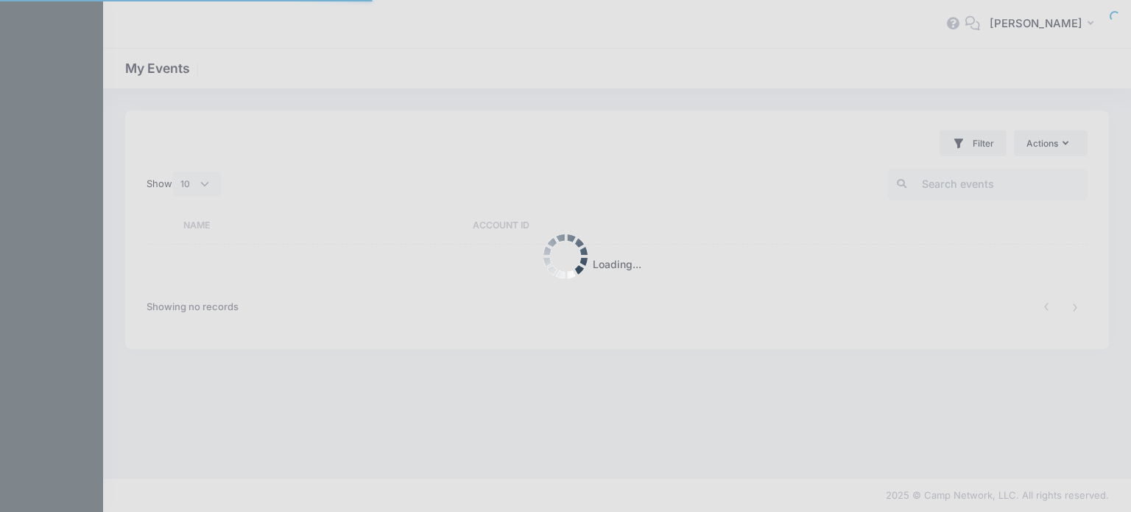
select select "10"
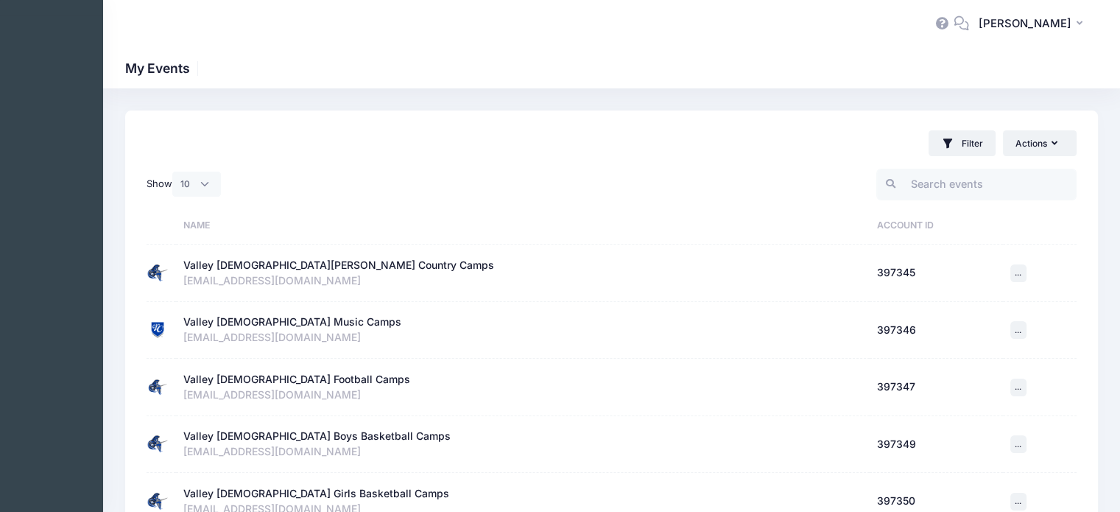
click at [290, 262] on div "Valley Christian Cross Country Camps" at bounding box center [338, 265] width 311 height 15
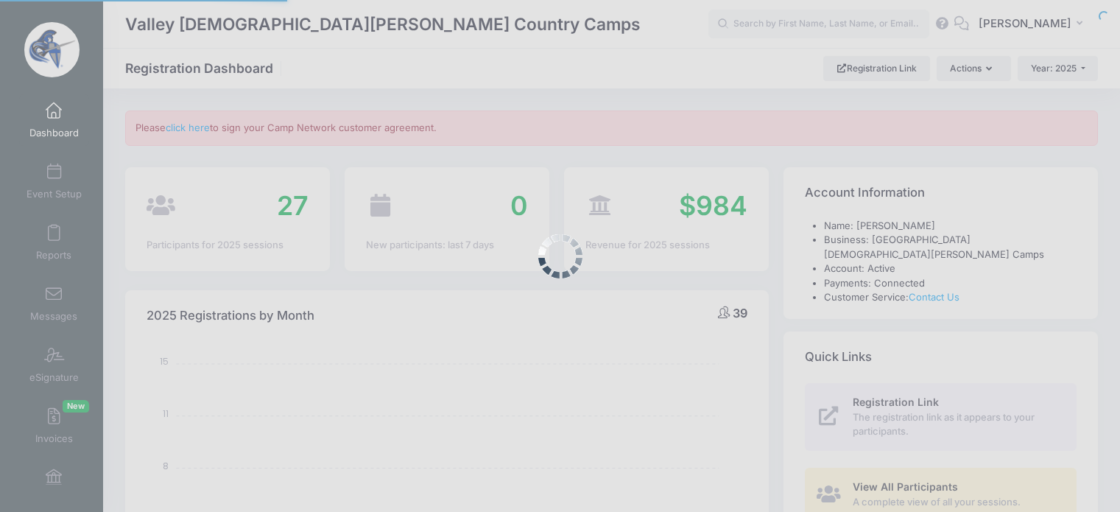
select select
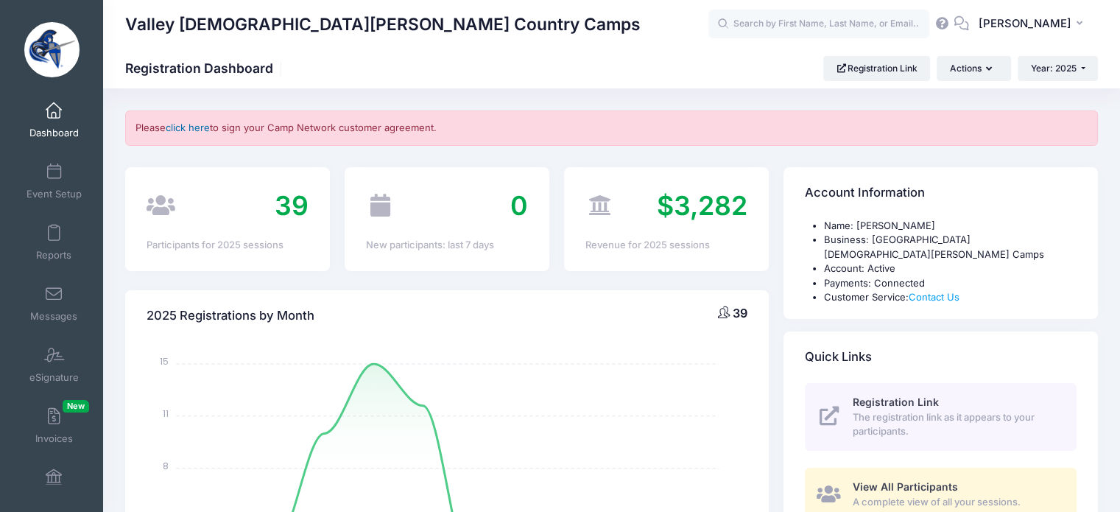
click at [182, 126] on link "click here" at bounding box center [188, 128] width 44 height 12
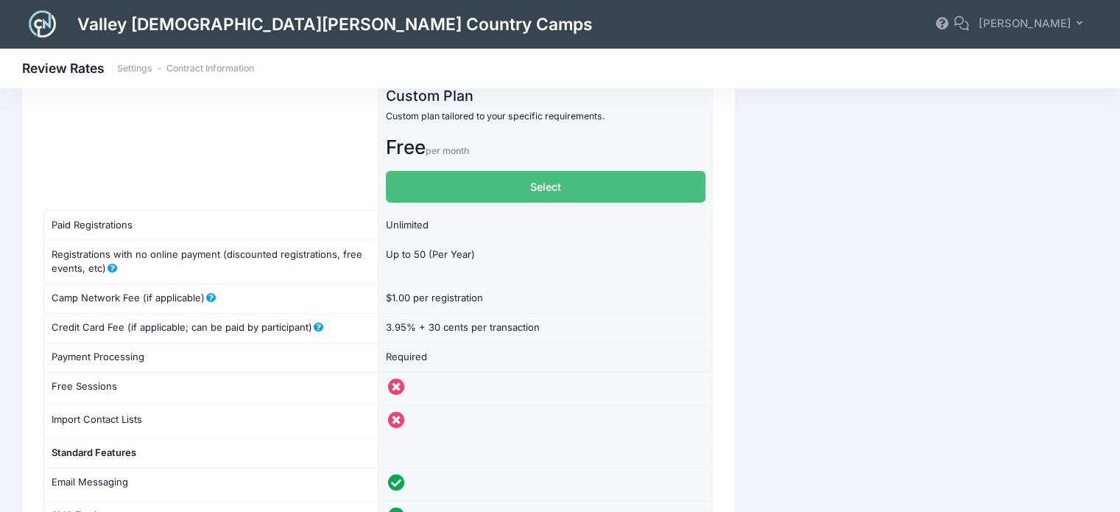
scroll to position [59, 0]
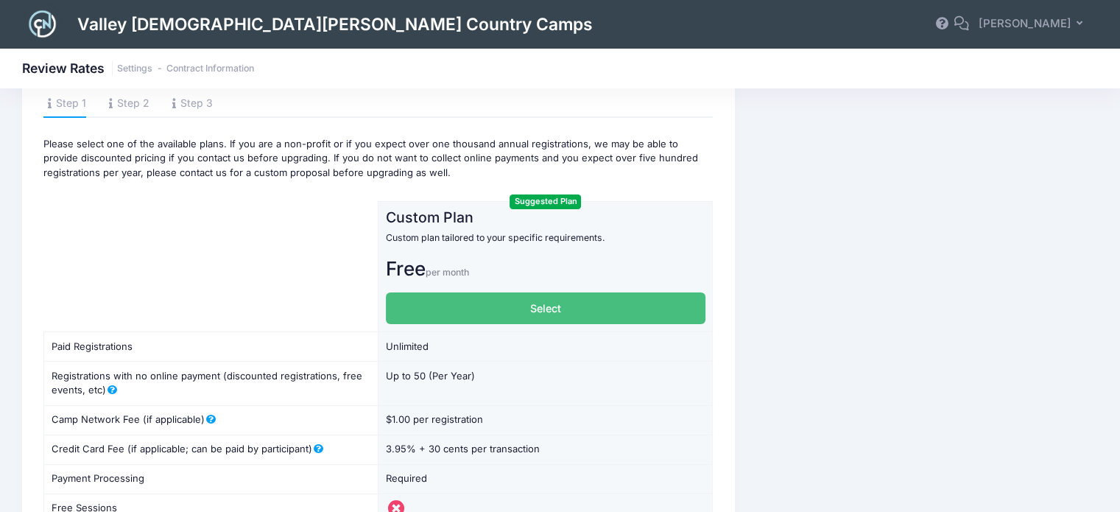
click at [554, 309] on label "Select" at bounding box center [546, 308] width 320 height 32
click at [396, 302] on input "Select" at bounding box center [391, 297] width 10 height 10
radio input "true"
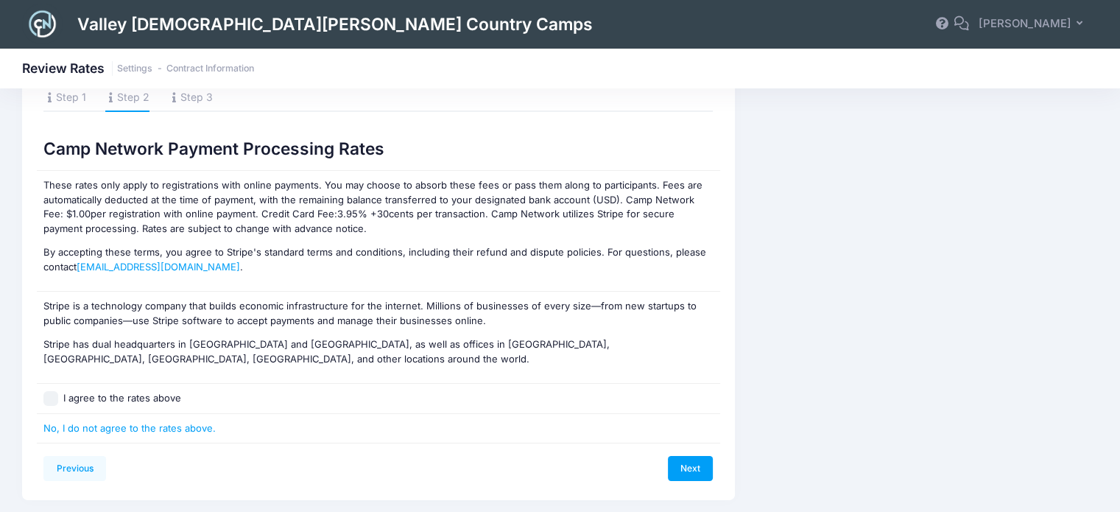
scroll to position [107, 0]
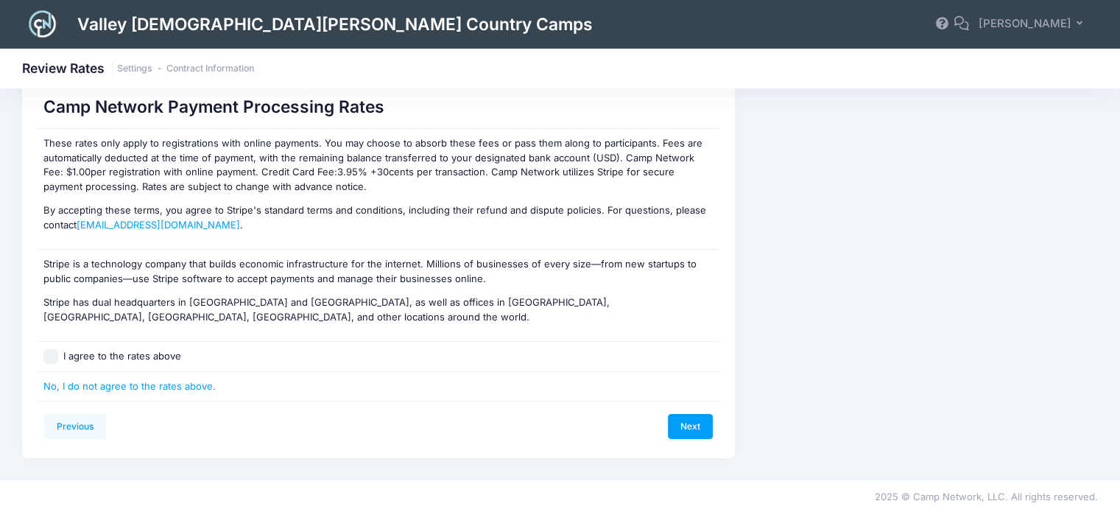
click at [50, 355] on input "I agree to the rates above" at bounding box center [50, 356] width 15 height 15
checkbox input "true"
click at [695, 427] on link "Next" at bounding box center [691, 426] width 46 height 25
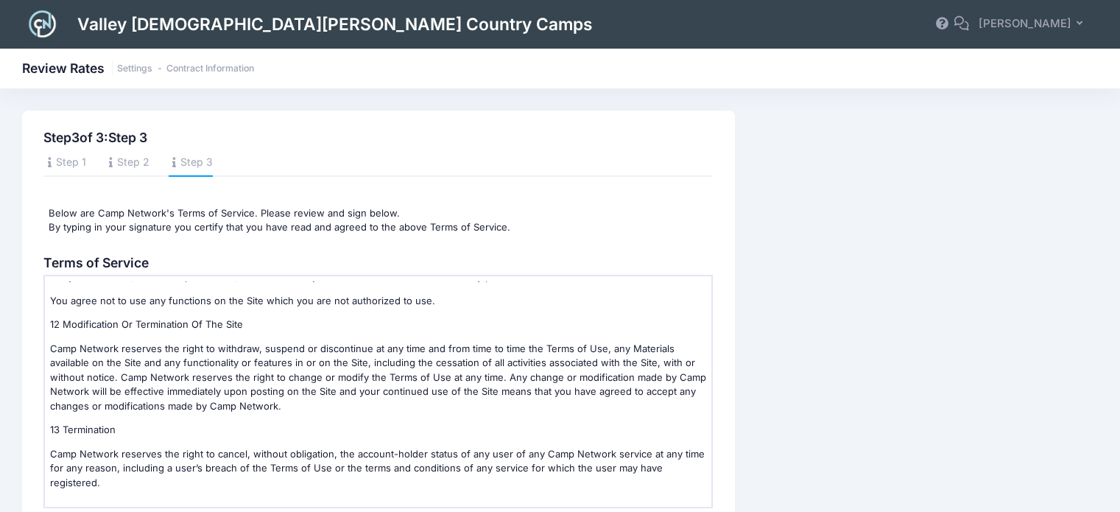
scroll to position [211, 0]
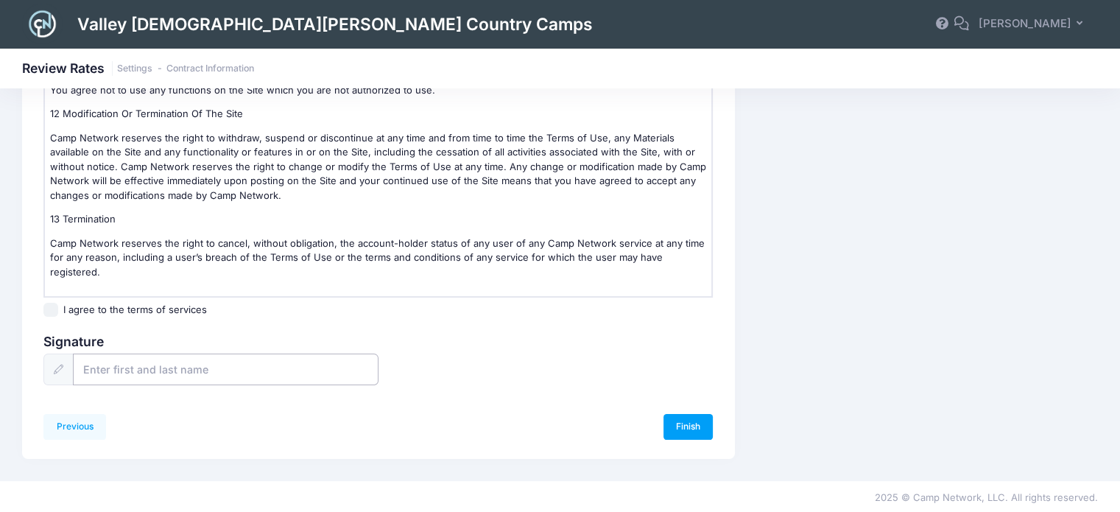
click at [114, 372] on input "text" at bounding box center [226, 370] width 306 height 32
type input "[PERSON_NAME]"
drag, startPoint x: 58, startPoint y: 309, endPoint x: 67, endPoint y: 329, distance: 22.4
click at [59, 309] on div "I agree to the terms of services" at bounding box center [378, 310] width 670 height 15
click at [52, 307] on input "I agree to the terms of services" at bounding box center [50, 310] width 15 height 15
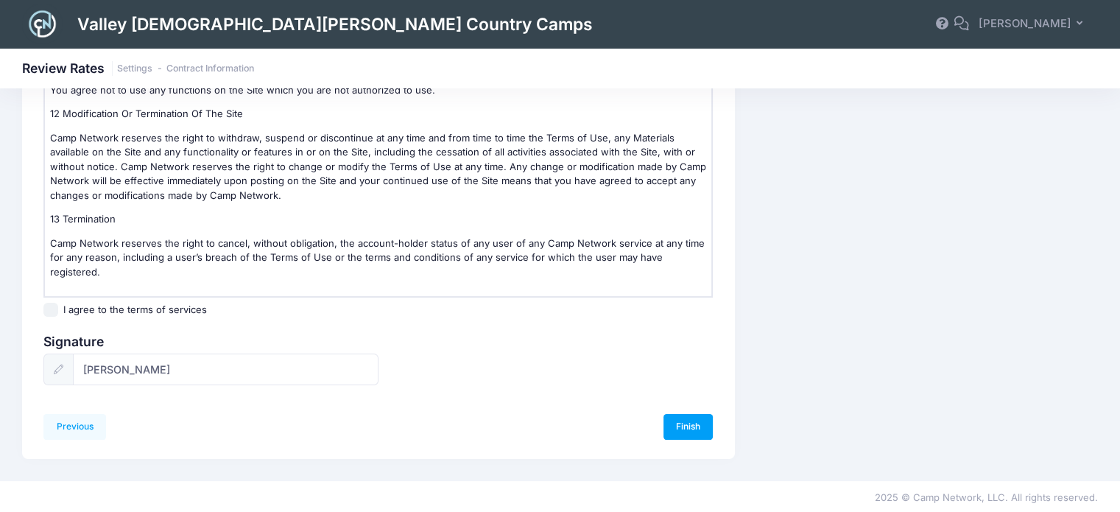
checkbox input "true"
click at [695, 427] on link "Finish" at bounding box center [689, 426] width 50 height 25
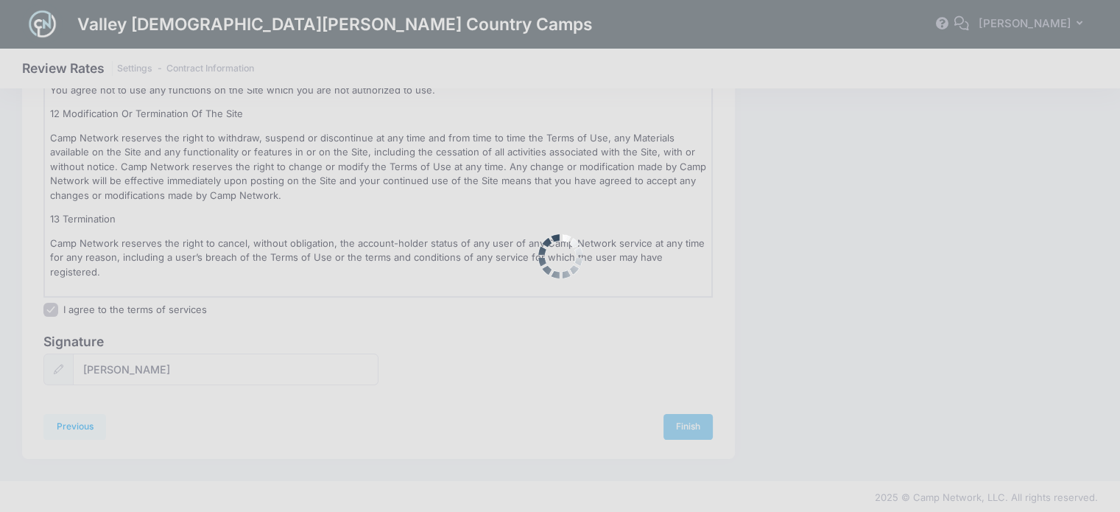
scroll to position [0, 0]
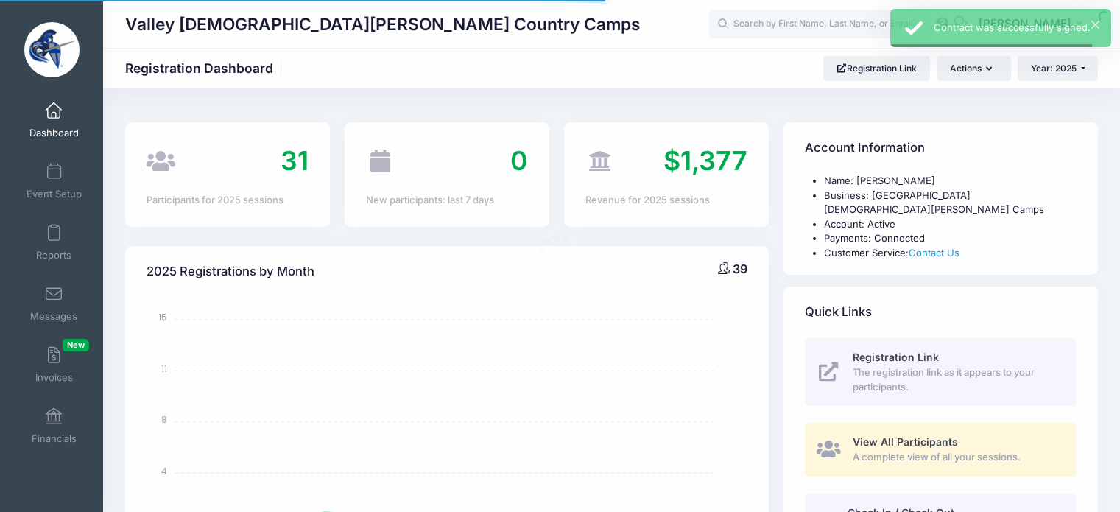
select select
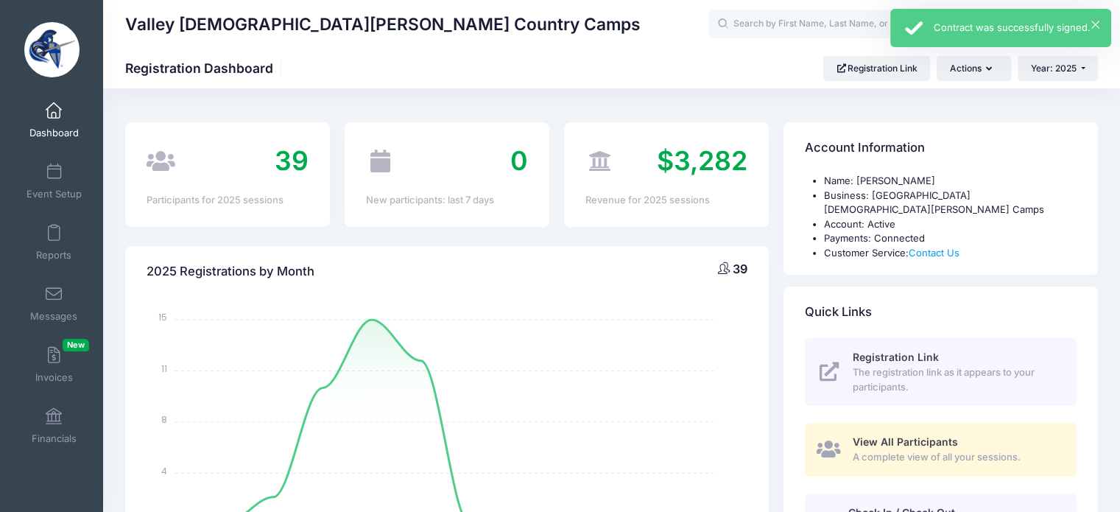
click at [1100, 26] on div "× Contract was successfully signed." at bounding box center [1001, 28] width 221 height 38
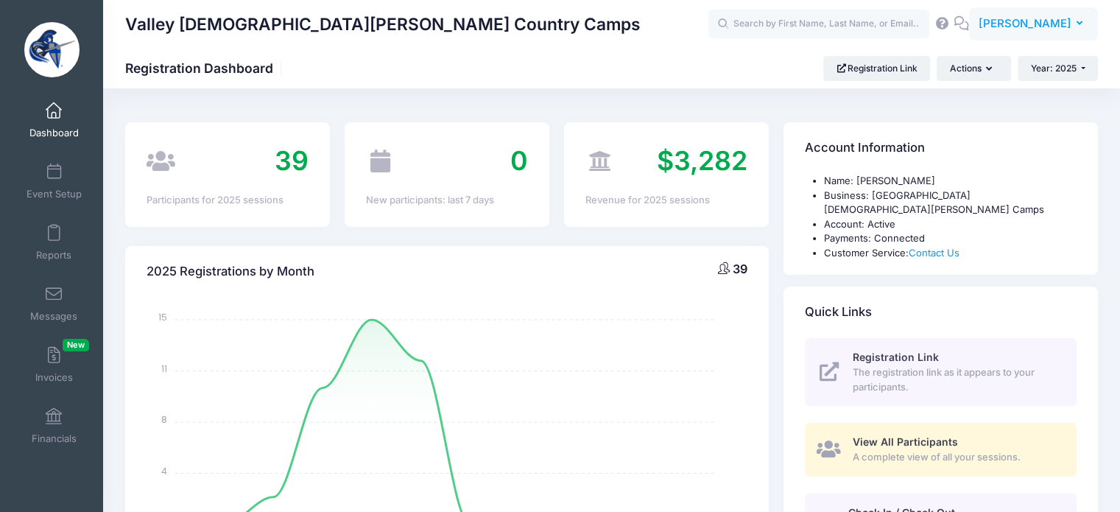
click at [1076, 20] on button "GH Greg Haagsma" at bounding box center [1033, 24] width 129 height 34
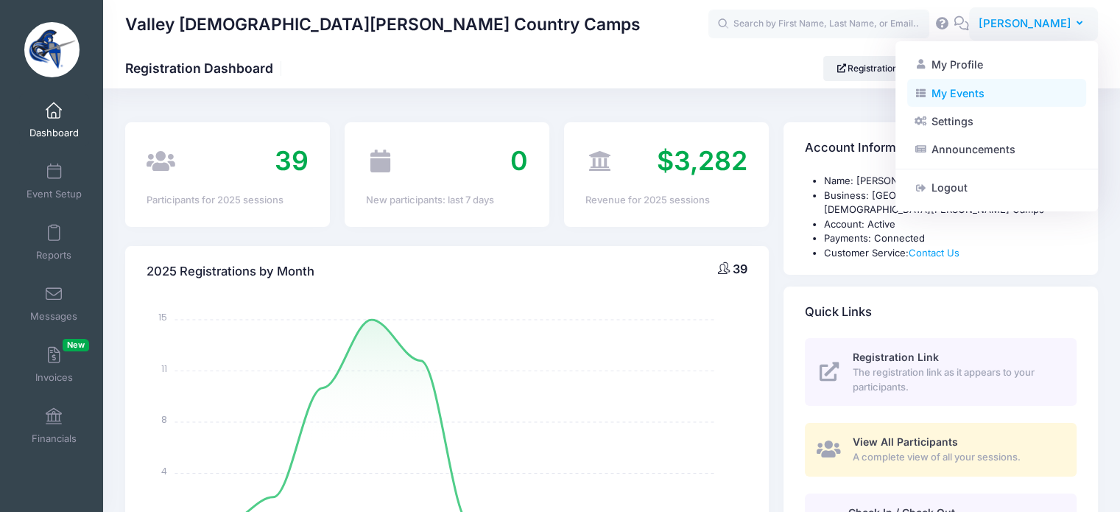
click at [951, 94] on link "My Events" at bounding box center [997, 93] width 179 height 28
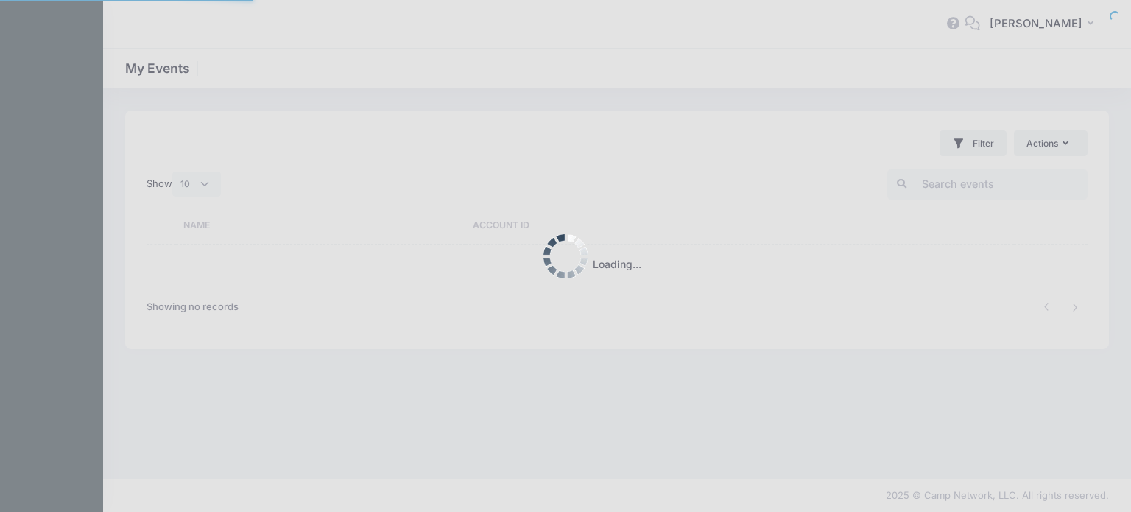
select select "10"
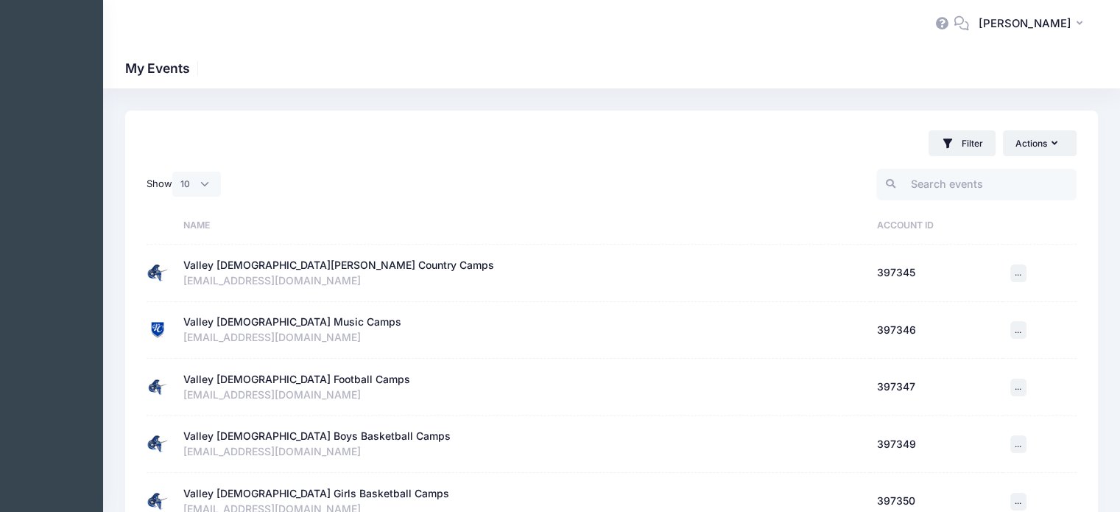
click at [316, 322] on div "Valley [DEMOGRAPHIC_DATA] Music Camps" at bounding box center [292, 322] width 218 height 15
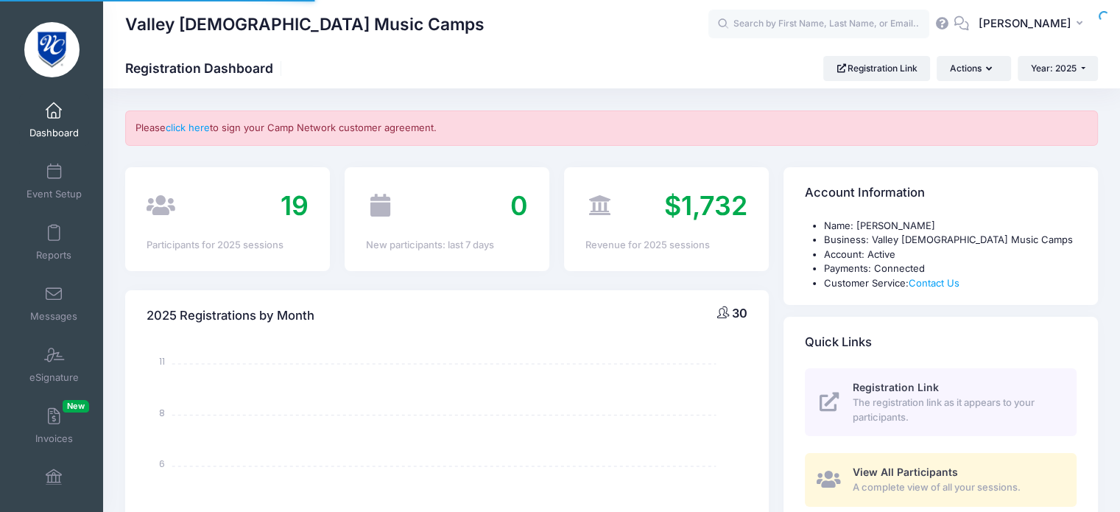
select select
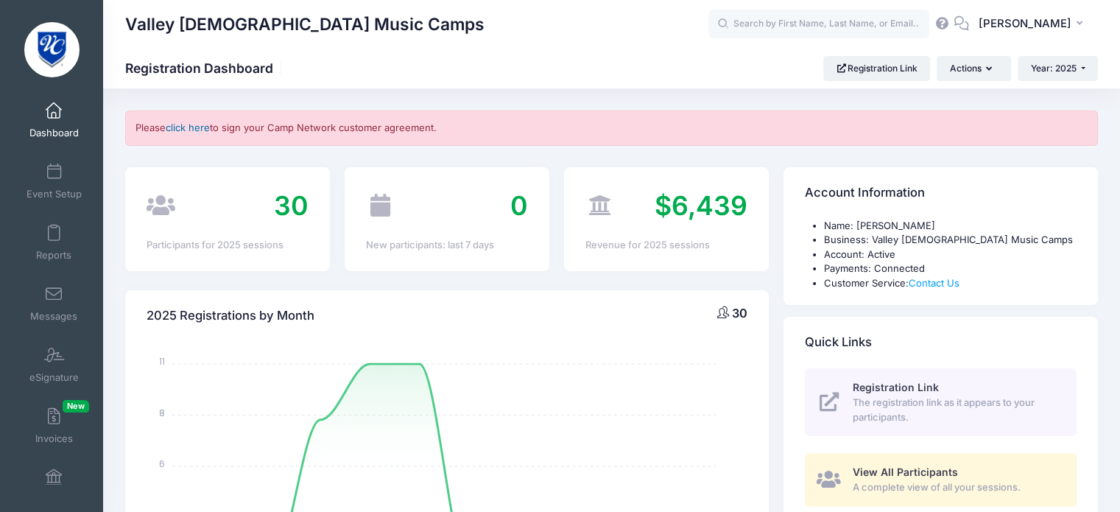
click at [198, 128] on link "click here" at bounding box center [188, 128] width 44 height 12
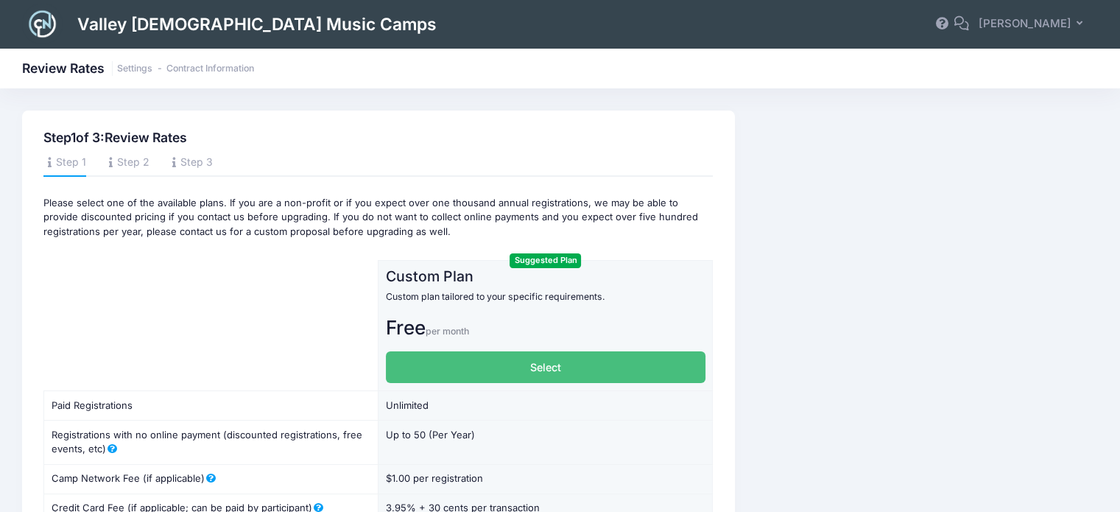
click at [542, 365] on label "Select" at bounding box center [546, 367] width 320 height 32
click at [396, 361] on input "Select" at bounding box center [391, 356] width 10 height 10
radio input "true"
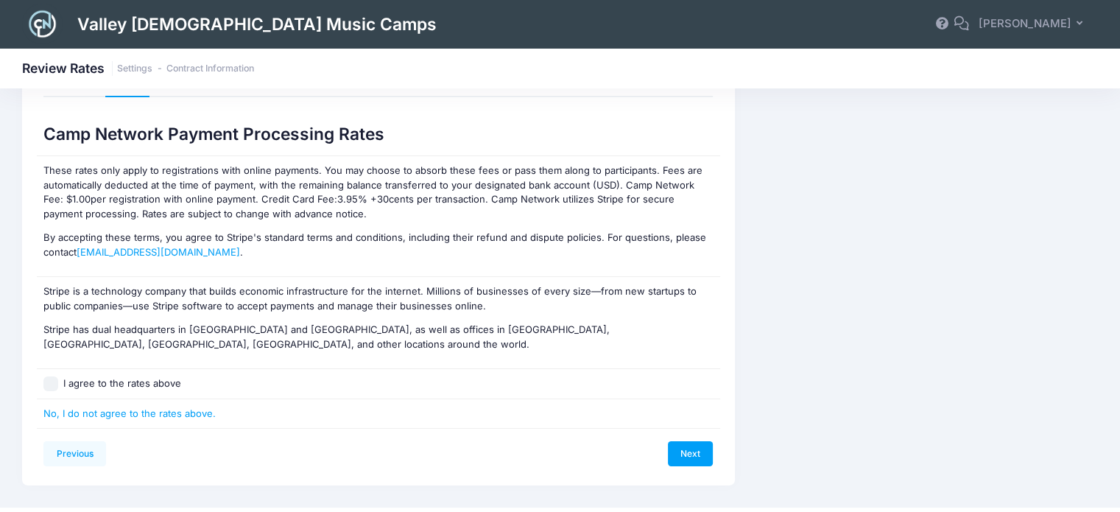
scroll to position [107, 0]
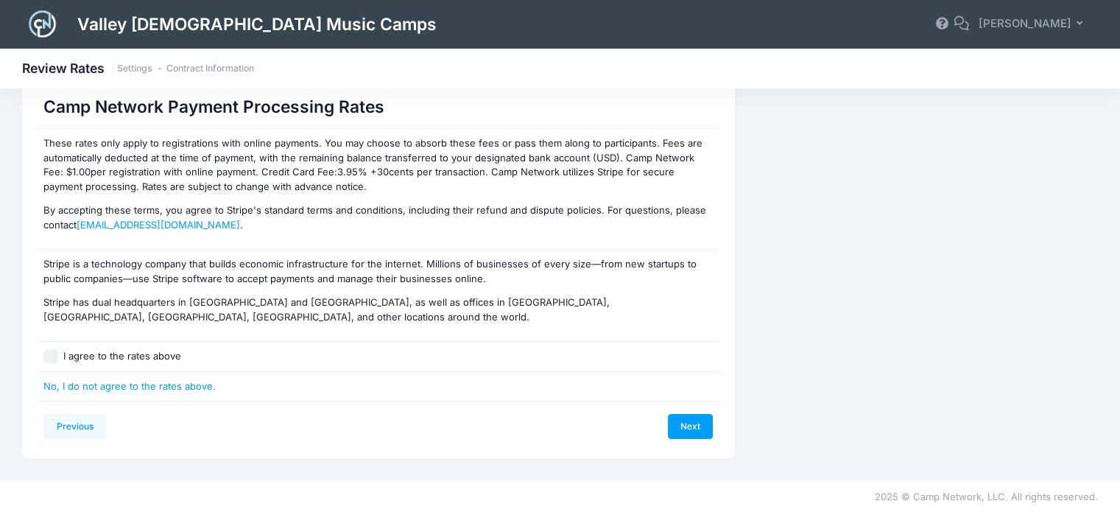
click at [54, 359] on input "I agree to the rates above" at bounding box center [50, 356] width 15 height 15
checkbox input "true"
click at [689, 427] on link "Next" at bounding box center [691, 426] width 46 height 25
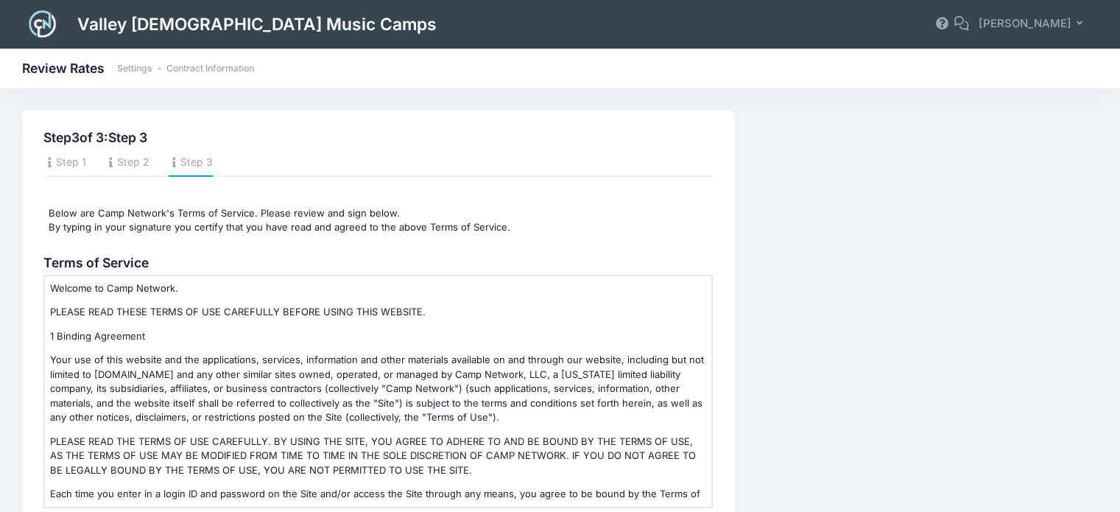
scroll to position [211, 0]
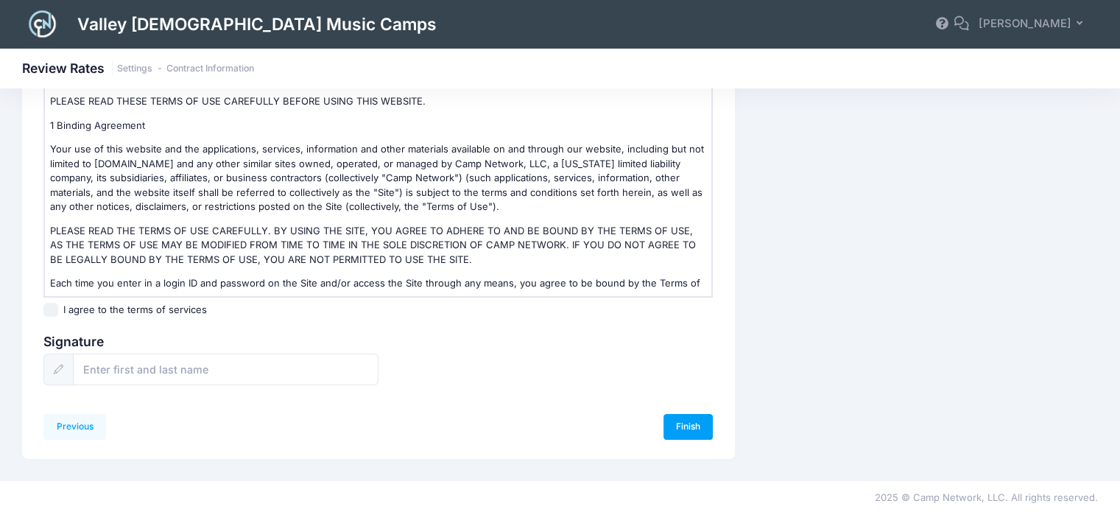
click at [49, 305] on input "I agree to the terms of services" at bounding box center [50, 310] width 15 height 15
checkbox input "true"
click at [113, 371] on input "text" at bounding box center [226, 370] width 306 height 32
type input "[PERSON_NAME]"
click at [686, 421] on link "Finish" at bounding box center [689, 426] width 50 height 25
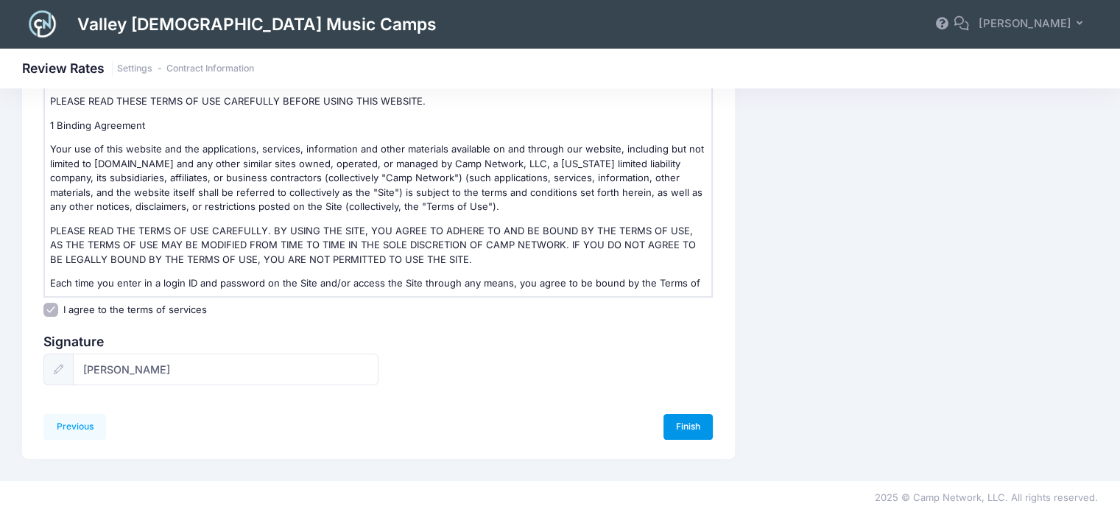
scroll to position [0, 0]
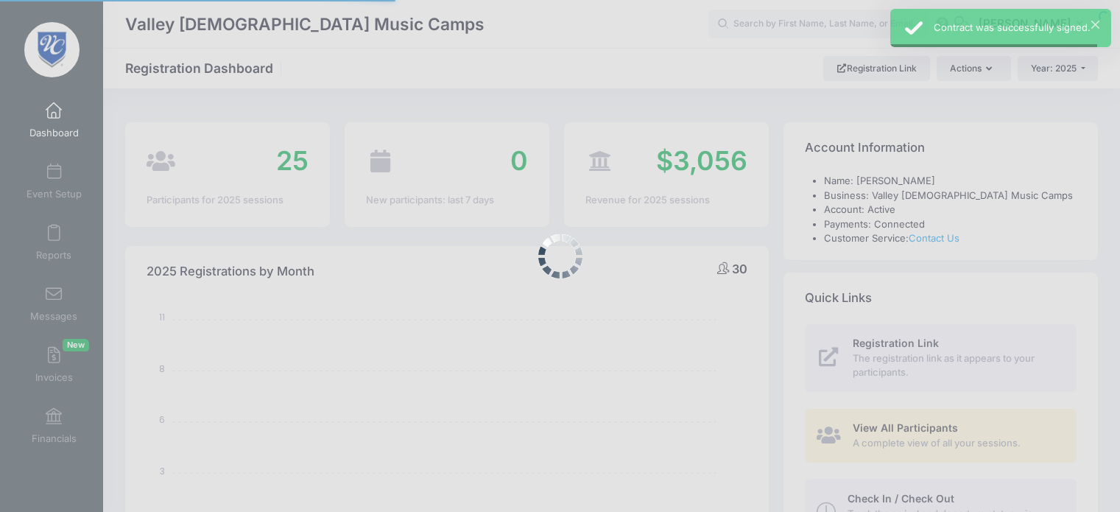
select select
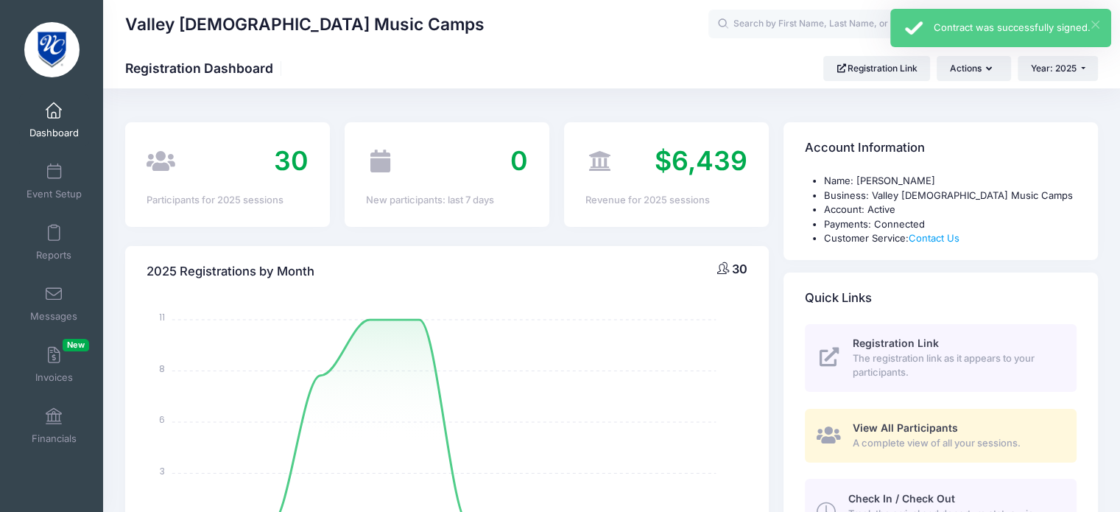
click at [1098, 21] on button "×" at bounding box center [1096, 25] width 8 height 8
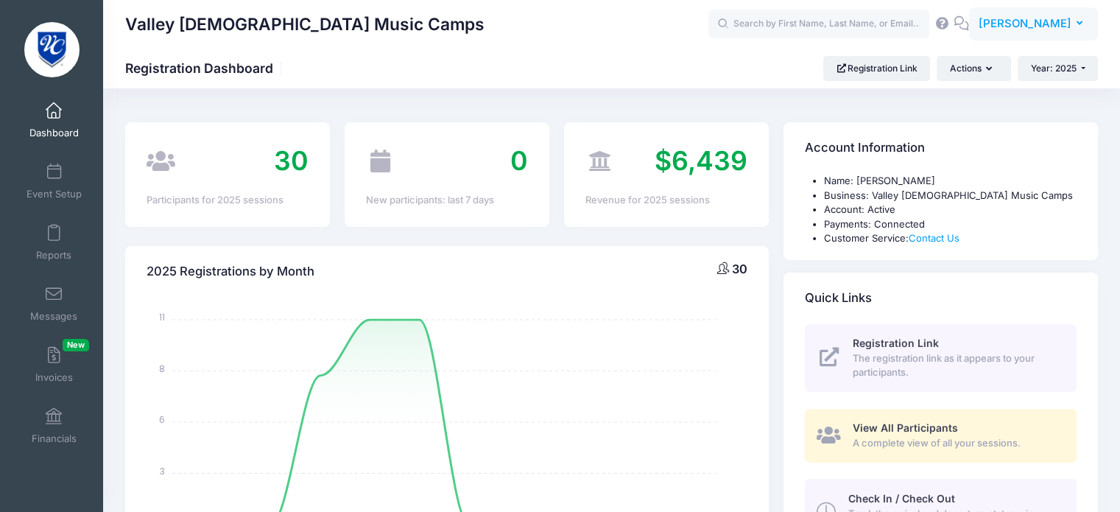
click at [1082, 24] on button "GH [PERSON_NAME]" at bounding box center [1033, 24] width 129 height 34
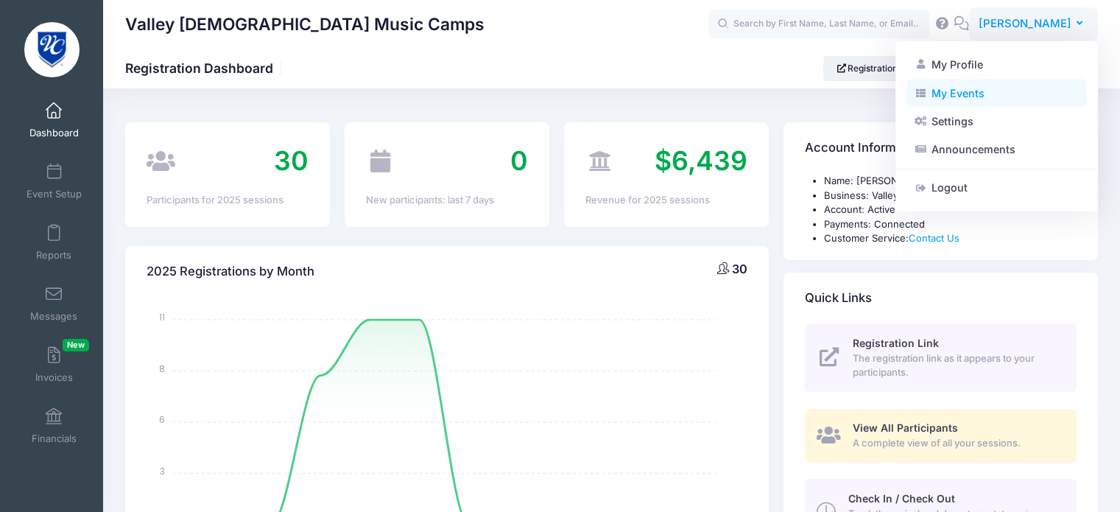
click at [971, 89] on link "My Events" at bounding box center [997, 93] width 179 height 28
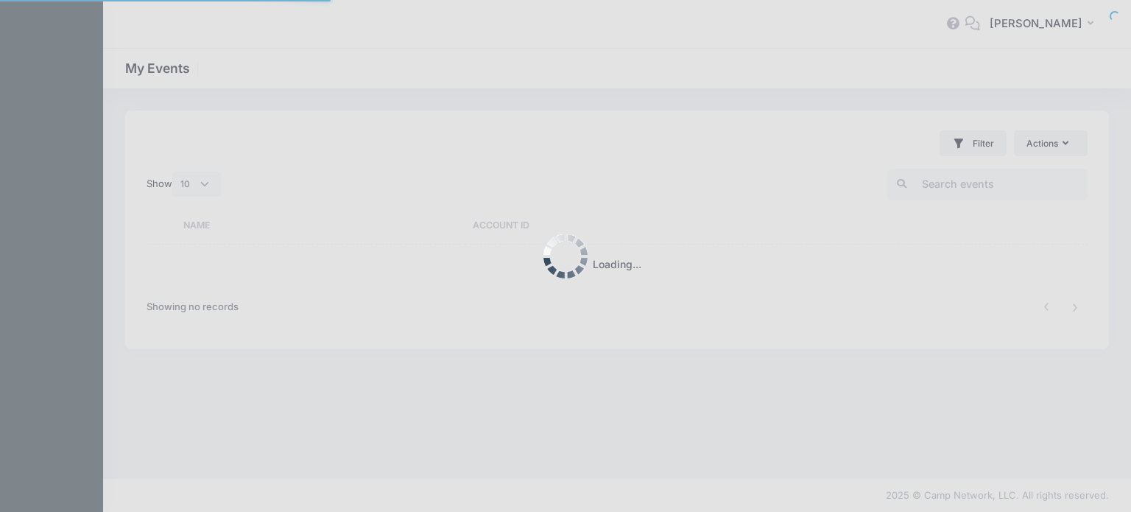
select select "10"
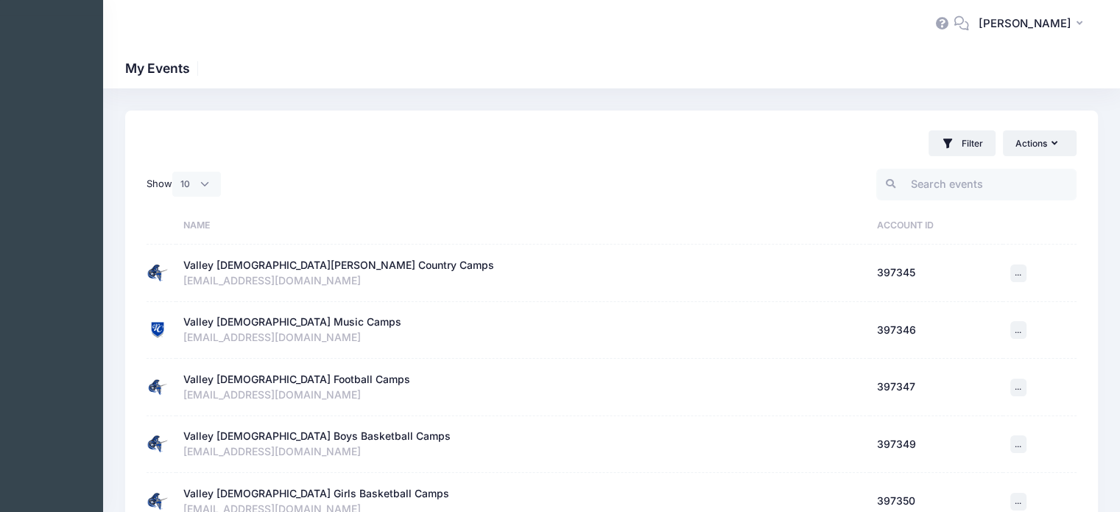
click at [283, 374] on div "Valley [DEMOGRAPHIC_DATA] Football Camps" at bounding box center [296, 379] width 227 height 15
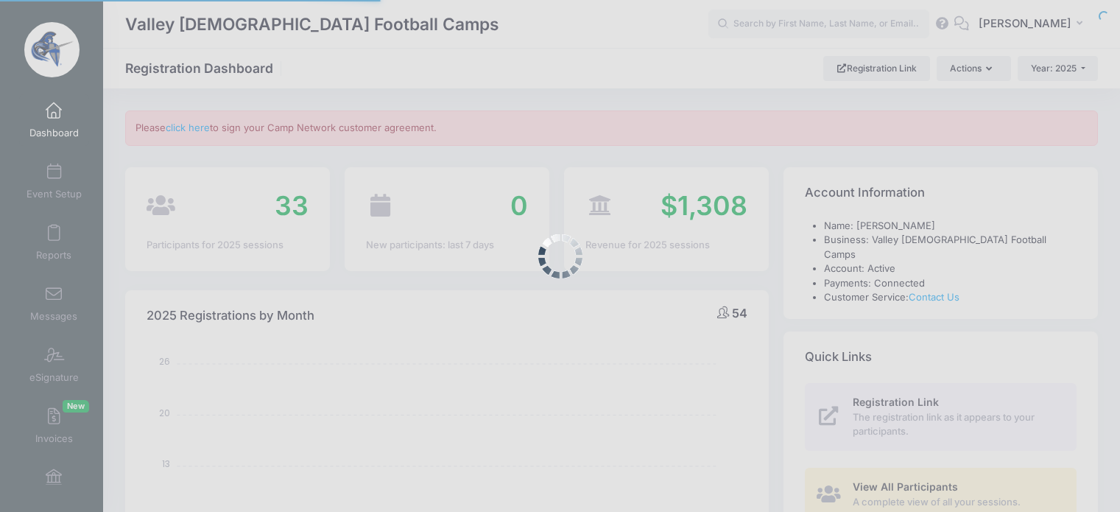
select select
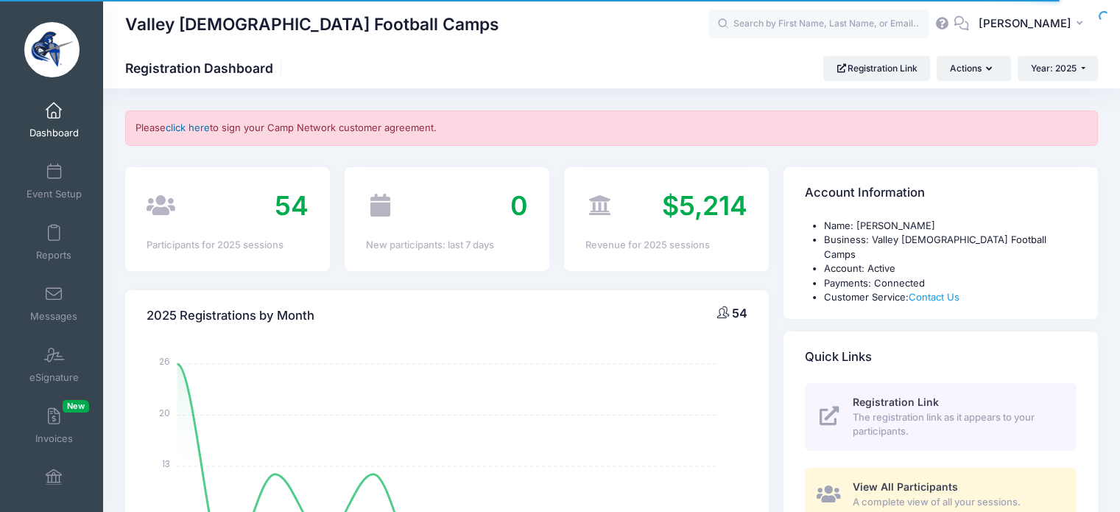
click at [200, 130] on link "click here" at bounding box center [188, 128] width 44 height 12
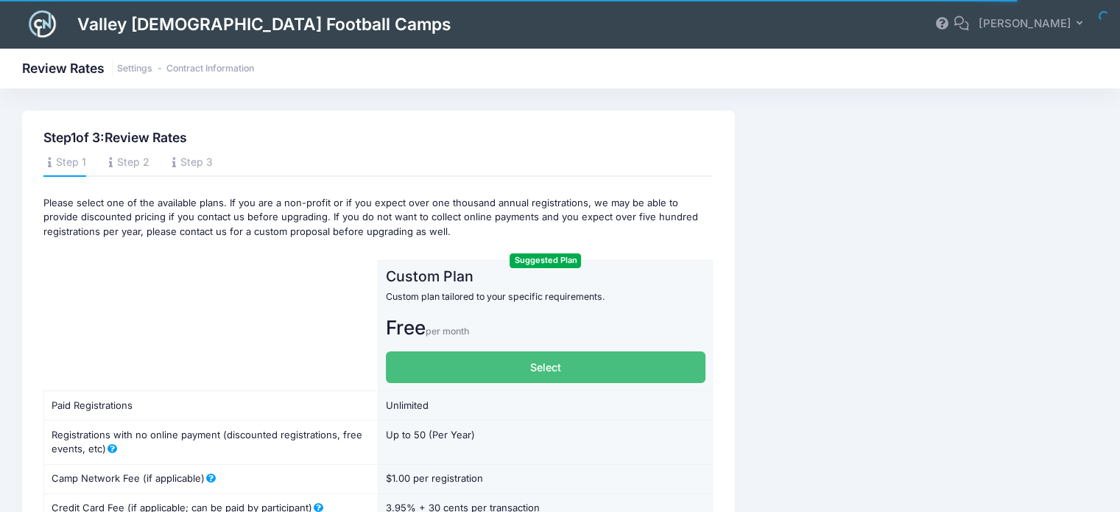
click at [526, 368] on label "Select" at bounding box center [546, 367] width 320 height 32
click at [396, 361] on input "Select" at bounding box center [391, 356] width 10 height 10
radio input "true"
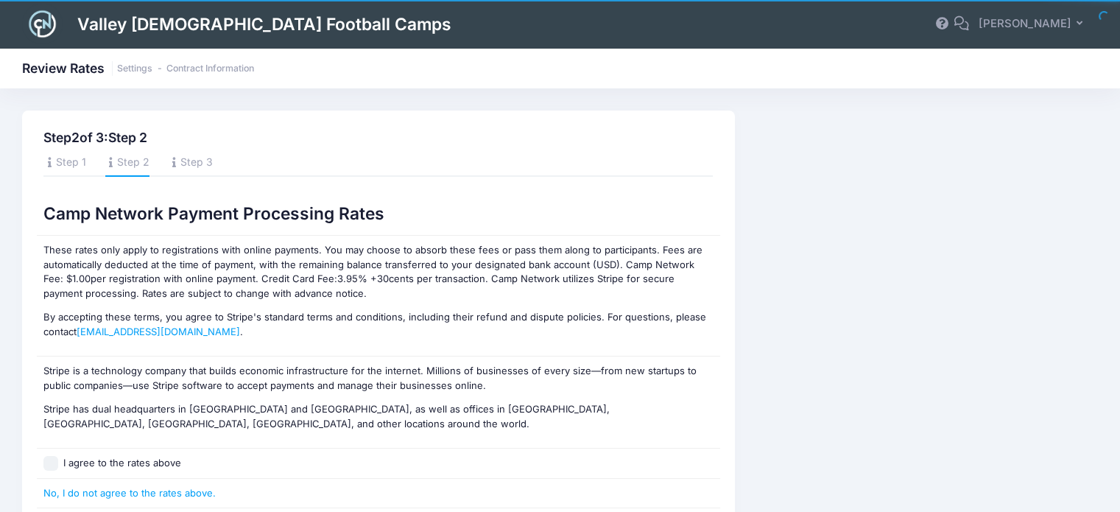
click at [50, 460] on input "I agree to the rates above" at bounding box center [50, 463] width 15 height 15
checkbox input "true"
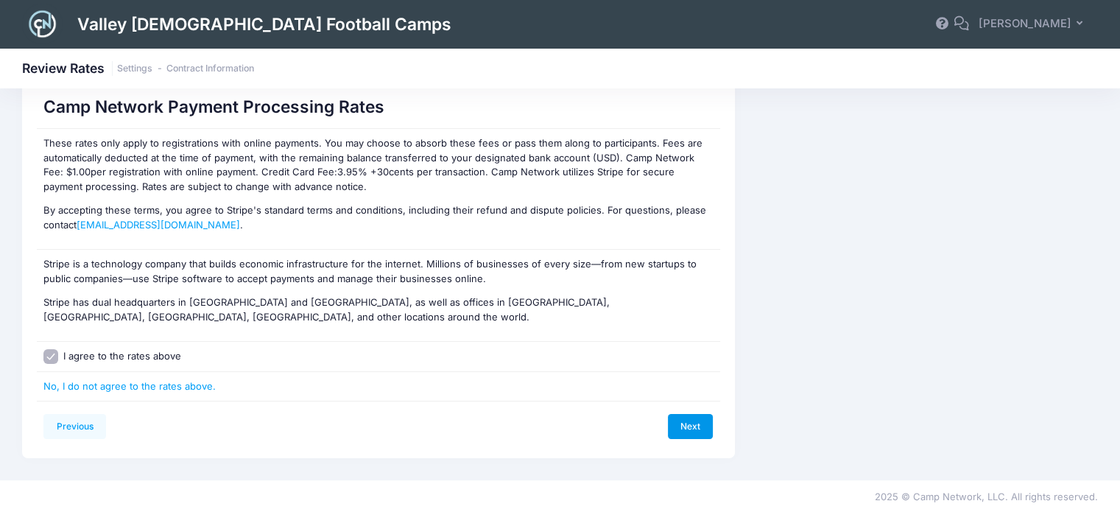
click at [682, 430] on link "Next" at bounding box center [691, 426] width 46 height 25
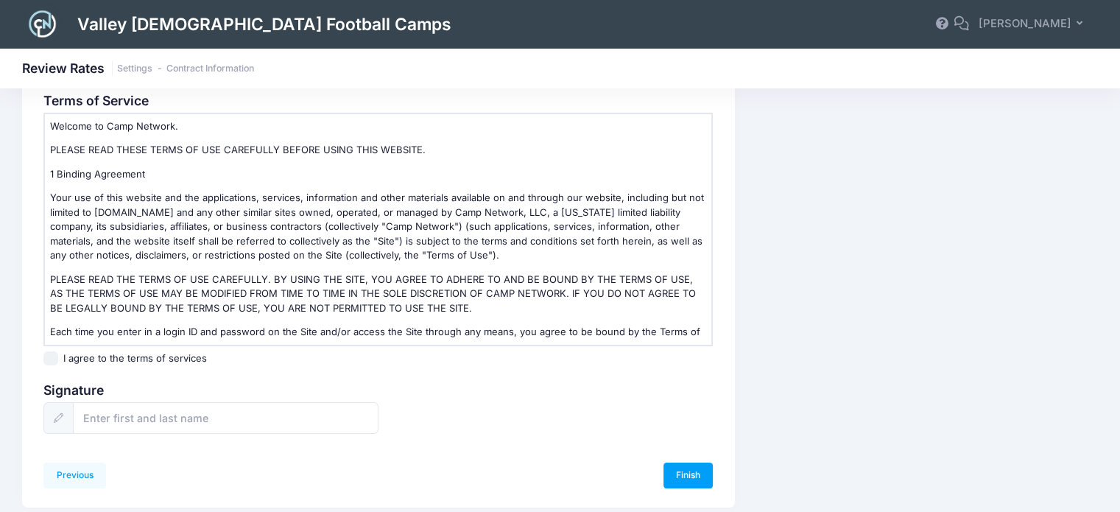
scroll to position [211, 0]
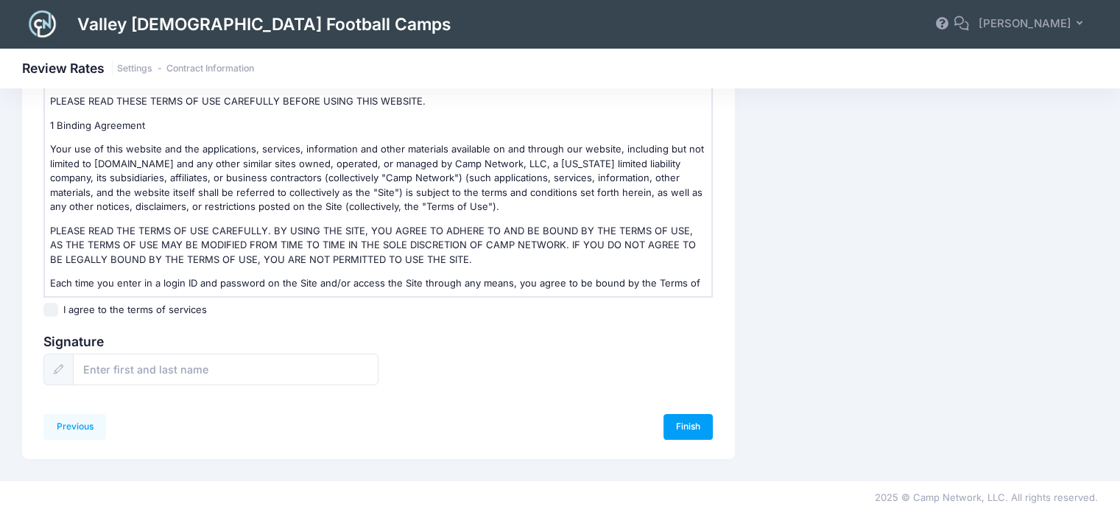
click at [51, 307] on input "I agree to the terms of services" at bounding box center [50, 310] width 15 height 15
checkbox input "true"
drag, startPoint x: 105, startPoint y: 359, endPoint x: 114, endPoint y: 367, distance: 12.5
click at [108, 360] on input "text" at bounding box center [226, 370] width 306 height 32
type input "[PERSON_NAME]"
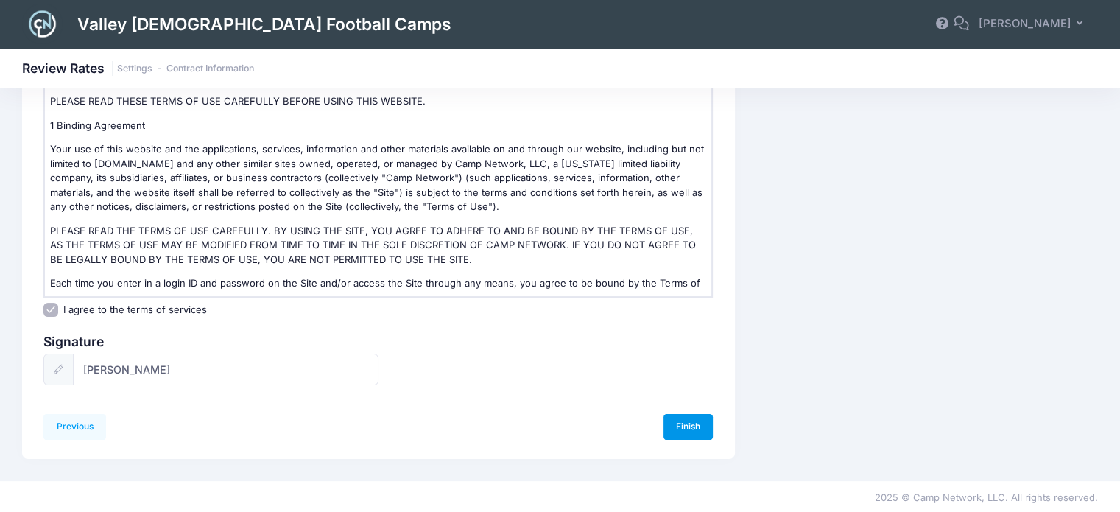
click at [690, 427] on link "Finish" at bounding box center [689, 426] width 50 height 25
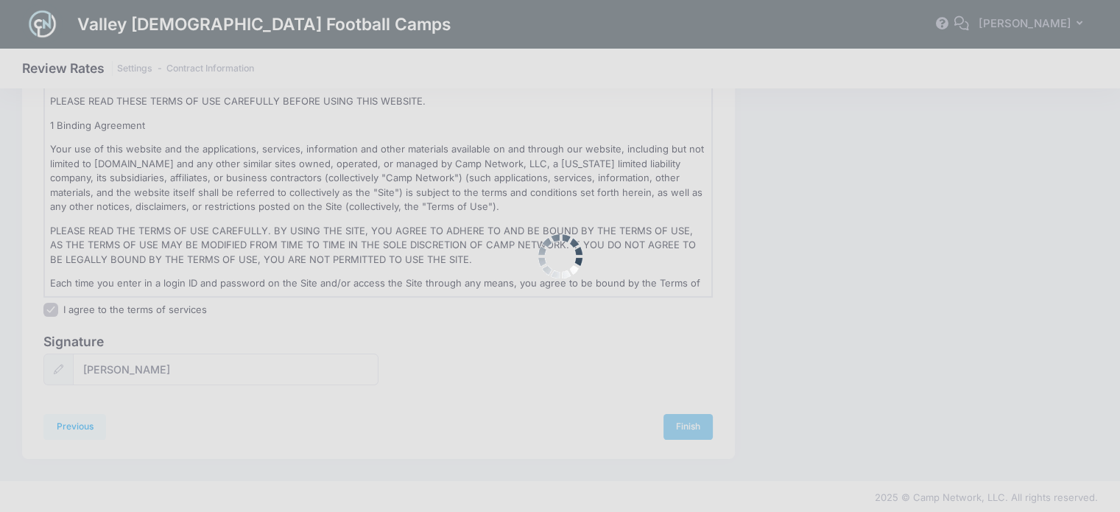
scroll to position [0, 0]
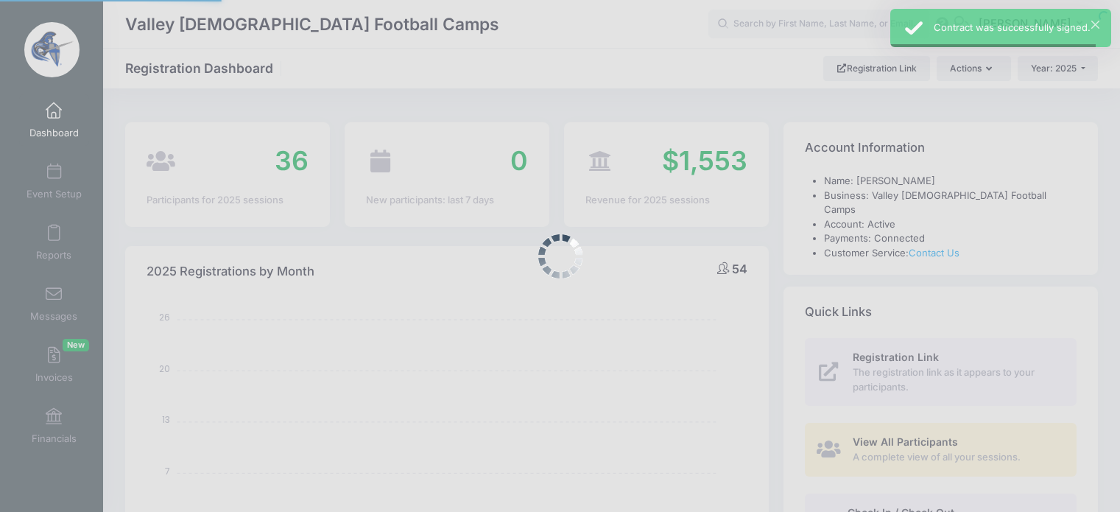
select select
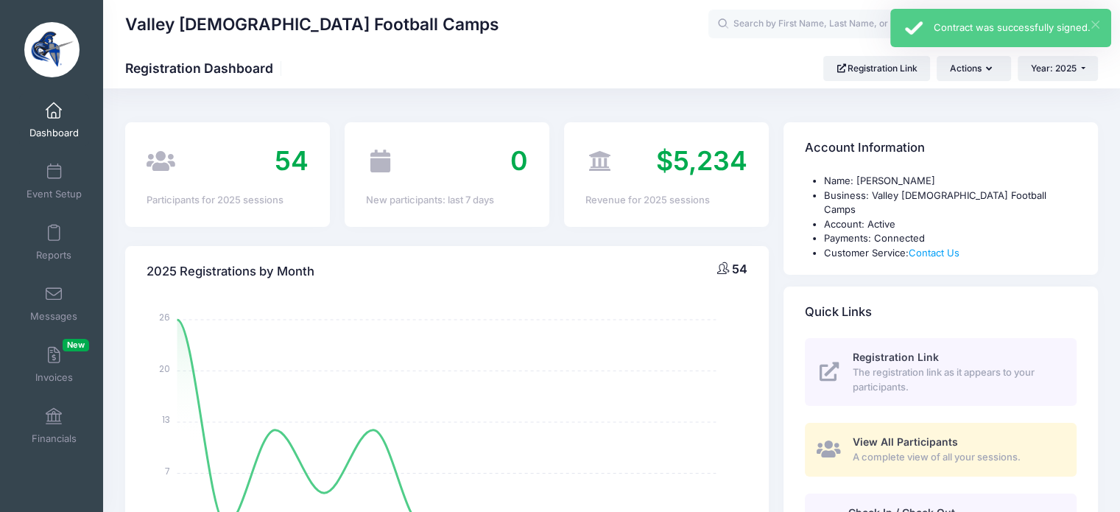
click at [1093, 28] on button "×" at bounding box center [1096, 25] width 8 height 8
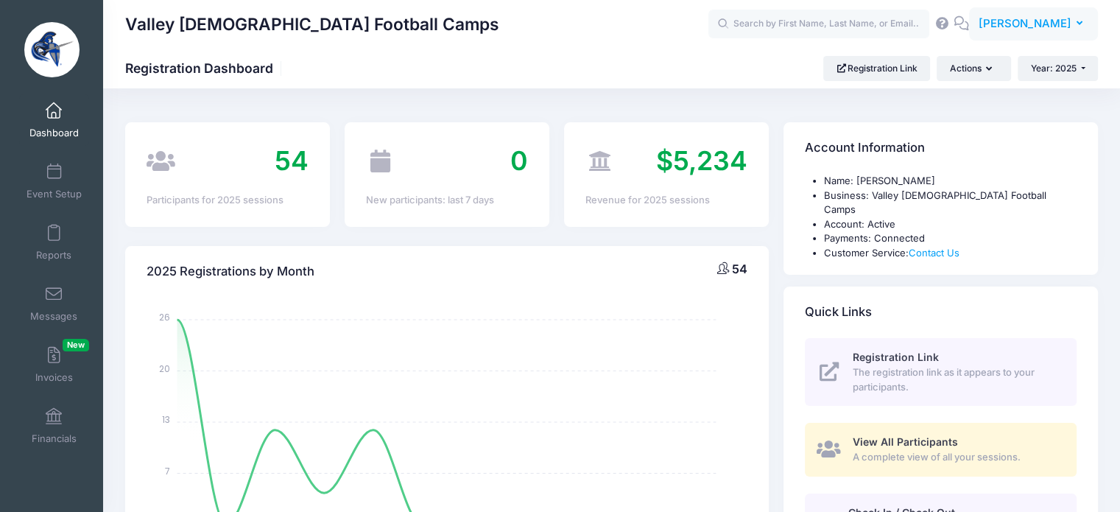
click at [1077, 24] on icon "button" at bounding box center [1083, 24] width 12 height 0
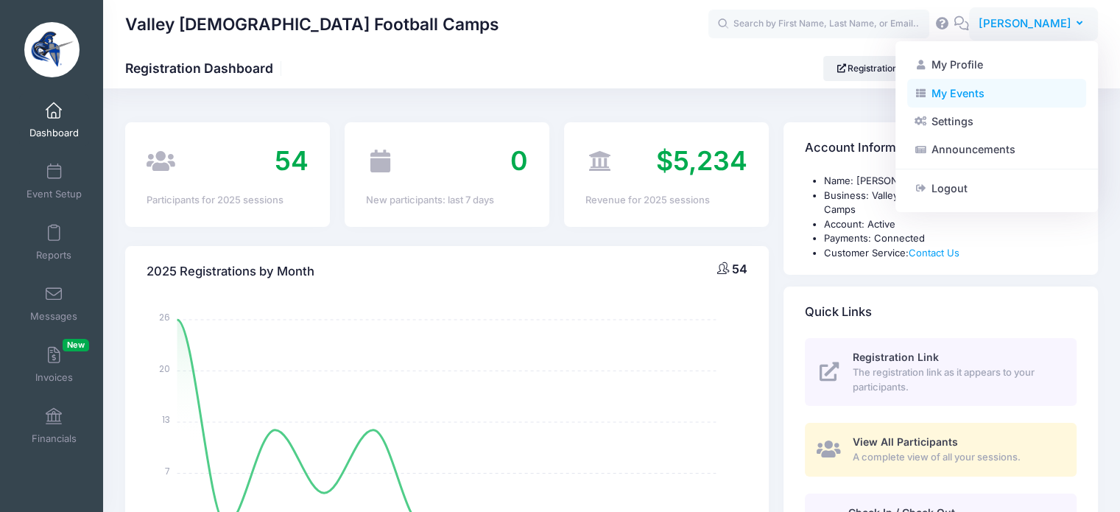
click at [969, 94] on link "My Events" at bounding box center [997, 93] width 179 height 28
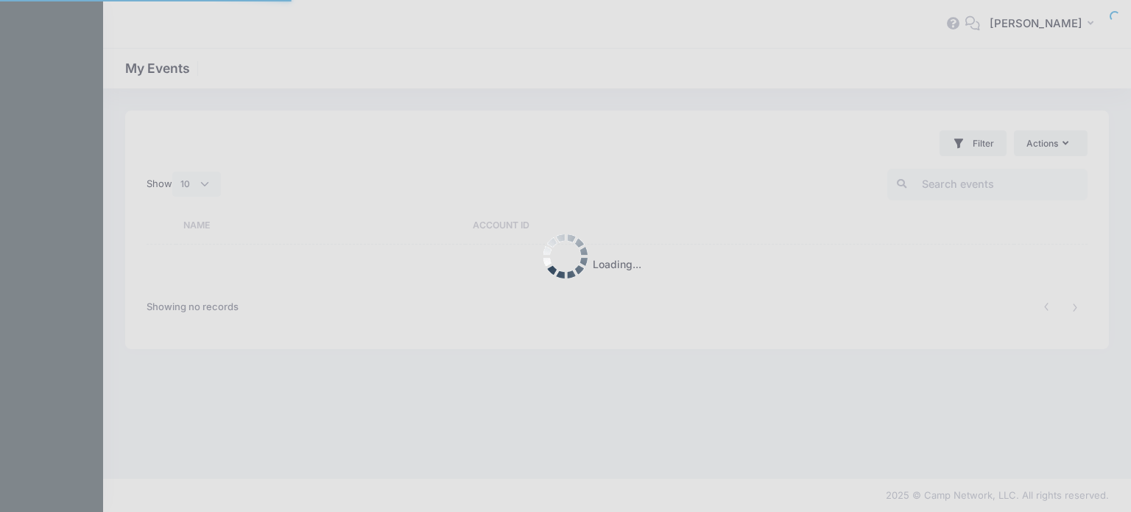
select select "10"
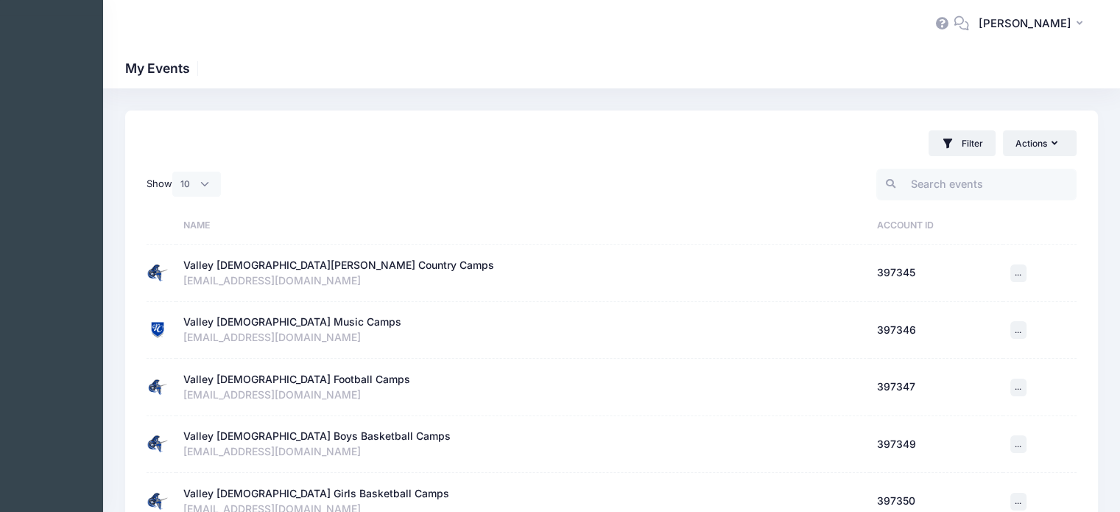
drag, startPoint x: 303, startPoint y: 431, endPoint x: 311, endPoint y: 432, distance: 7.4
click at [306, 431] on div "Valley [DEMOGRAPHIC_DATA] Boys Basketball Camps" at bounding box center [316, 436] width 267 height 15
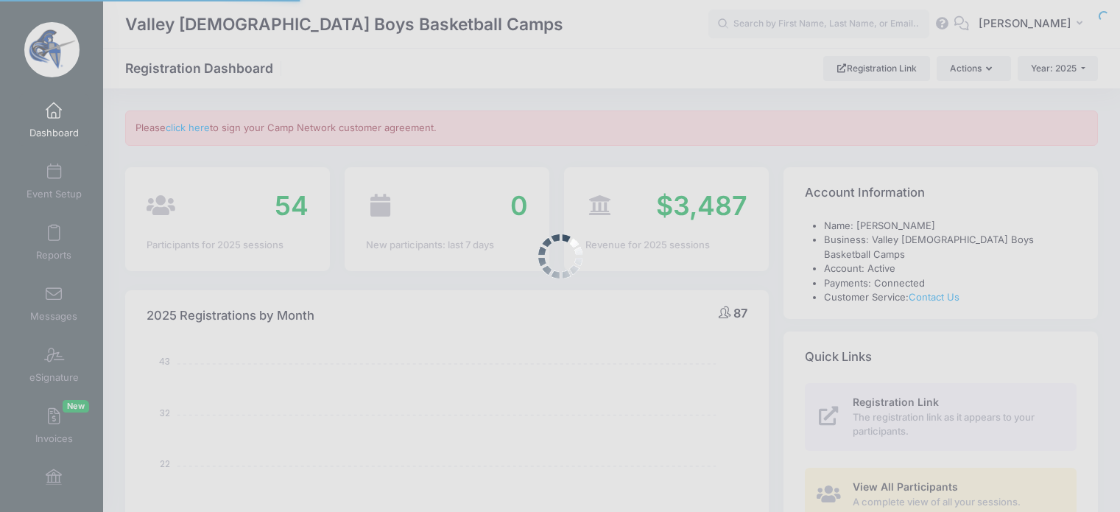
select select
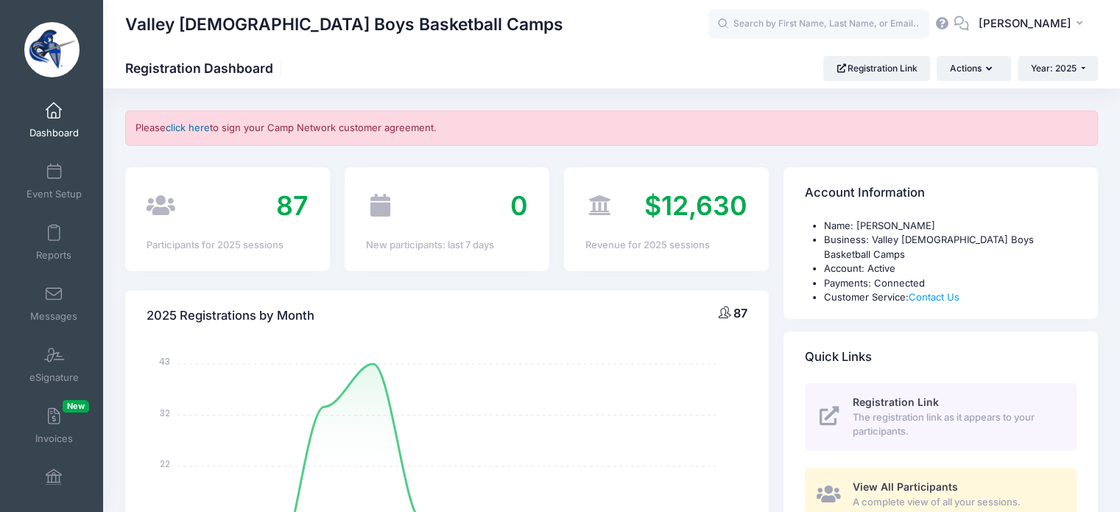
click at [194, 129] on link "click here" at bounding box center [188, 128] width 44 height 12
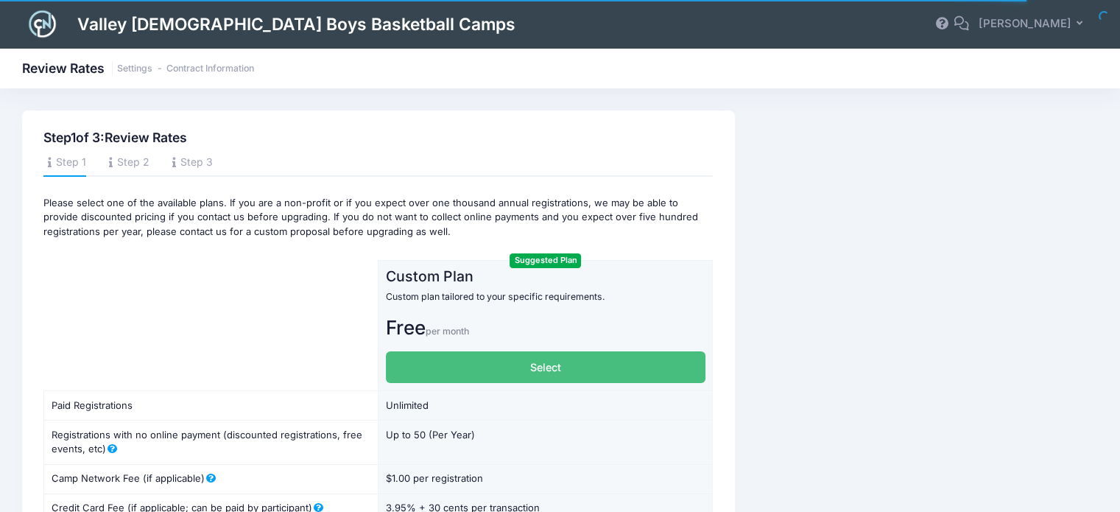
click at [570, 371] on label "Select" at bounding box center [546, 367] width 320 height 32
click at [396, 361] on input "Select" at bounding box center [391, 356] width 10 height 10
radio input "true"
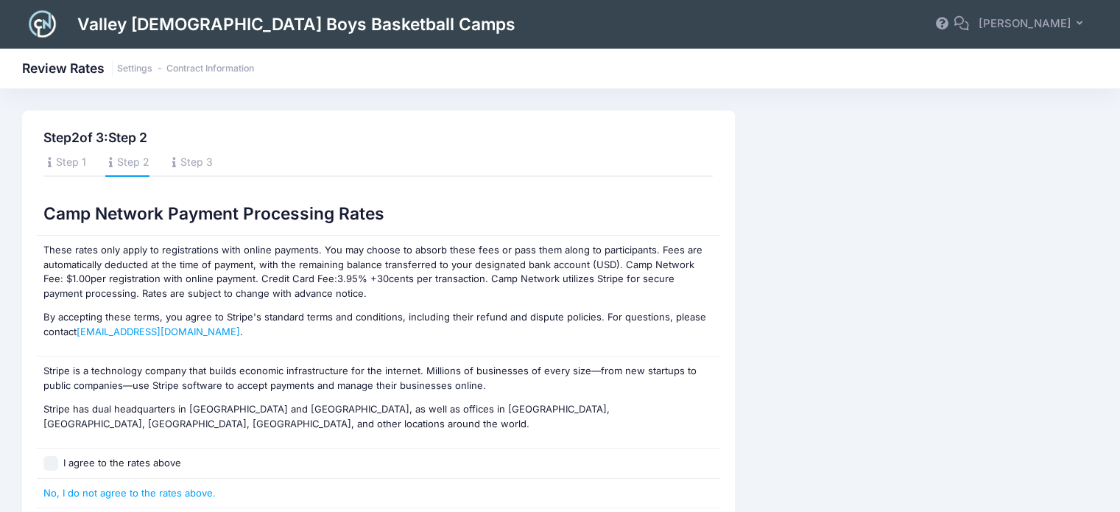
click at [55, 466] on input "I agree to the rates above" at bounding box center [50, 463] width 15 height 15
checkbox input "true"
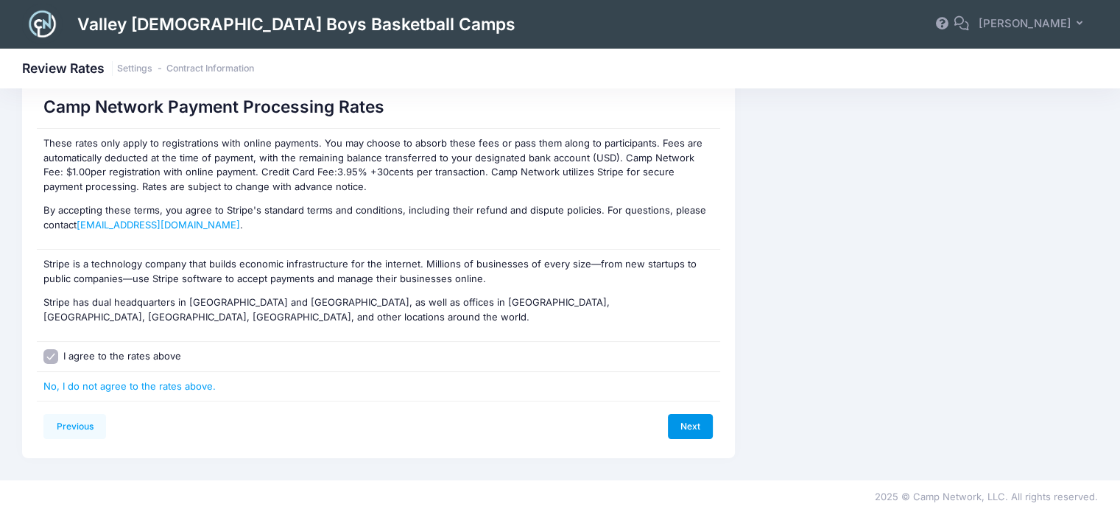
click at [687, 427] on link "Next" at bounding box center [691, 426] width 46 height 25
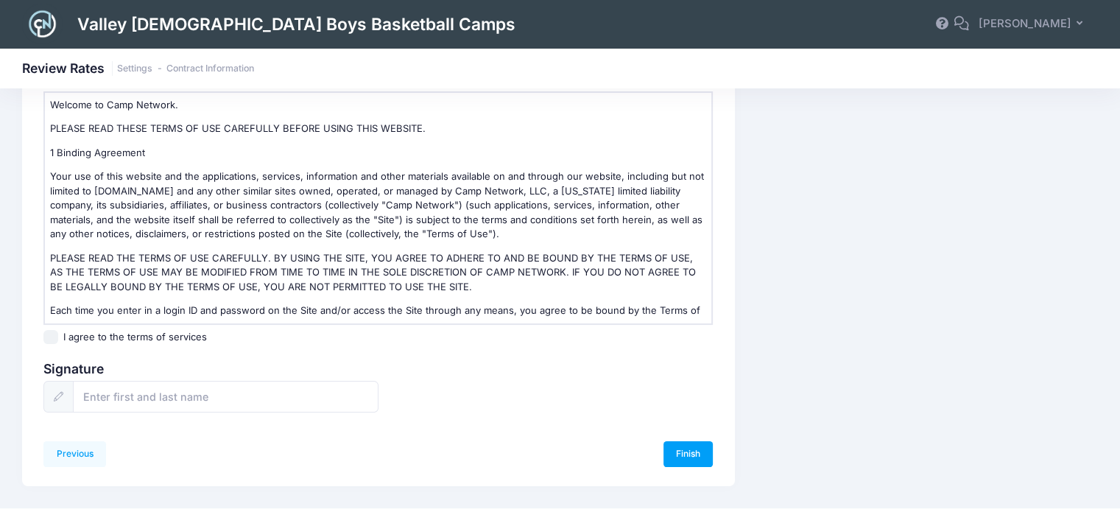
scroll to position [211, 0]
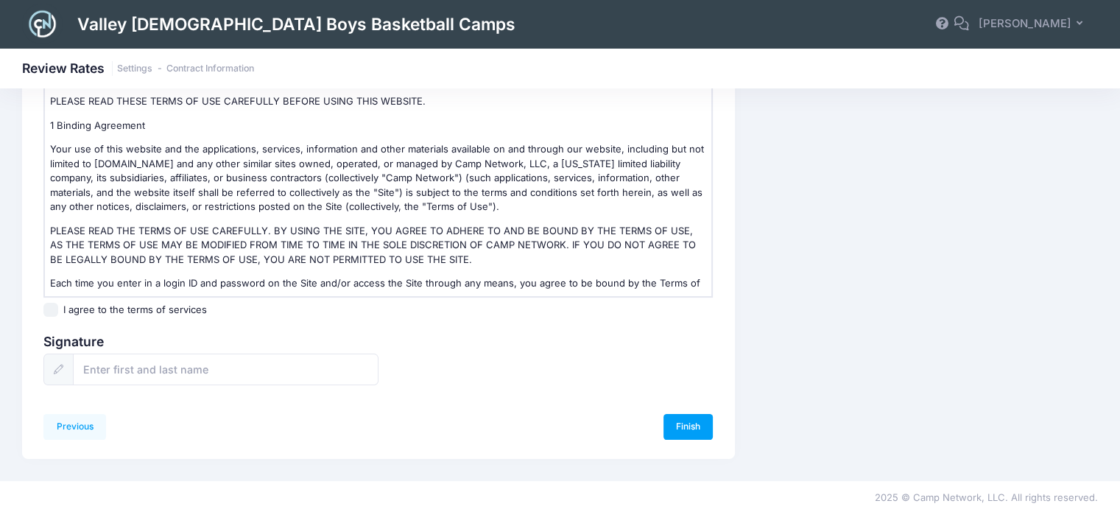
click at [49, 306] on input "I agree to the terms of services" at bounding box center [50, 310] width 15 height 15
checkbox input "true"
click at [126, 372] on input "text" at bounding box center [226, 370] width 306 height 32
type input "[PERSON_NAME]"
click at [676, 419] on link "Finish" at bounding box center [689, 426] width 50 height 25
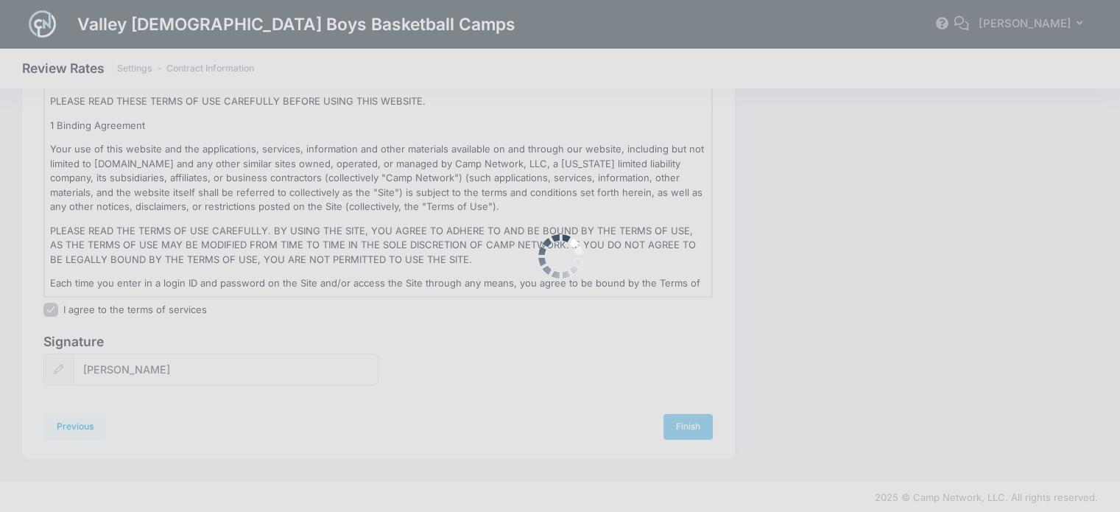
scroll to position [0, 0]
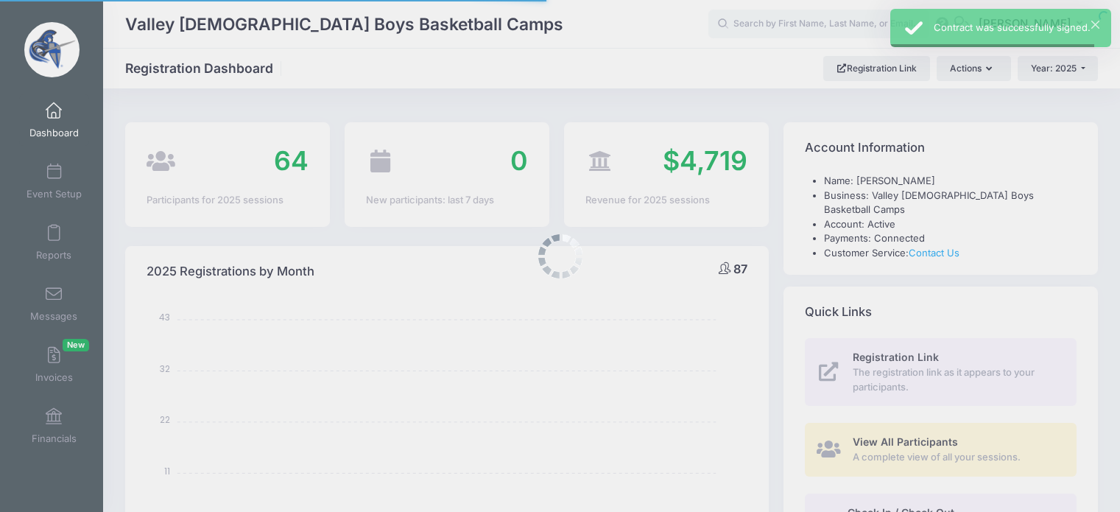
select select
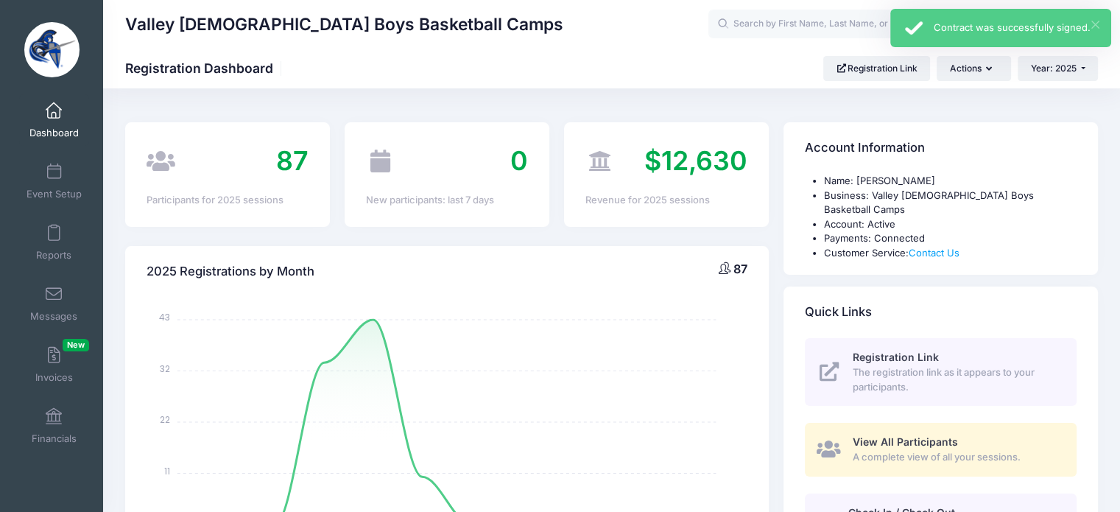
click at [1093, 23] on button "×" at bounding box center [1096, 25] width 8 height 8
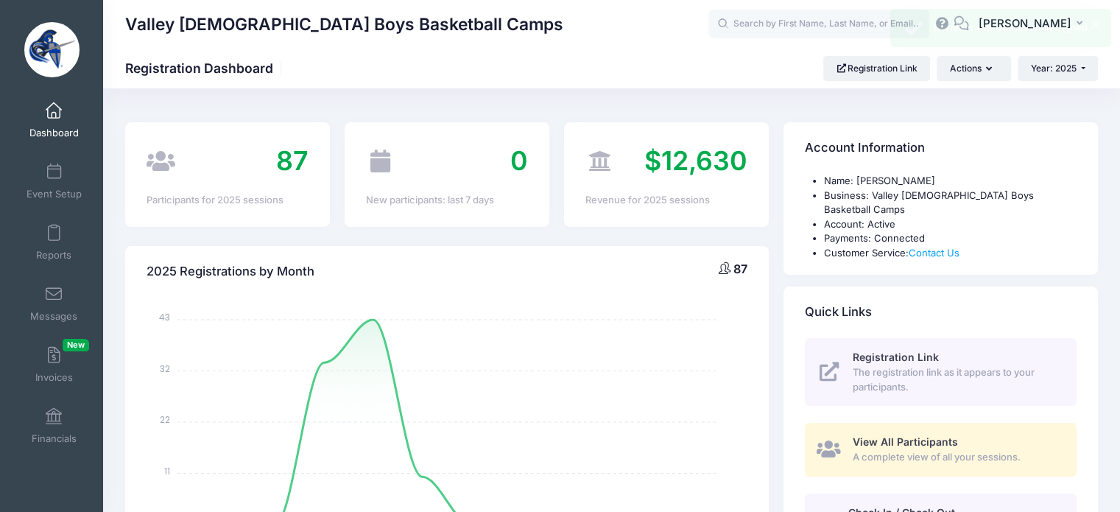
click at [1077, 22] on div "Contract was successfully signed." at bounding box center [1017, 28] width 166 height 15
click at [1067, 24] on span "[PERSON_NAME]" at bounding box center [1025, 23] width 93 height 16
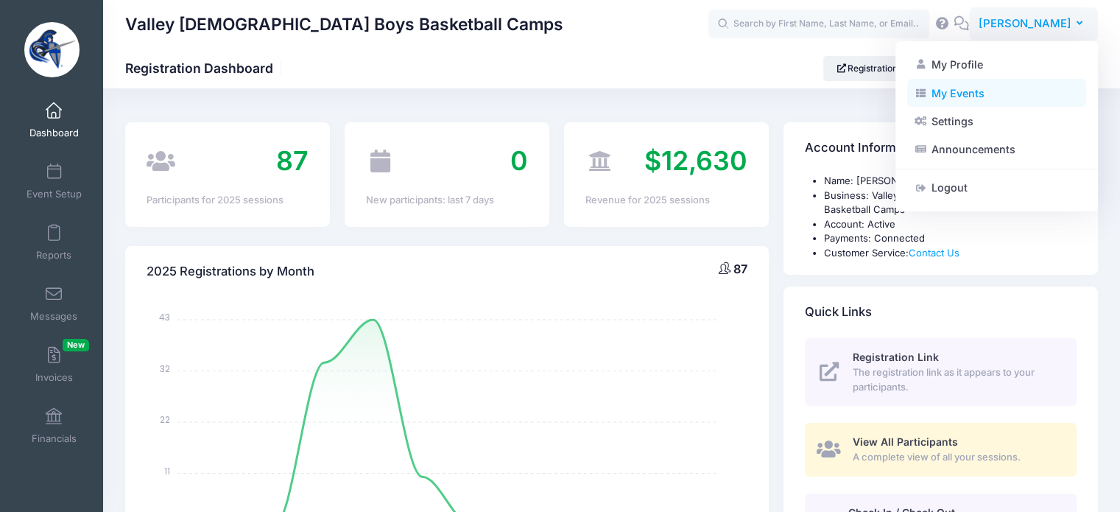
click at [969, 89] on link "My Events" at bounding box center [997, 93] width 179 height 28
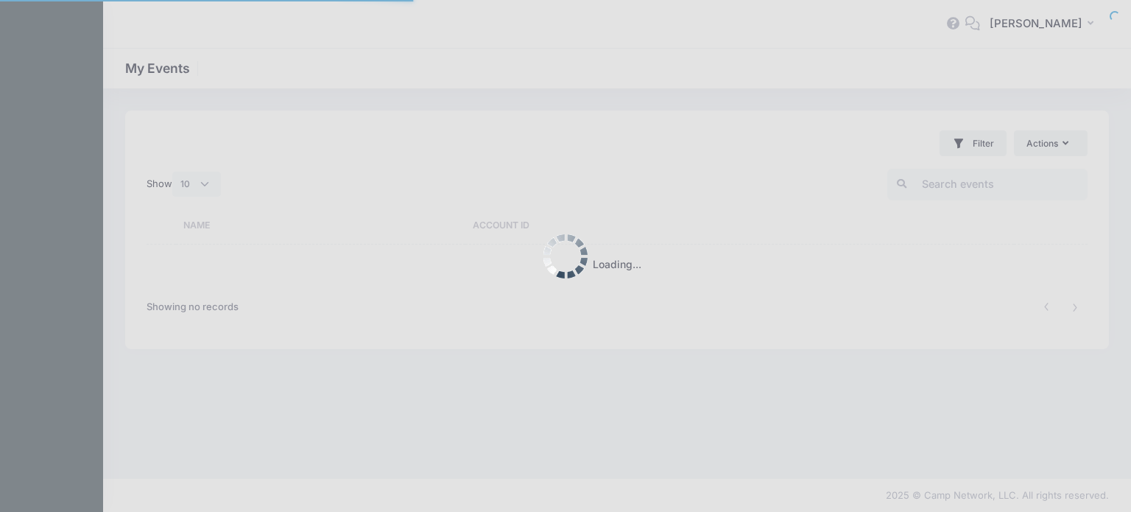
select select "10"
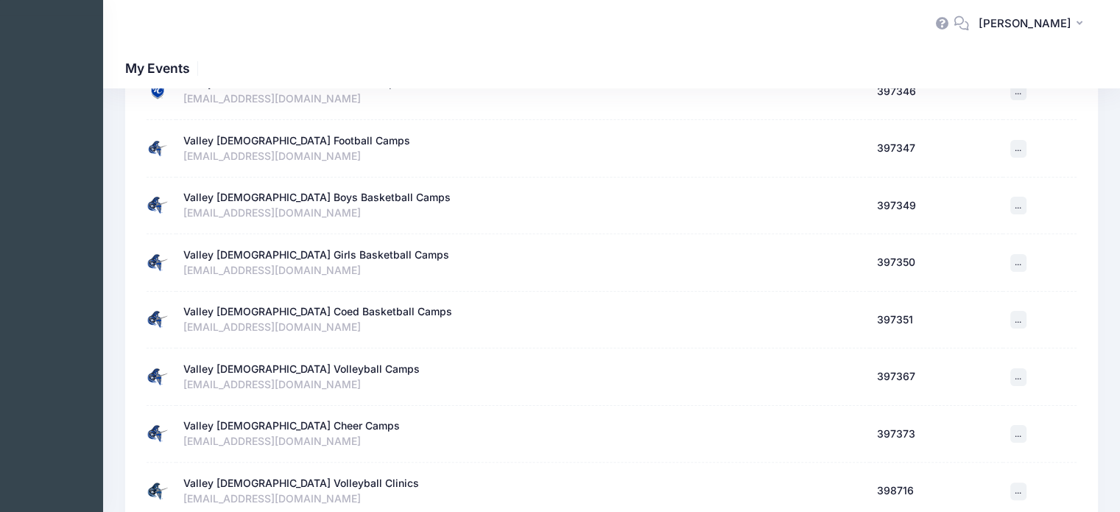
scroll to position [295, 0]
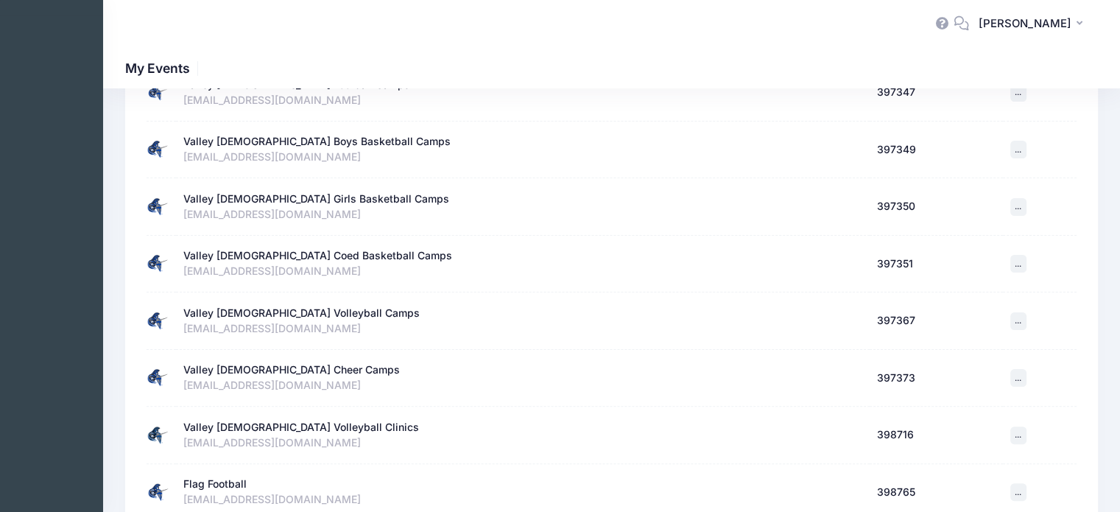
click at [331, 197] on div "Valley [DEMOGRAPHIC_DATA] Girls Basketball Camps" at bounding box center [316, 199] width 266 height 15
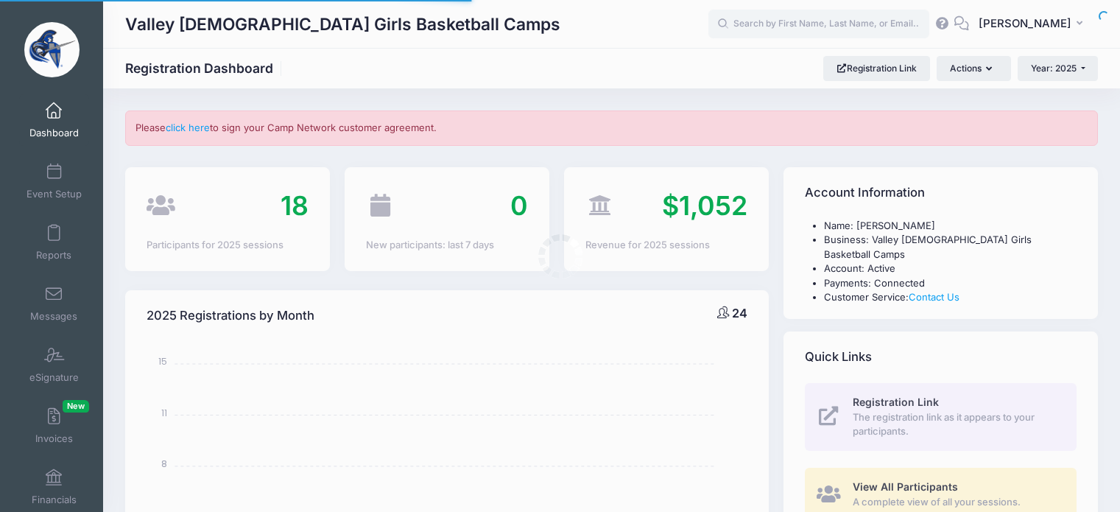
select select
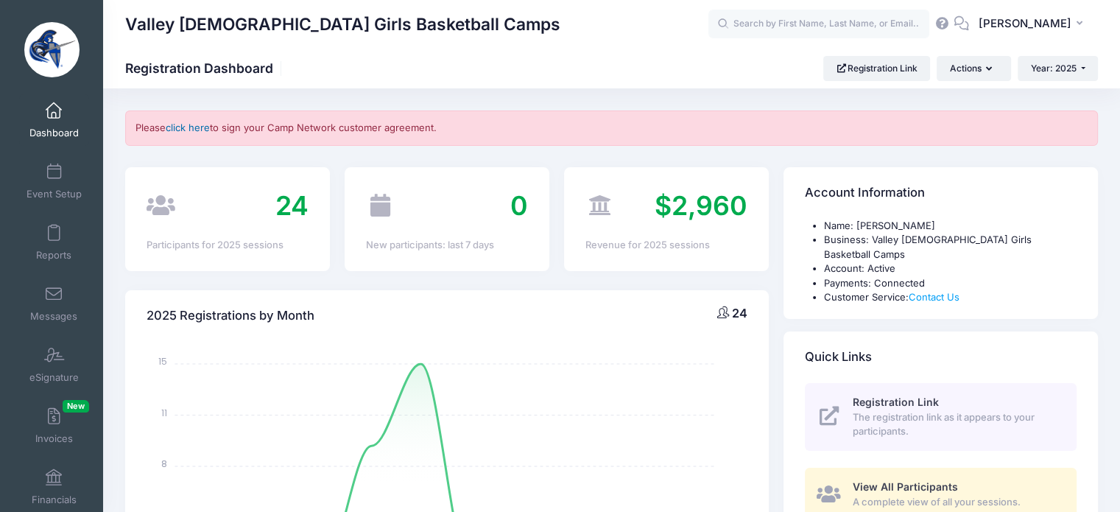
click at [188, 129] on link "click here" at bounding box center [188, 128] width 44 height 12
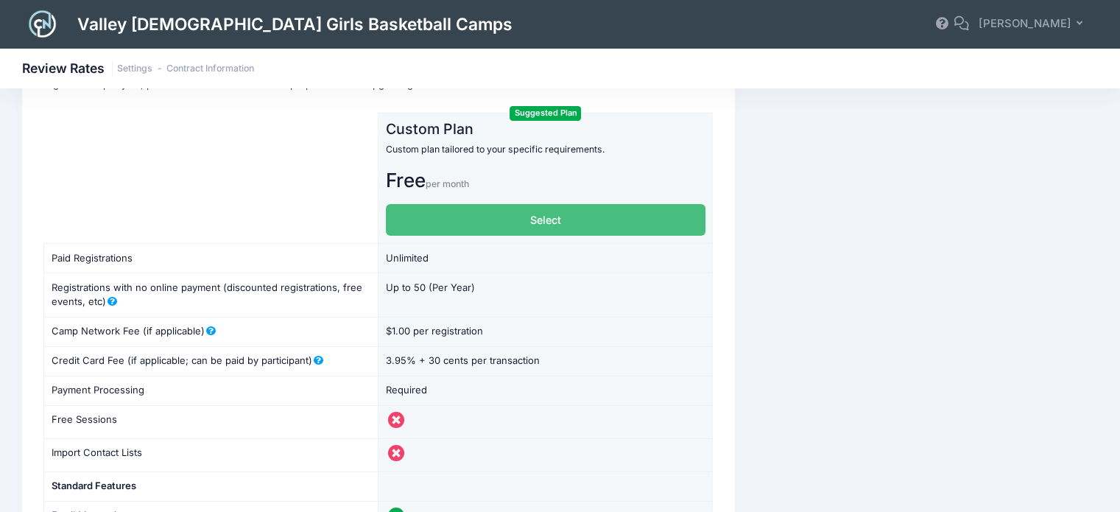
click at [555, 224] on label "Select" at bounding box center [546, 220] width 320 height 32
click at [396, 214] on input "Select" at bounding box center [391, 209] width 10 height 10
radio input "true"
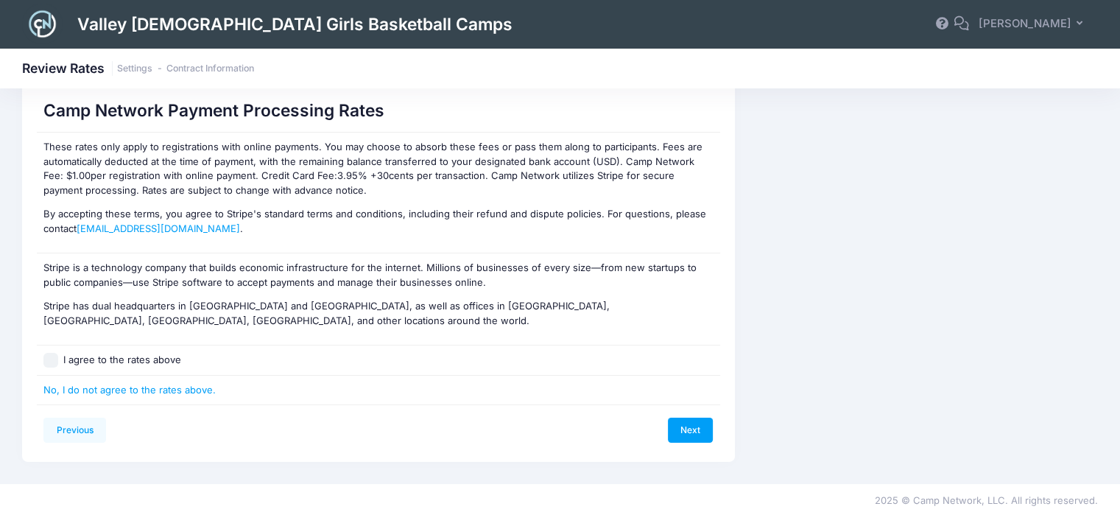
scroll to position [107, 0]
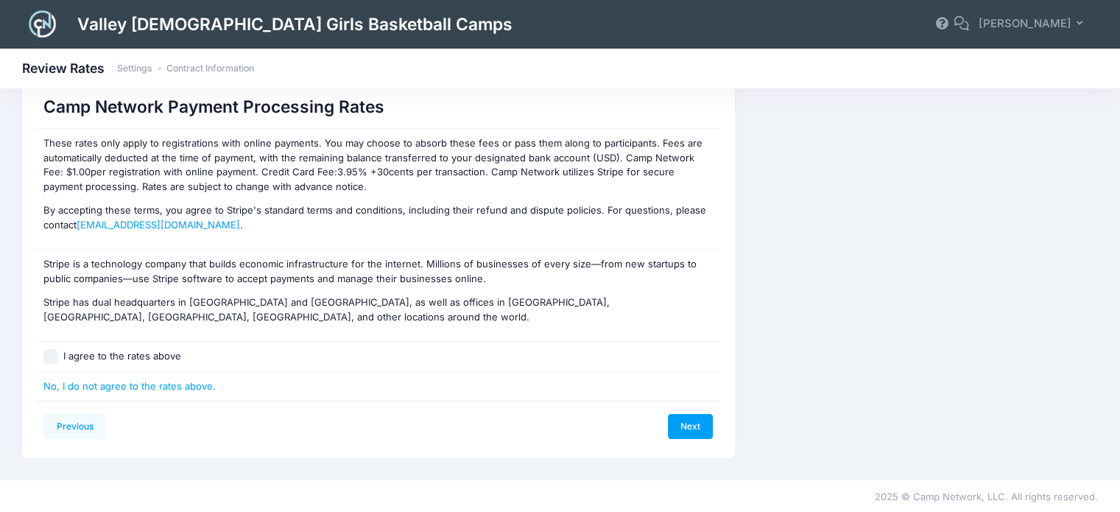
click at [52, 356] on input "I agree to the rates above" at bounding box center [50, 356] width 15 height 15
checkbox input "true"
click at [695, 424] on link "Next" at bounding box center [691, 426] width 46 height 25
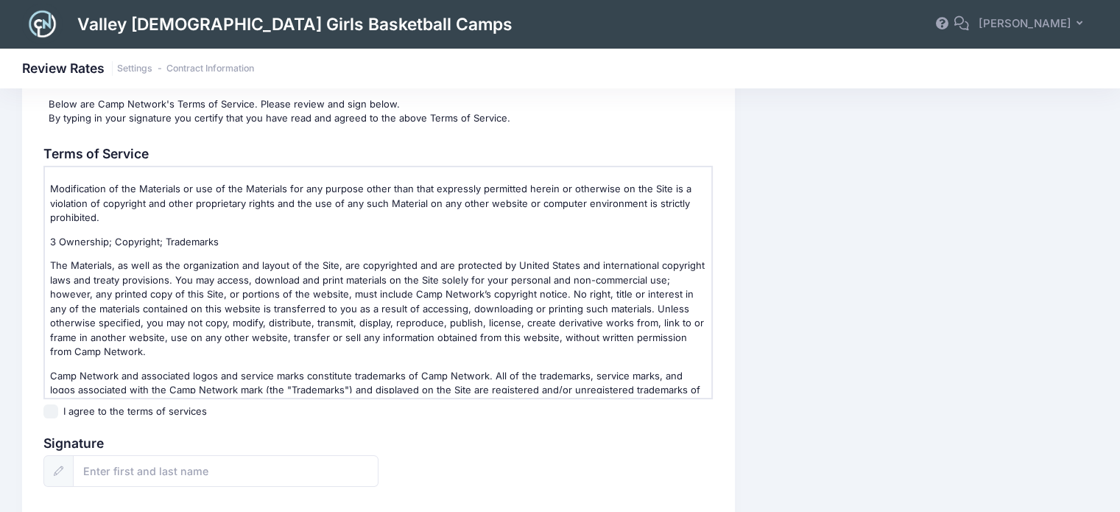
scroll to position [211, 0]
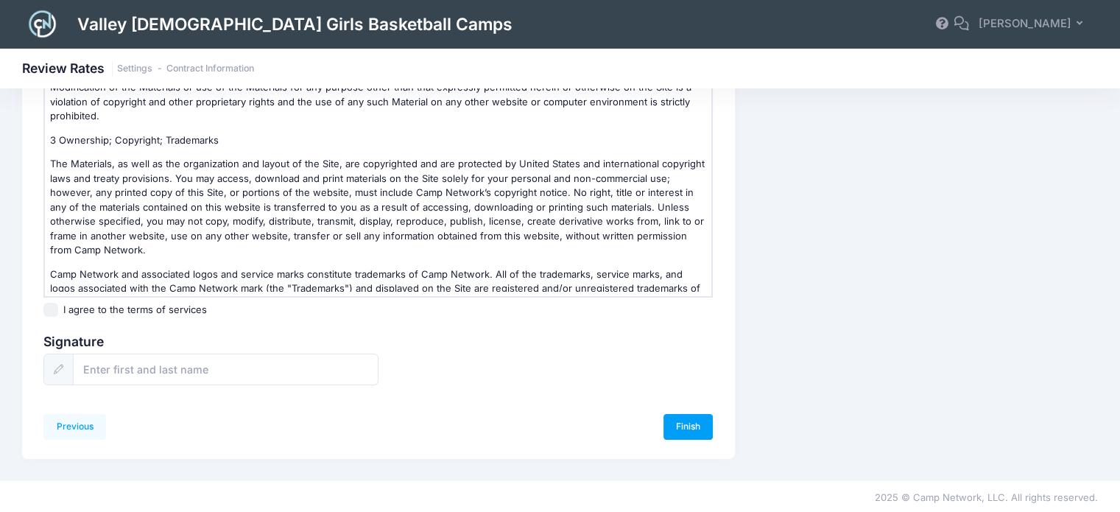
click at [55, 310] on input "I agree to the terms of services" at bounding box center [50, 310] width 15 height 15
checkbox input "true"
click at [124, 358] on input "text" at bounding box center [226, 370] width 306 height 32
type input "[PERSON_NAME]"
click at [689, 424] on link "Finish" at bounding box center [689, 426] width 50 height 25
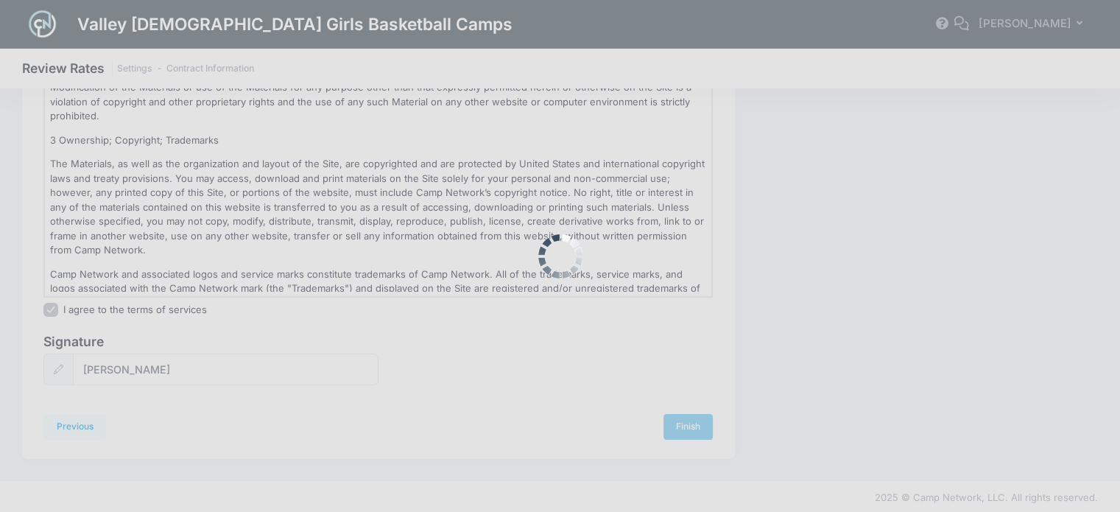
scroll to position [0, 0]
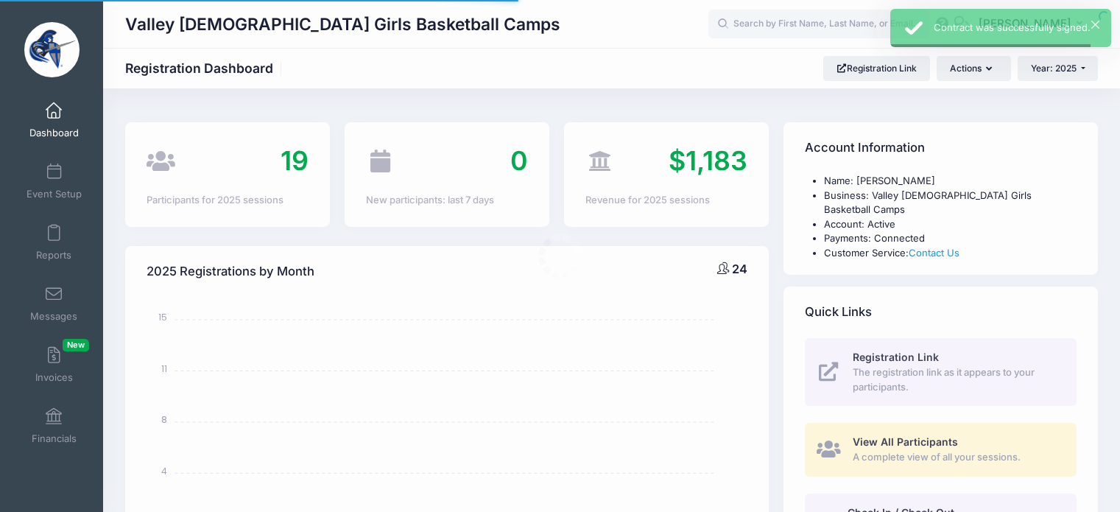
select select
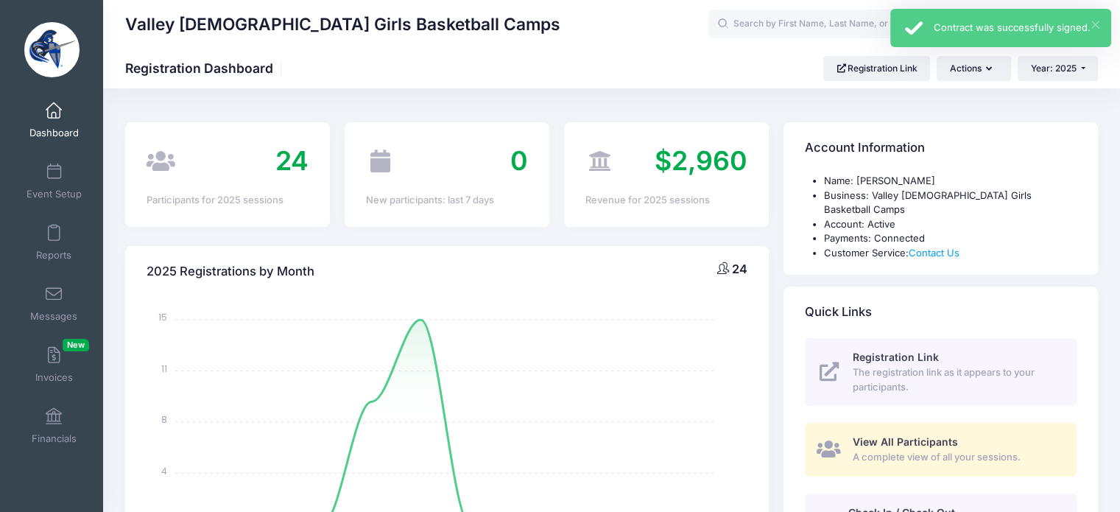
click at [1098, 21] on button "×" at bounding box center [1096, 25] width 8 height 8
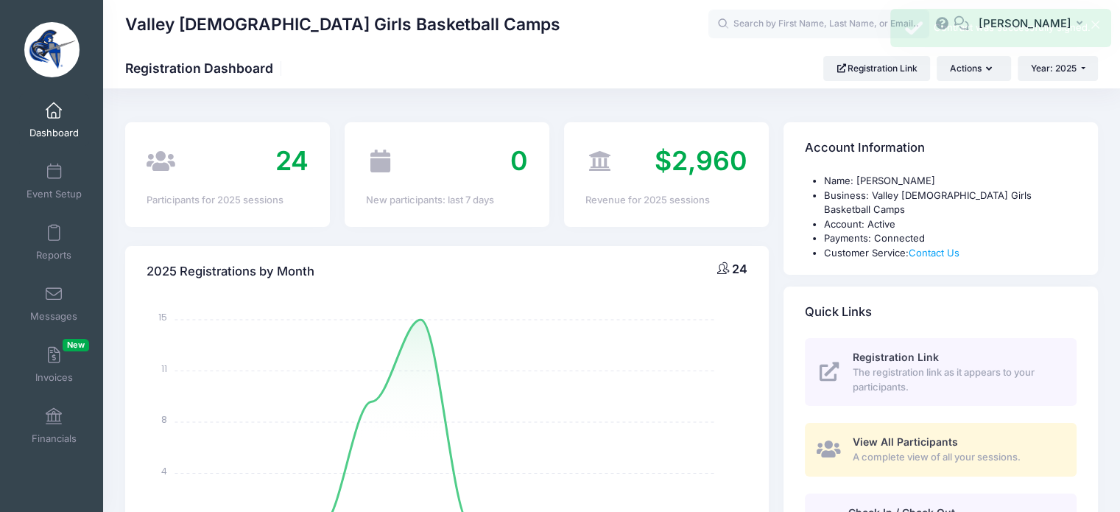
click at [1084, 24] on div "Contract was successfully signed." at bounding box center [1017, 28] width 166 height 15
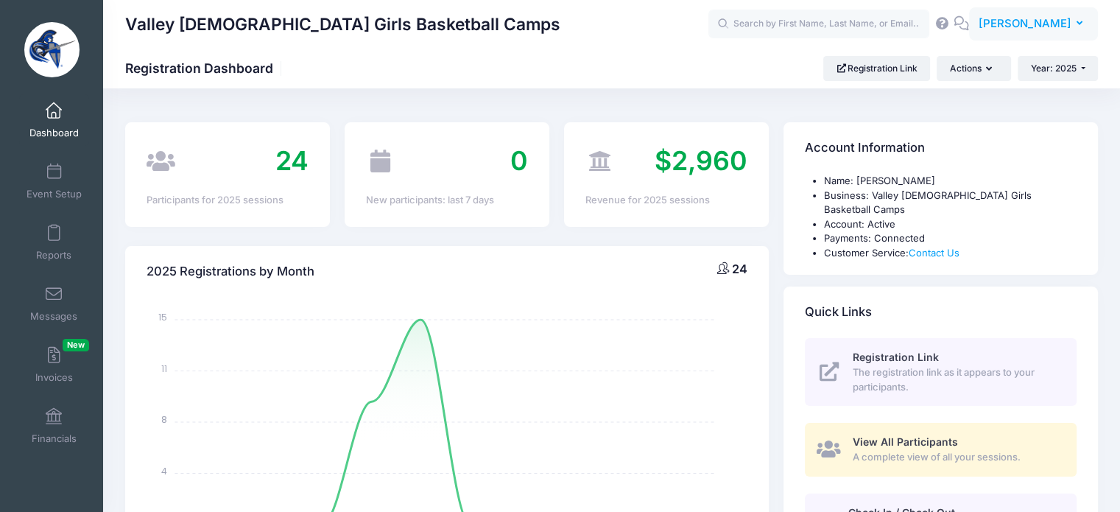
click at [1047, 16] on span "[PERSON_NAME]" at bounding box center [1025, 23] width 93 height 16
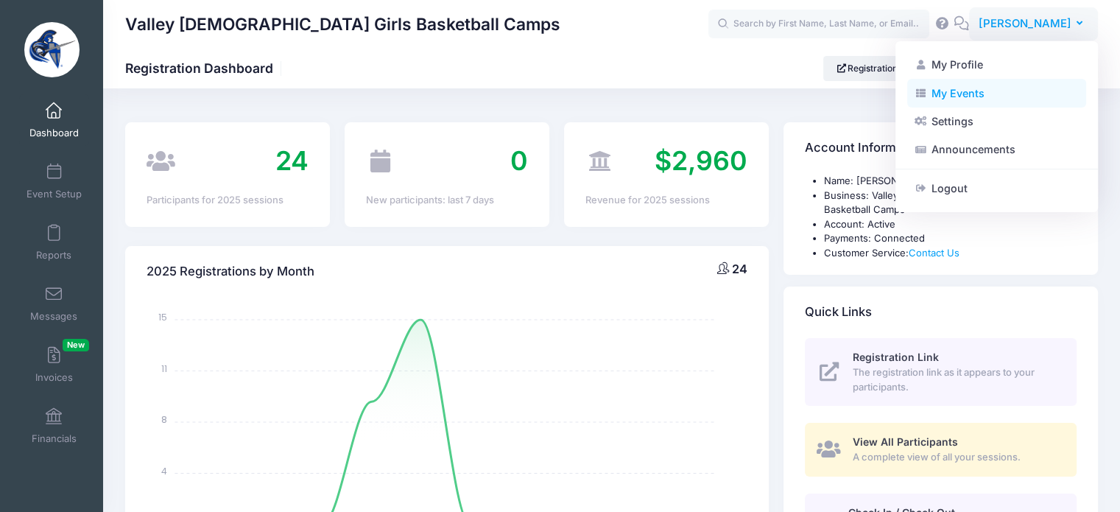
click at [972, 91] on link "My Events" at bounding box center [997, 93] width 179 height 28
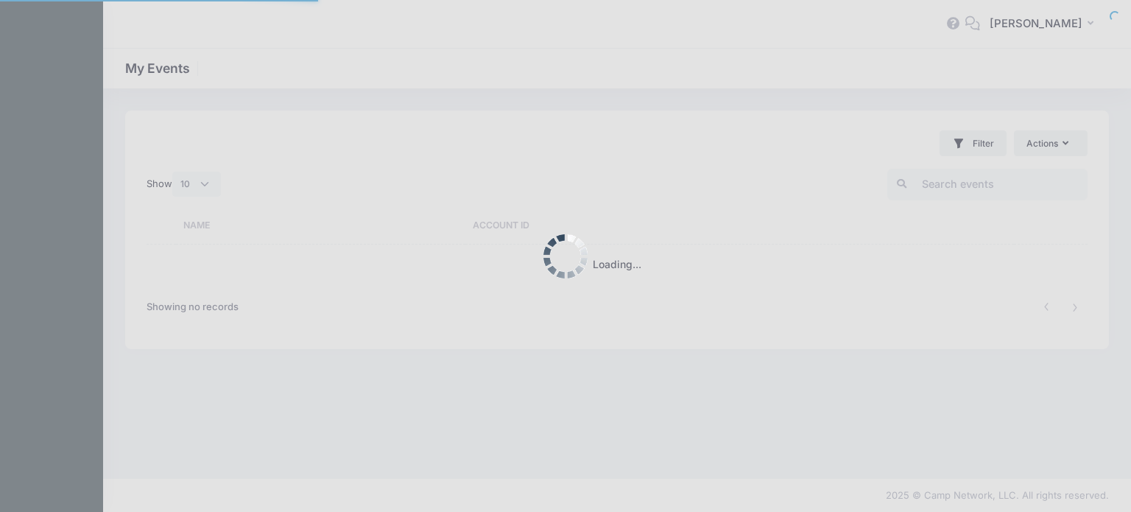
select select "10"
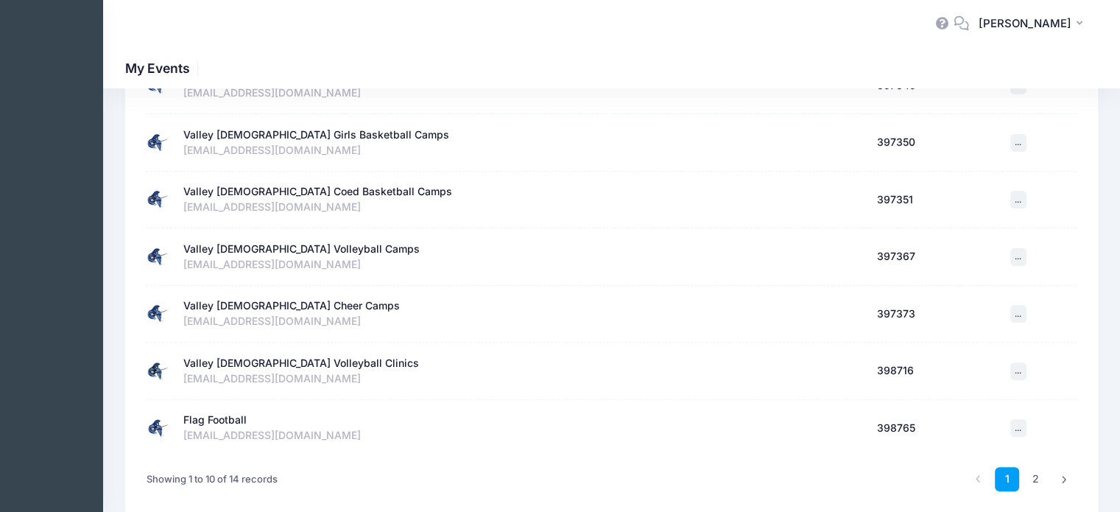
scroll to position [368, 0]
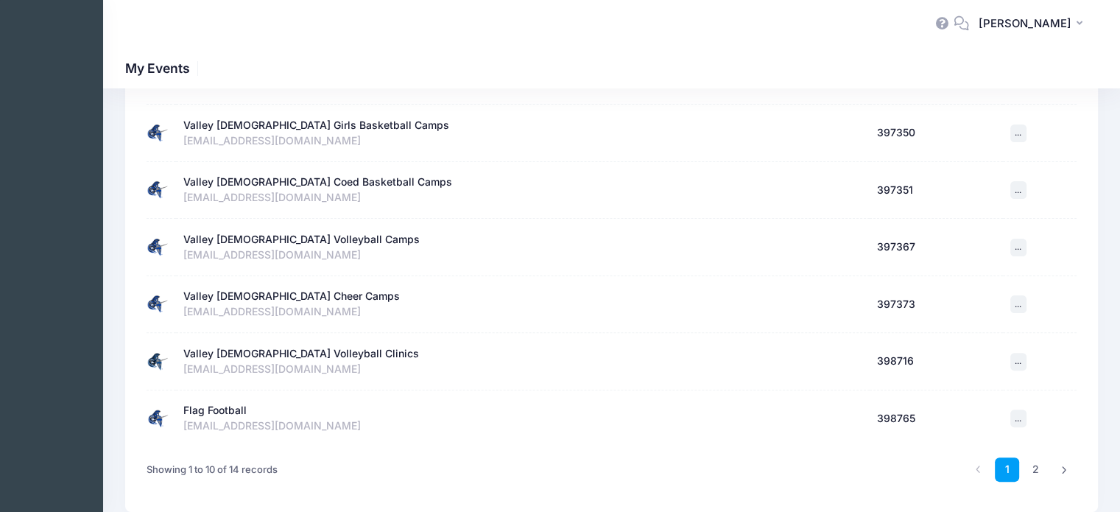
click at [332, 175] on div "Valley [DEMOGRAPHIC_DATA] Coed Basketball Camps" at bounding box center [317, 182] width 269 height 15
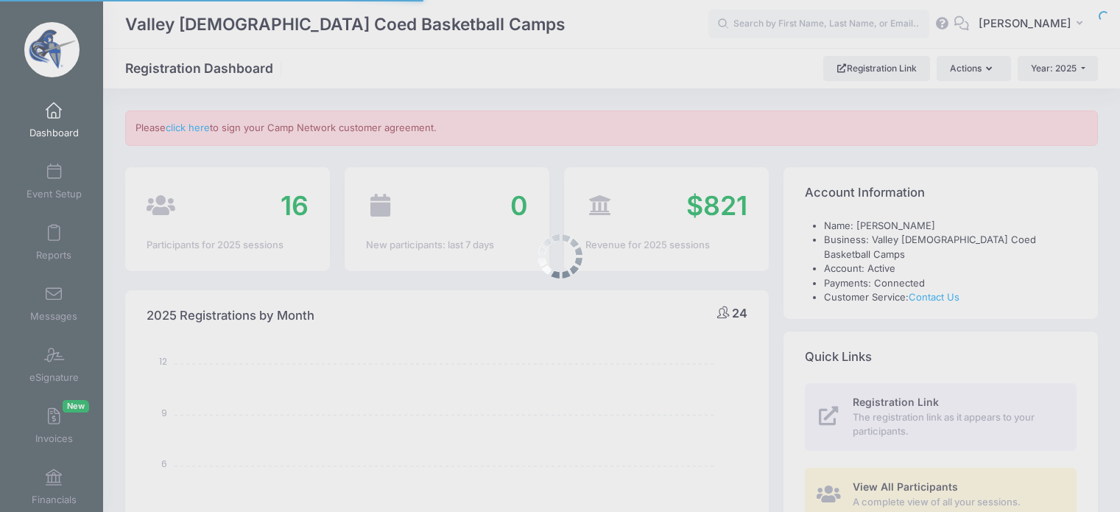
select select
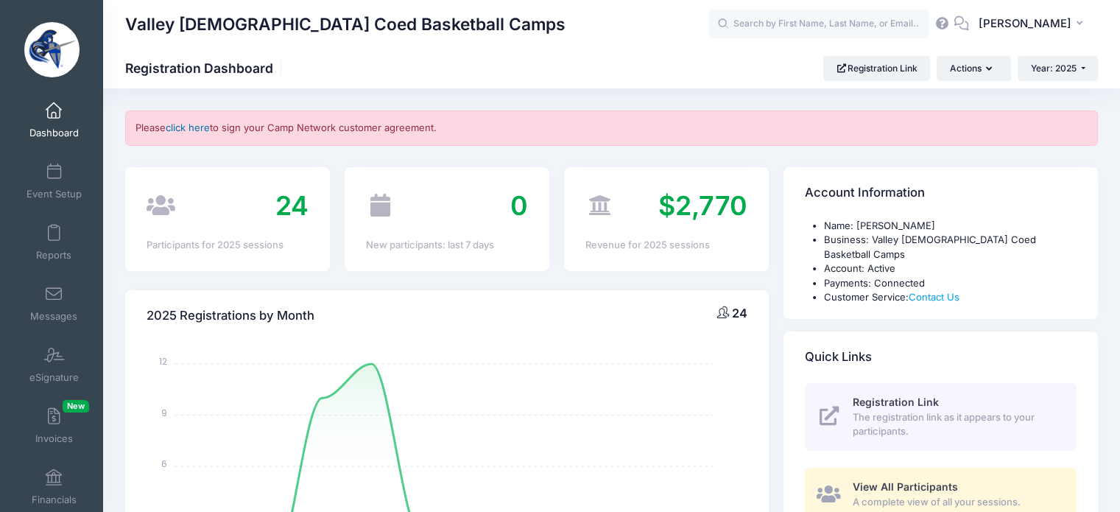
click at [194, 123] on link "click here" at bounding box center [188, 128] width 44 height 12
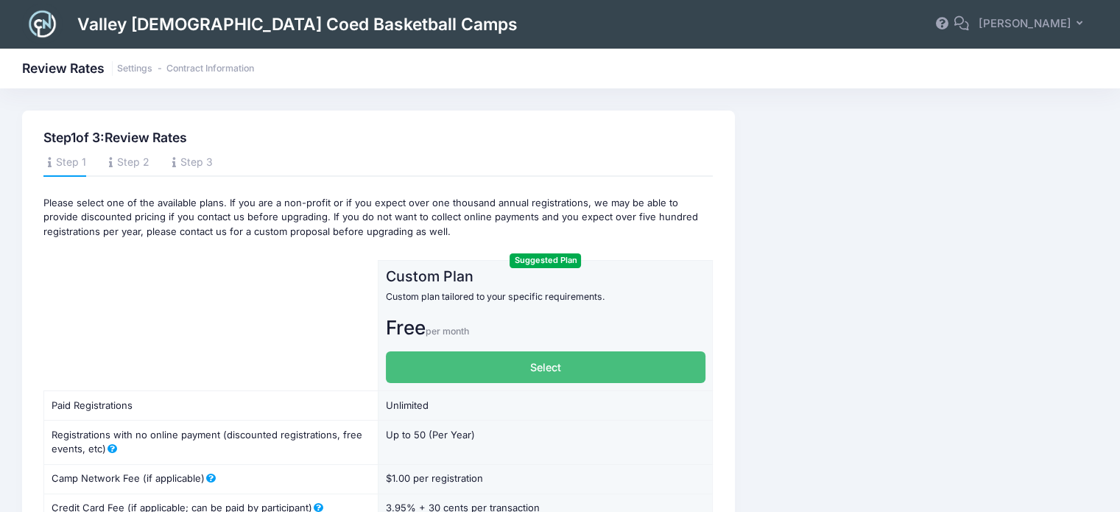
click at [584, 367] on label "Select" at bounding box center [546, 367] width 320 height 32
click at [396, 361] on input "Select" at bounding box center [391, 356] width 10 height 10
radio input "true"
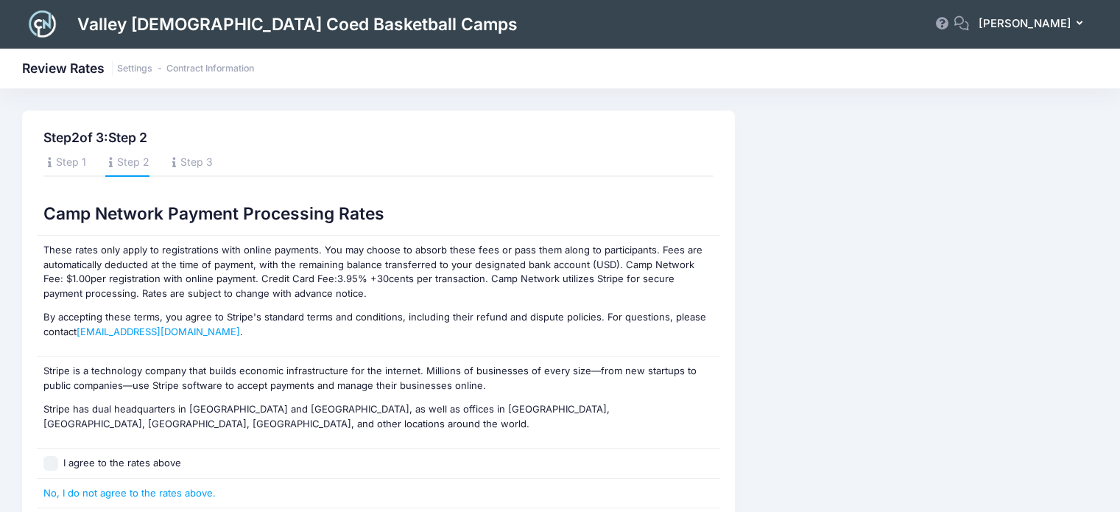
click at [1078, 24] on icon "button" at bounding box center [1083, 24] width 12 height 0
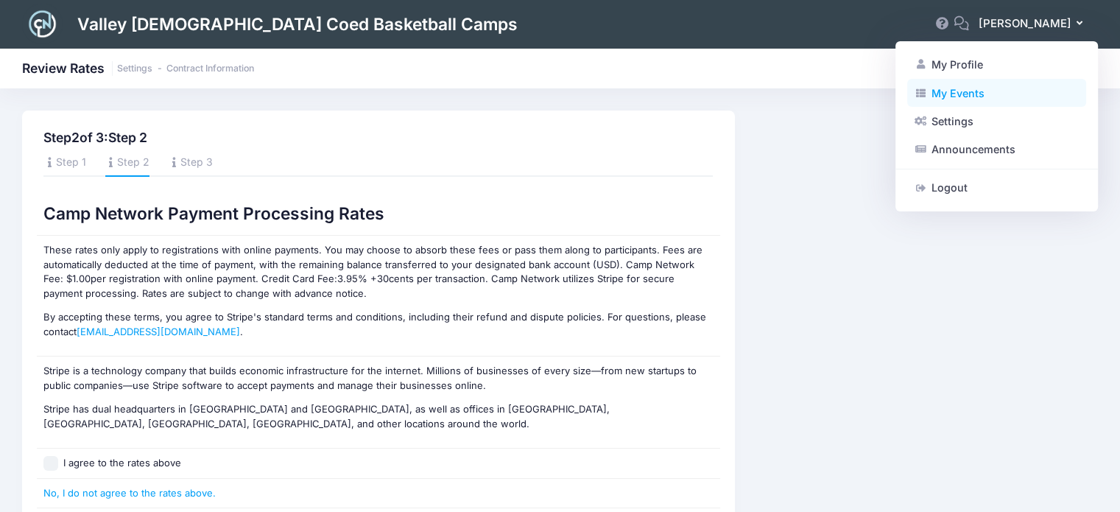
click at [951, 94] on link "My Events" at bounding box center [997, 93] width 179 height 28
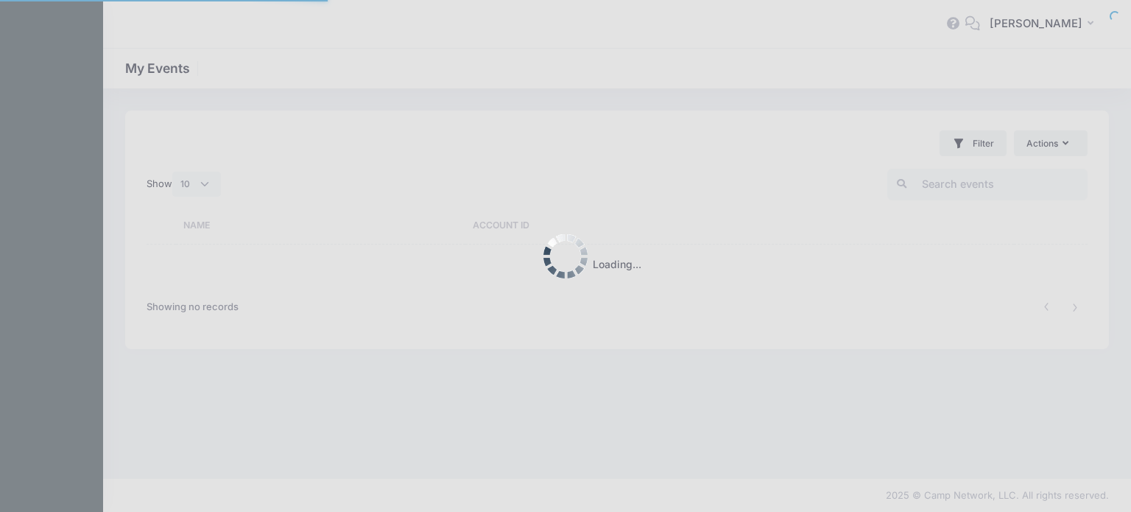
select select "10"
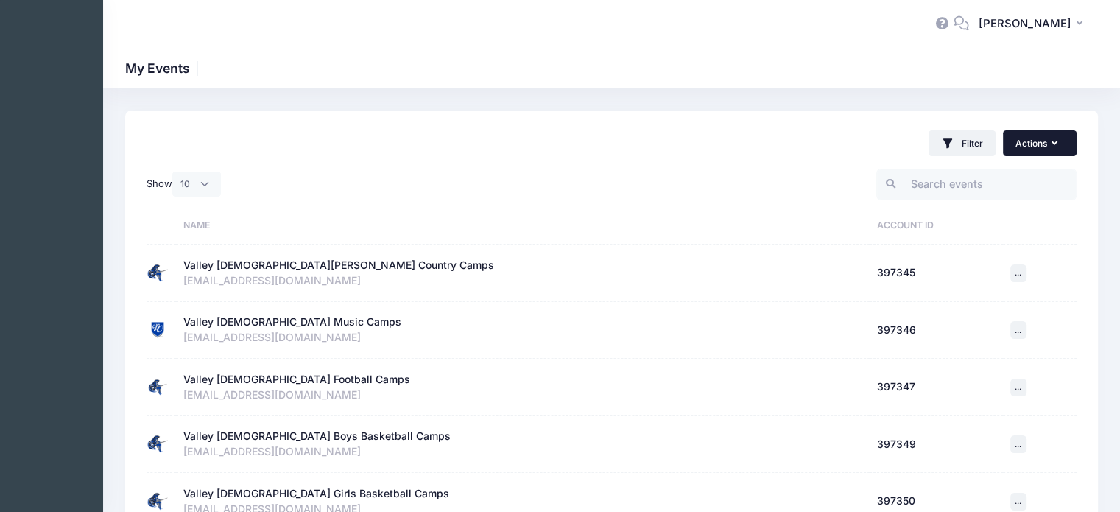
click at [1051, 138] on button "Actions" at bounding box center [1040, 142] width 74 height 25
click at [807, 179] on div at bounding box center [848, 184] width 472 height 44
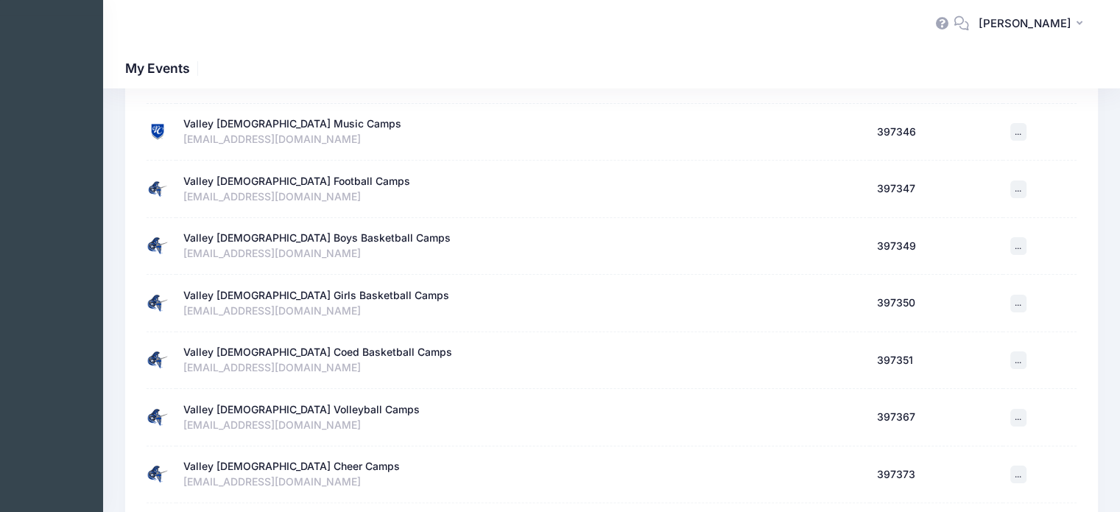
scroll to position [221, 0]
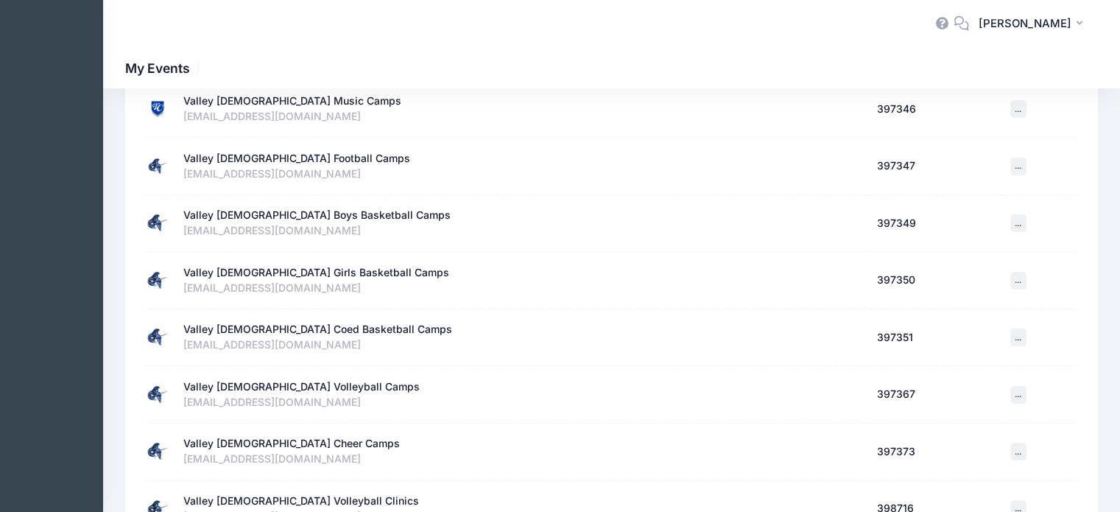
click at [311, 326] on div "Valley [DEMOGRAPHIC_DATA] Coed Basketball Camps" at bounding box center [317, 329] width 269 height 15
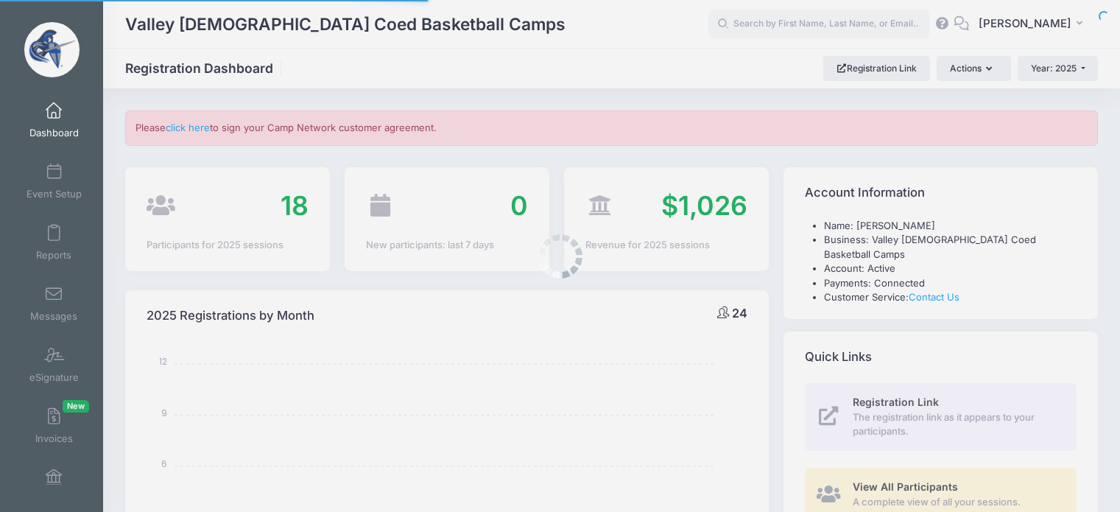
select select
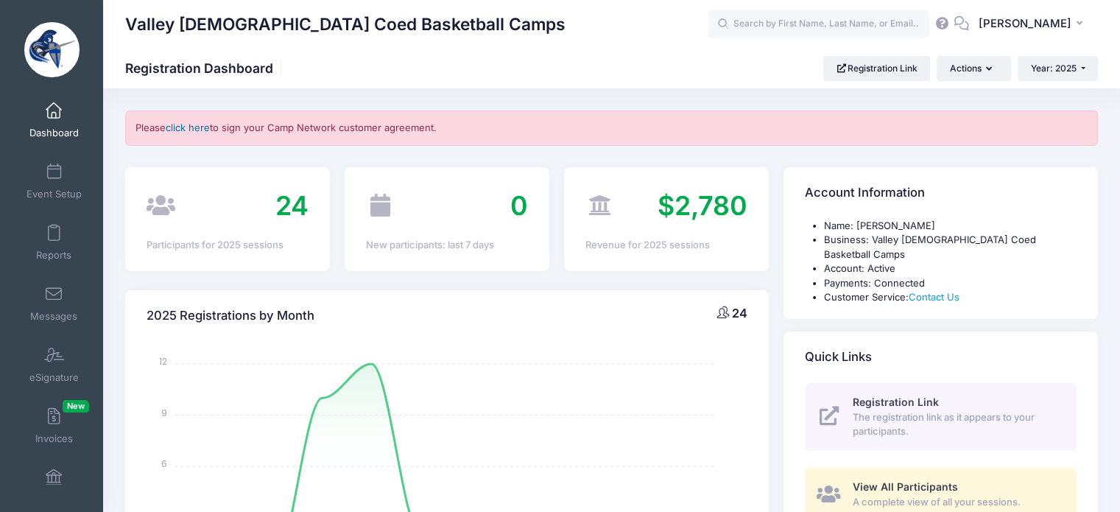
click at [188, 130] on link "click here" at bounding box center [188, 128] width 44 height 12
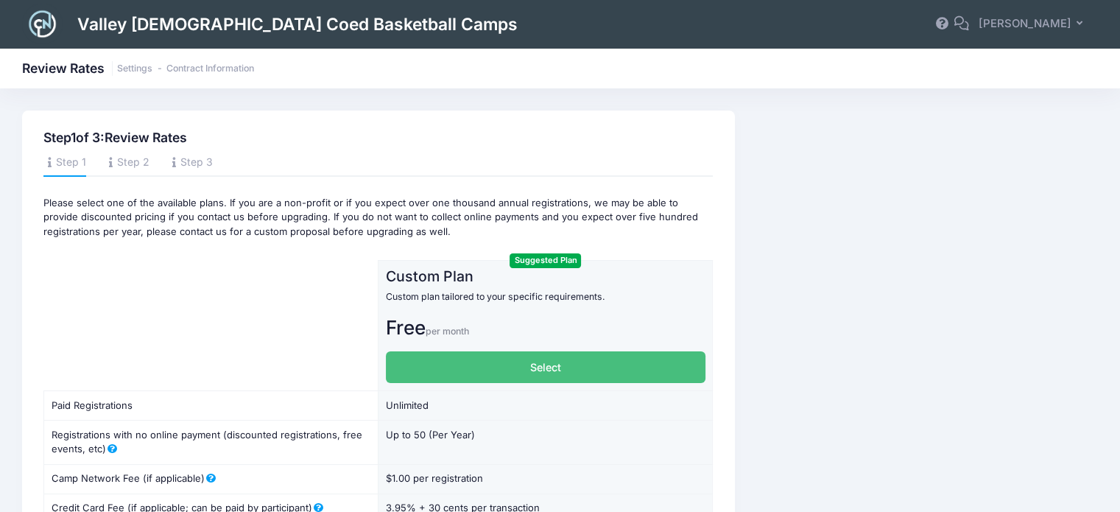
click at [564, 362] on label "Select" at bounding box center [546, 367] width 320 height 32
click at [396, 361] on input "Select" at bounding box center [391, 356] width 10 height 10
radio input "true"
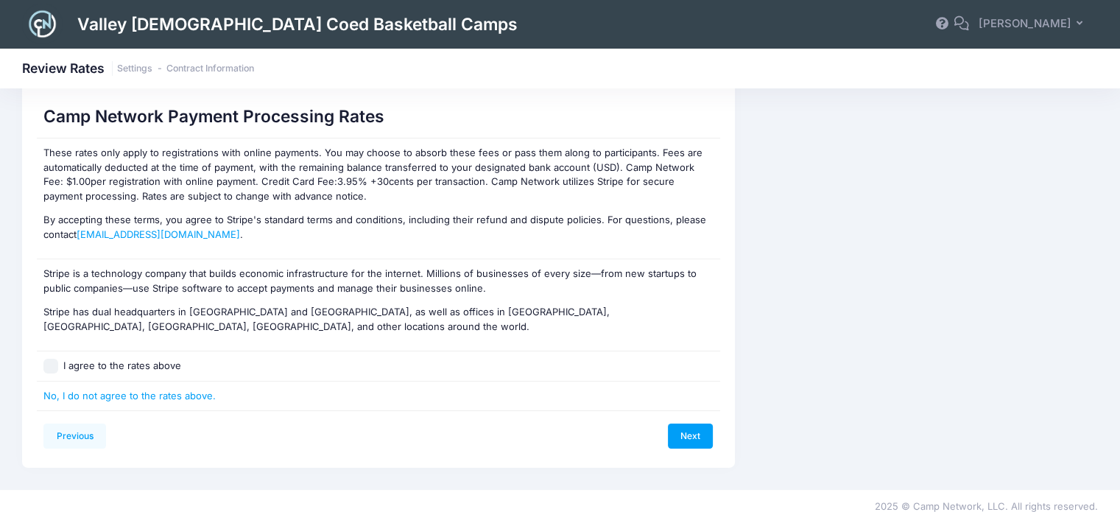
scroll to position [107, 0]
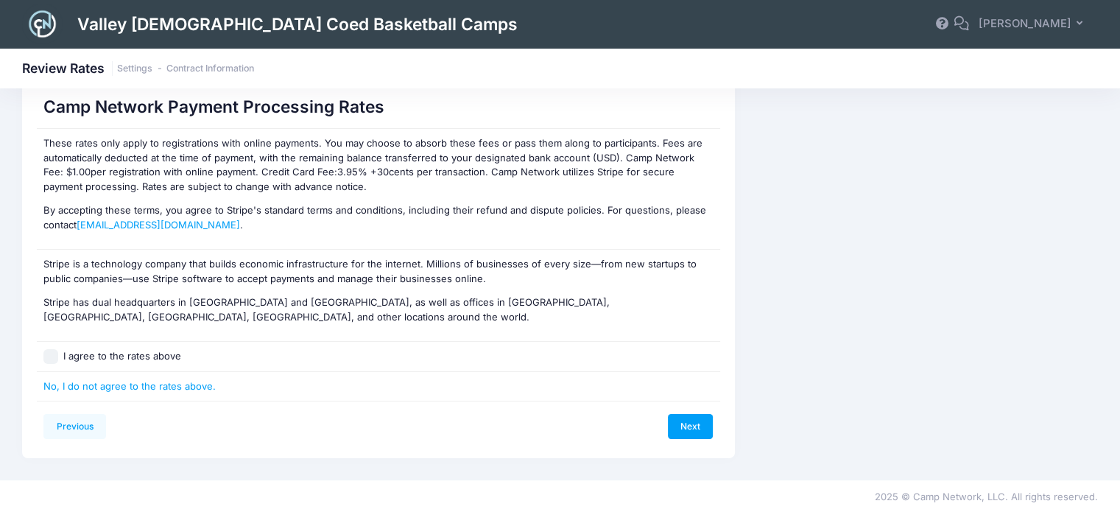
click at [51, 353] on input "I agree to the rates above" at bounding box center [50, 356] width 15 height 15
checkbox input "true"
click at [696, 424] on link "Next" at bounding box center [691, 426] width 46 height 25
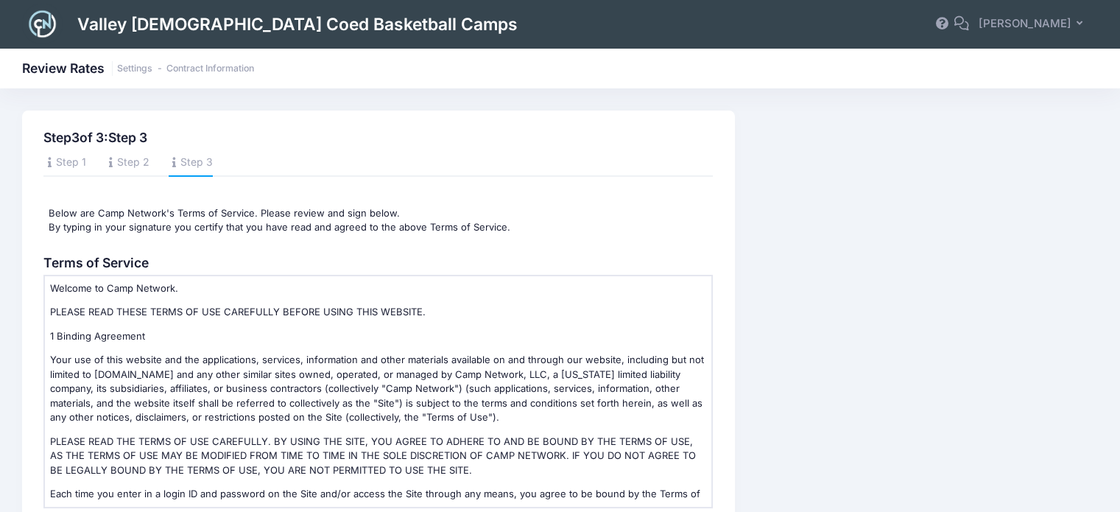
scroll to position [211, 0]
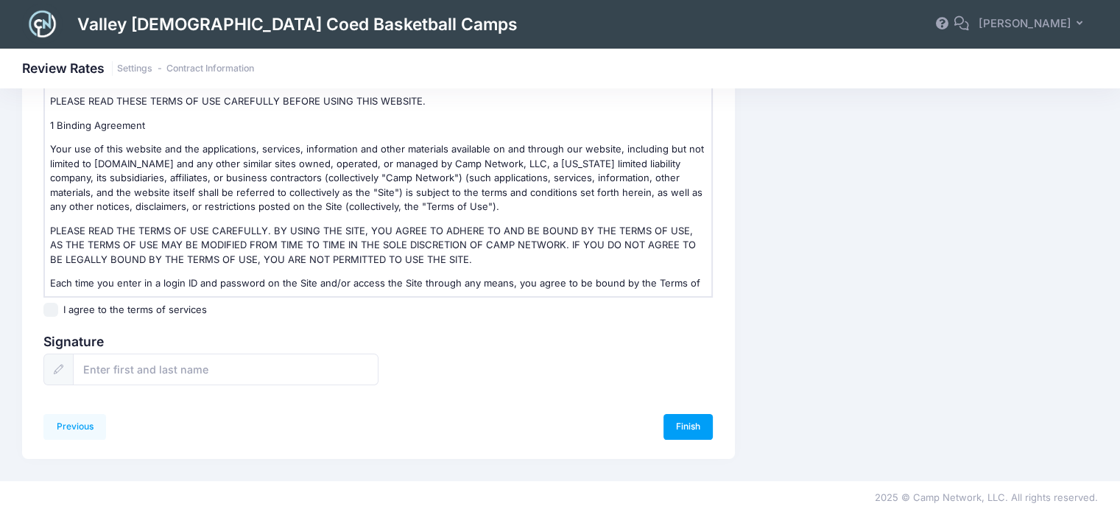
click at [56, 305] on input "I agree to the terms of services" at bounding box center [50, 310] width 15 height 15
checkbox input "true"
click at [129, 357] on input "text" at bounding box center [226, 370] width 306 height 32
type input "[PERSON_NAME]"
click at [677, 423] on link "Finish" at bounding box center [689, 426] width 50 height 25
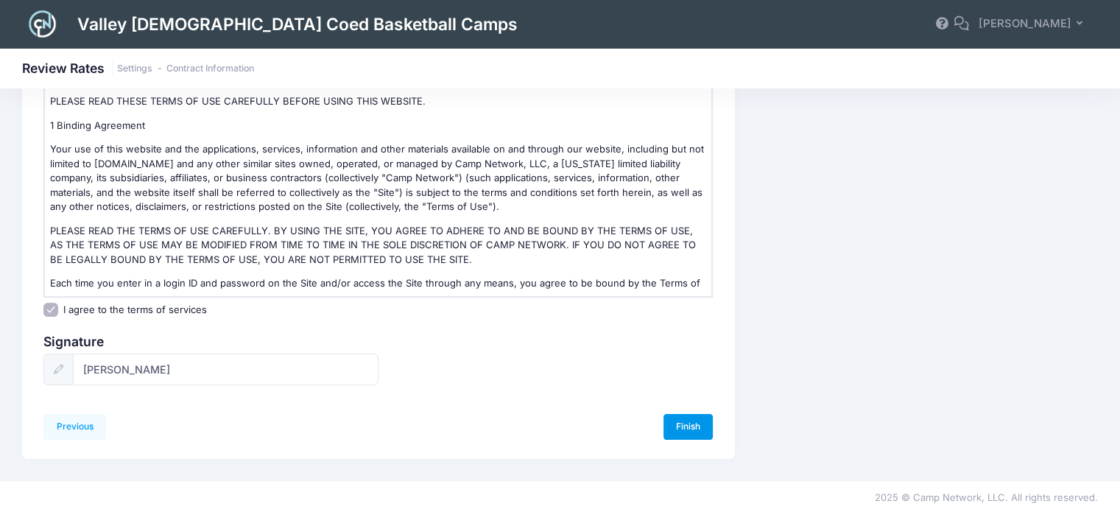
scroll to position [0, 0]
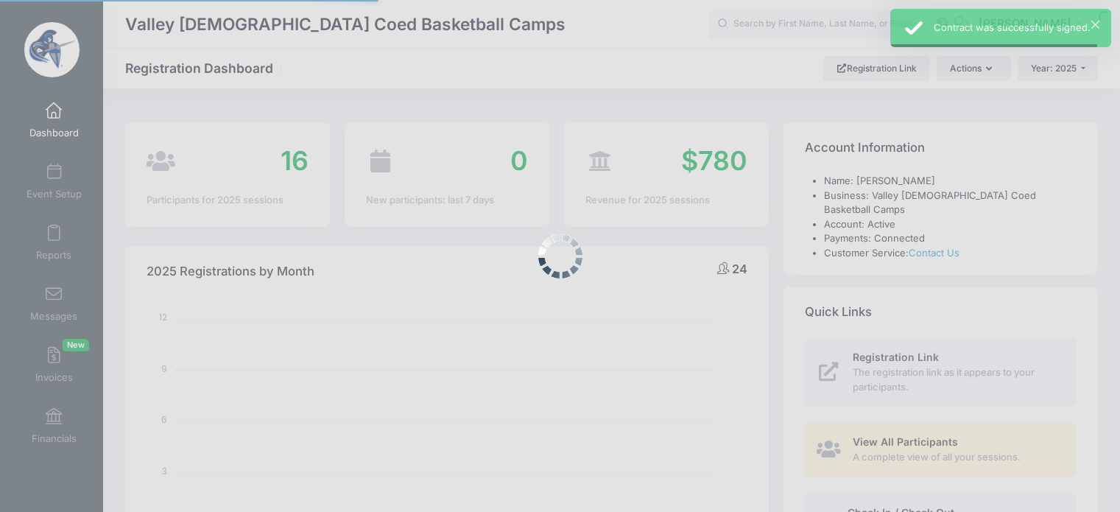
select select
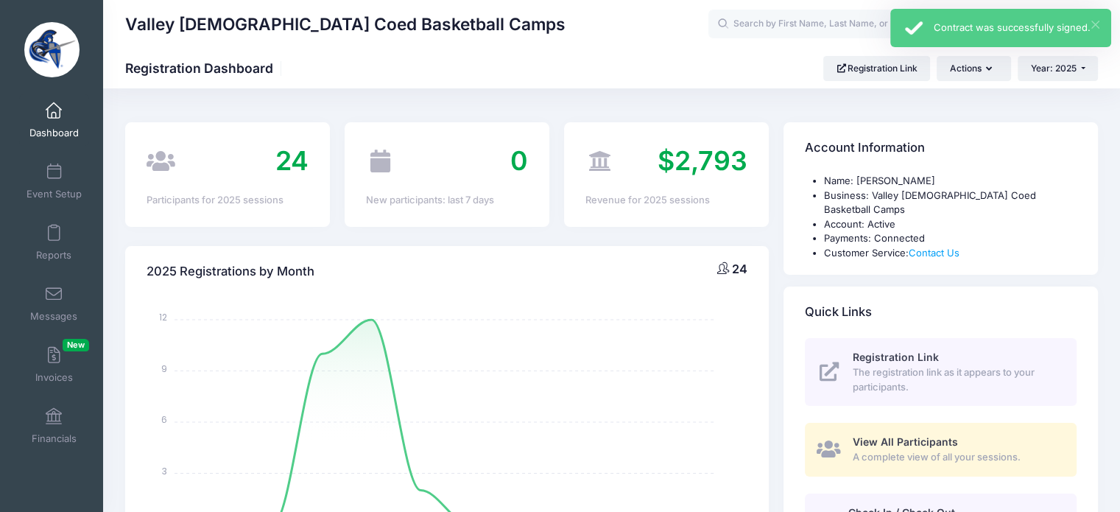
click at [1093, 23] on button "×" at bounding box center [1096, 25] width 8 height 8
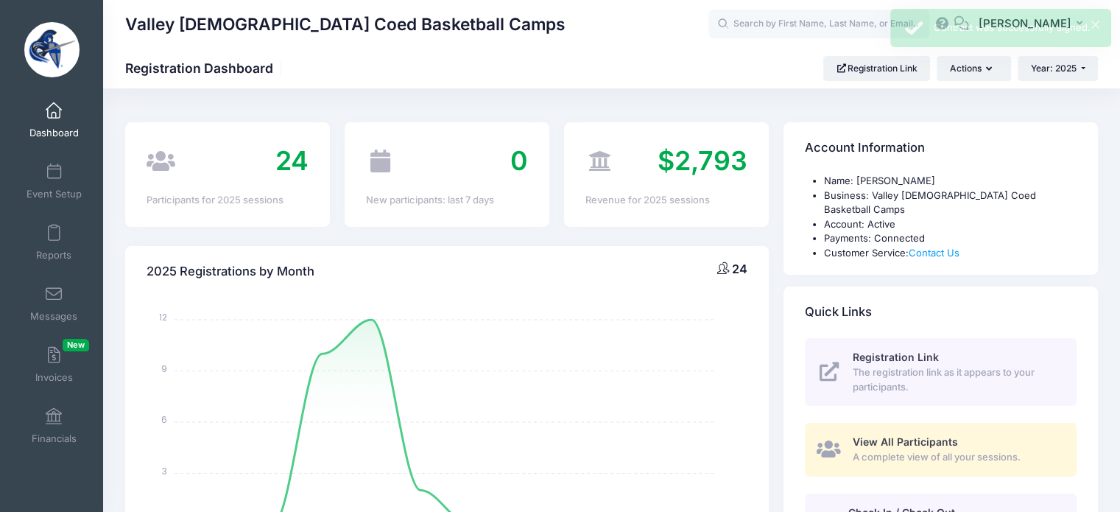
click at [1051, 29] on div "Contract was successfully signed." at bounding box center [1017, 28] width 166 height 15
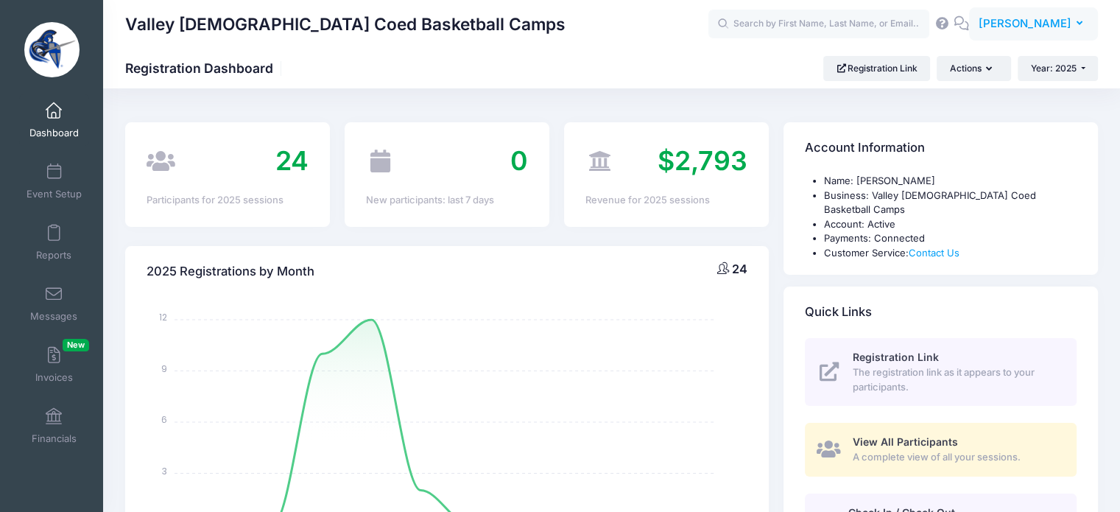
click at [1043, 23] on span "[PERSON_NAME]" at bounding box center [1025, 23] width 93 height 16
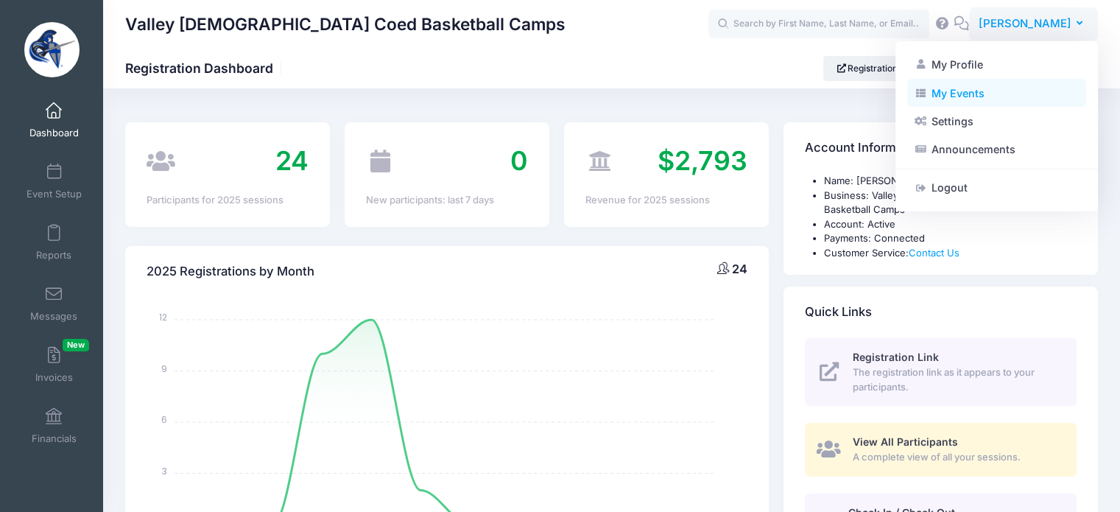
click at [966, 90] on link "My Events" at bounding box center [997, 93] width 179 height 28
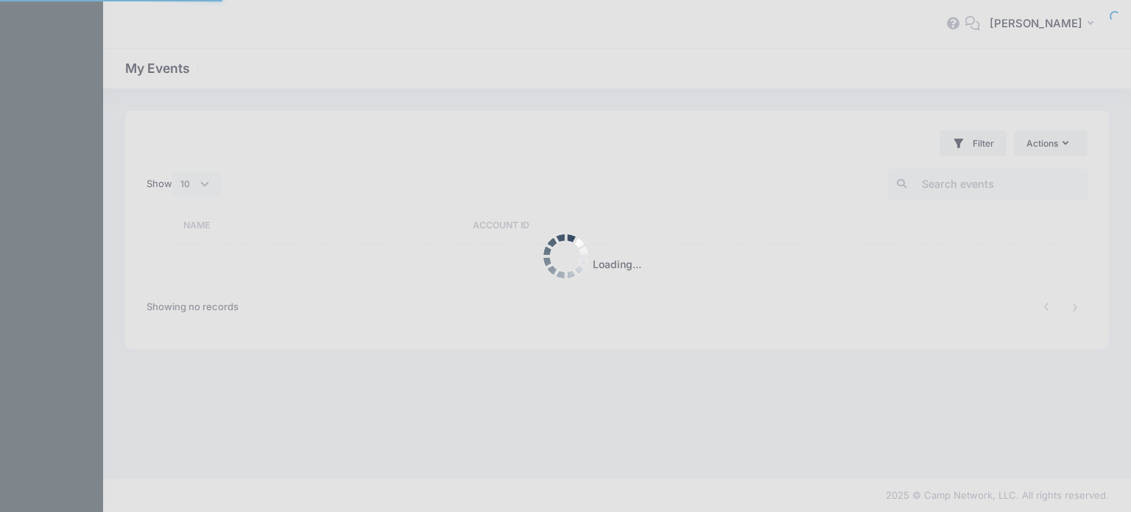
select select "10"
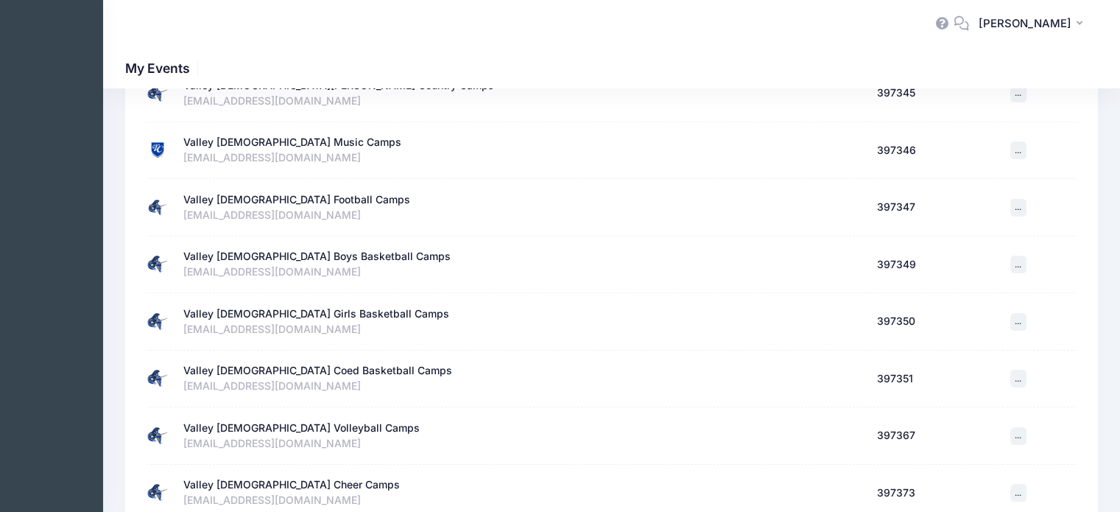
scroll to position [368, 0]
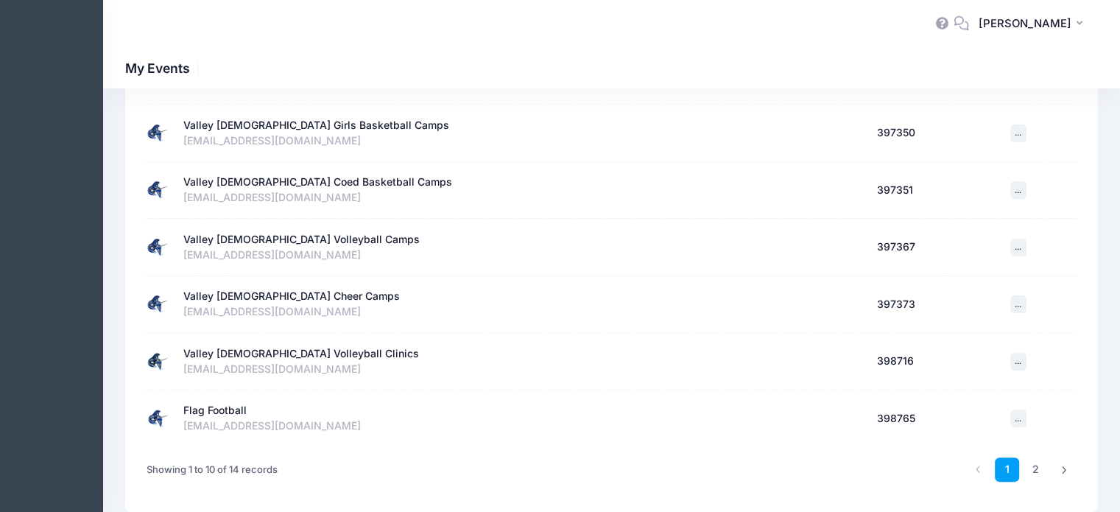
click at [292, 240] on div "Valley [DEMOGRAPHIC_DATA] Volleyball Camps" at bounding box center [301, 239] width 236 height 15
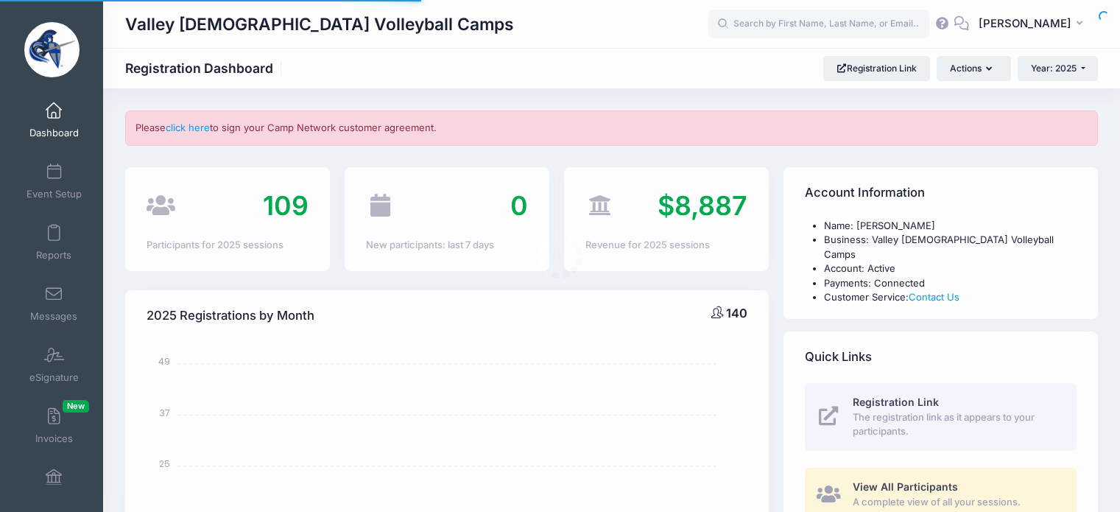
select select
click at [196, 127] on link "click here" at bounding box center [188, 128] width 44 height 12
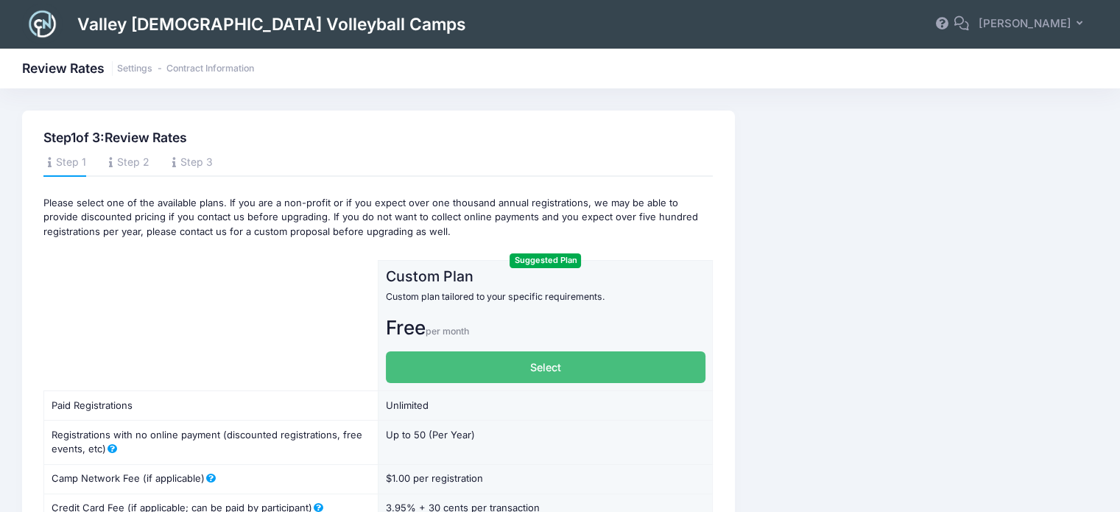
click at [554, 368] on label "Select" at bounding box center [546, 367] width 320 height 32
click at [396, 361] on input "Select" at bounding box center [391, 356] width 10 height 10
radio input "true"
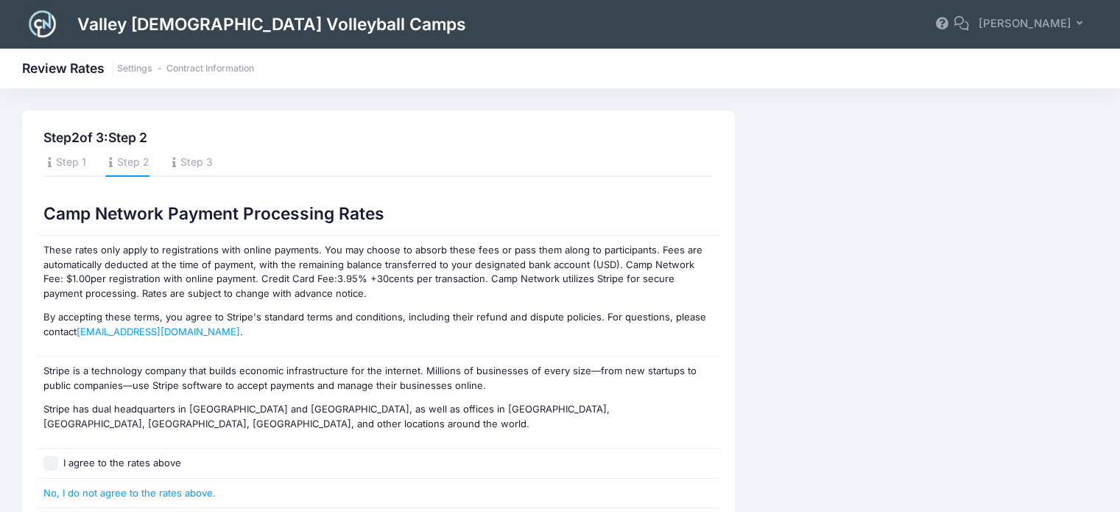
scroll to position [107, 0]
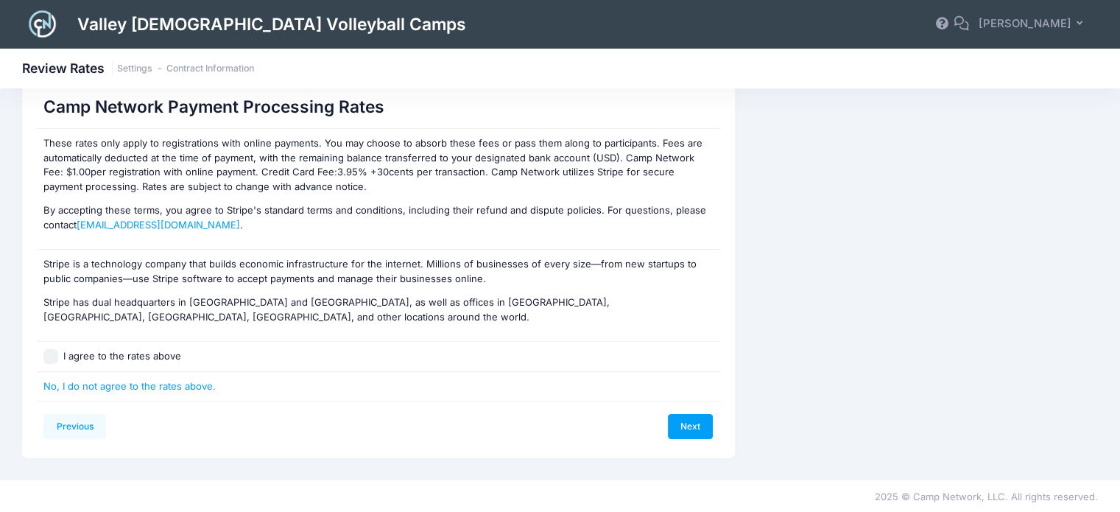
click at [50, 354] on input "I agree to the rates above" at bounding box center [50, 356] width 15 height 15
checkbox input "true"
click at [694, 425] on link "Next" at bounding box center [691, 426] width 46 height 25
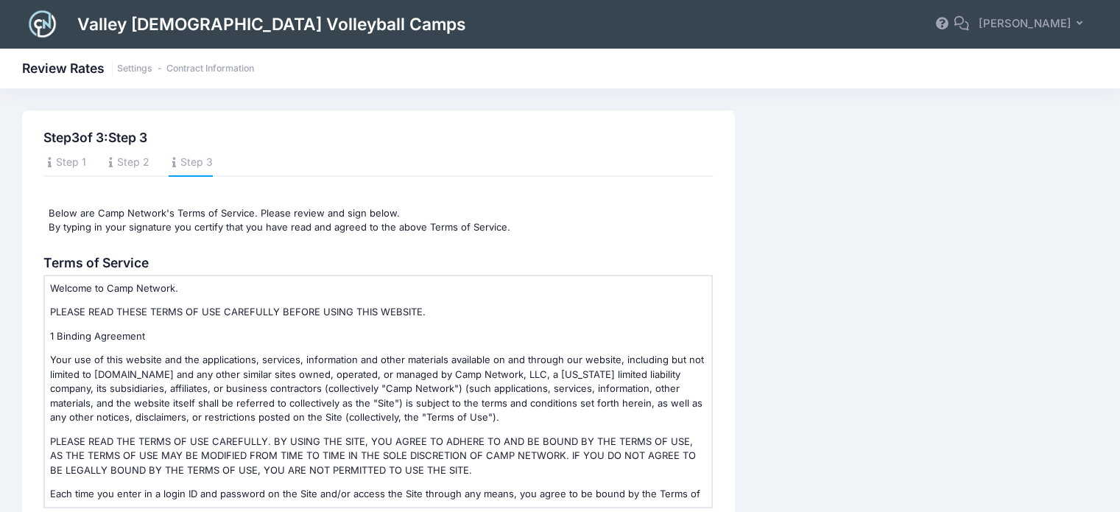
scroll to position [211, 0]
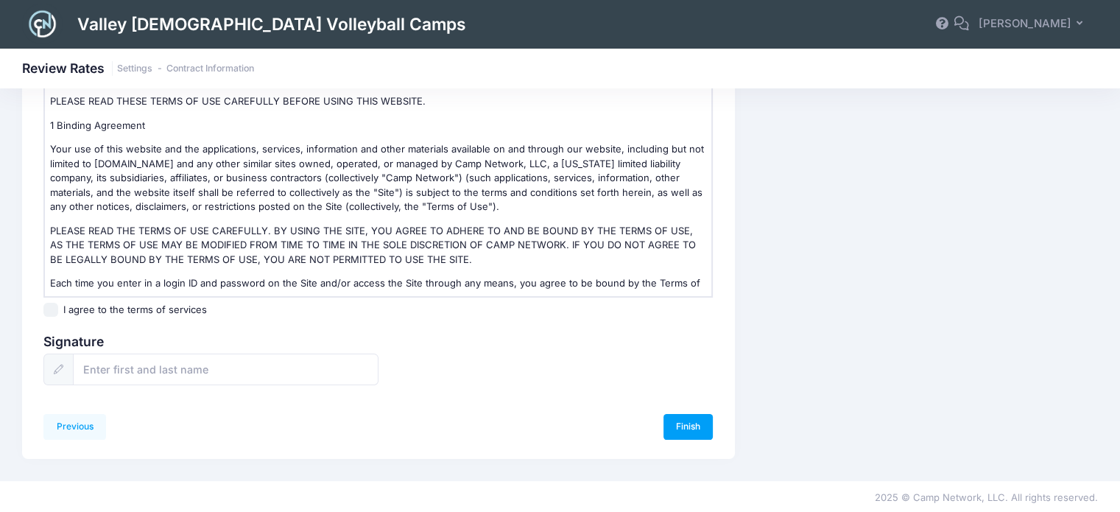
click at [49, 306] on input "I agree to the terms of services" at bounding box center [50, 310] width 15 height 15
checkbox input "true"
click at [136, 382] on input "text" at bounding box center [226, 370] width 306 height 32
type input "[PERSON_NAME]"
click at [687, 420] on link "Finish" at bounding box center [689, 426] width 50 height 25
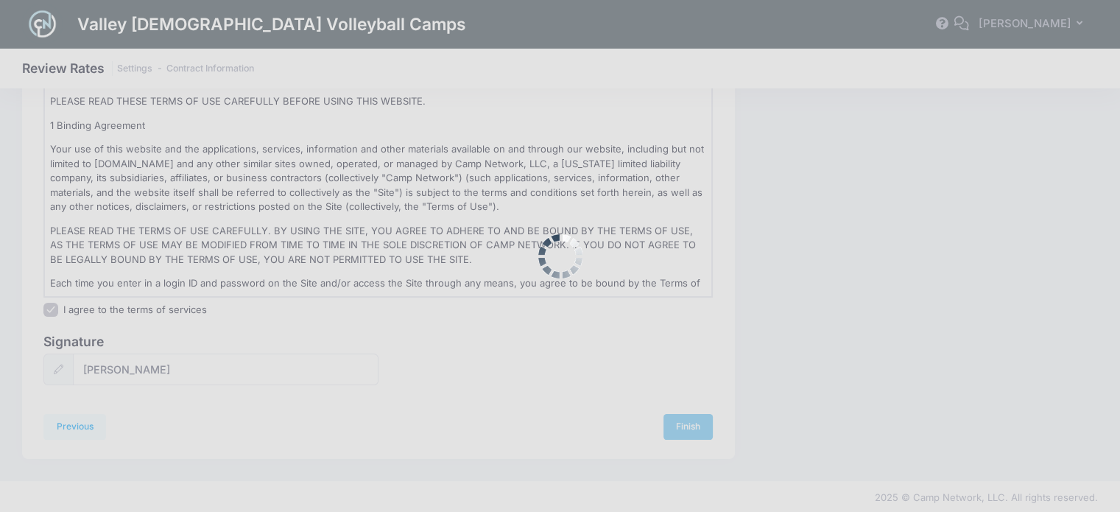
scroll to position [0, 0]
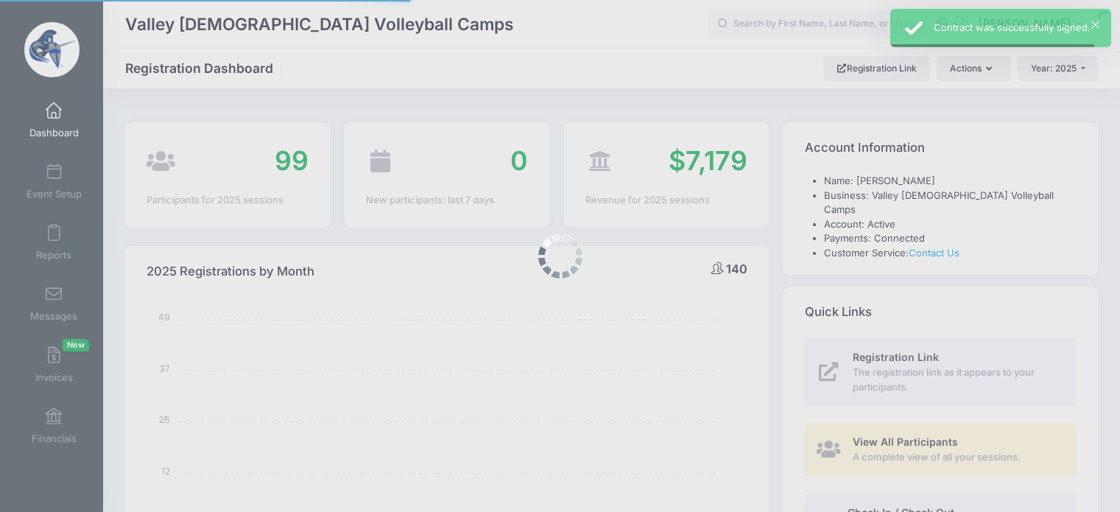
select select
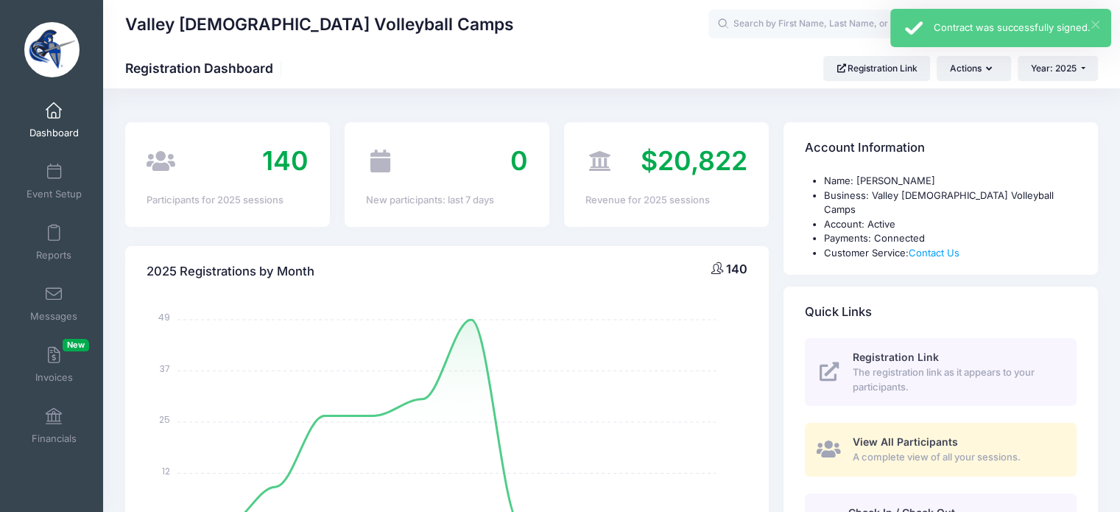
click at [1099, 21] on button "×" at bounding box center [1096, 25] width 8 height 8
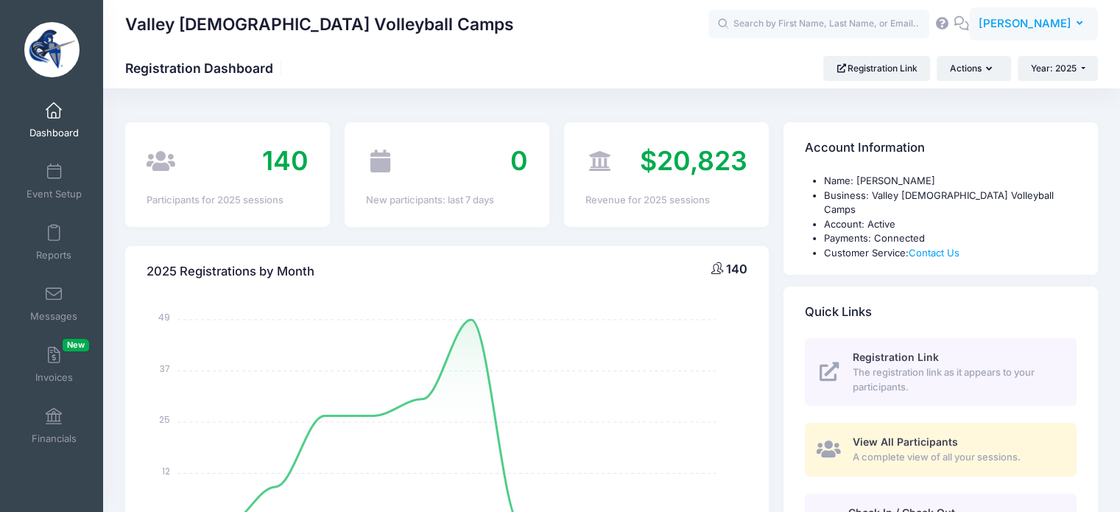
click at [1036, 25] on span "[PERSON_NAME]" at bounding box center [1025, 23] width 93 height 16
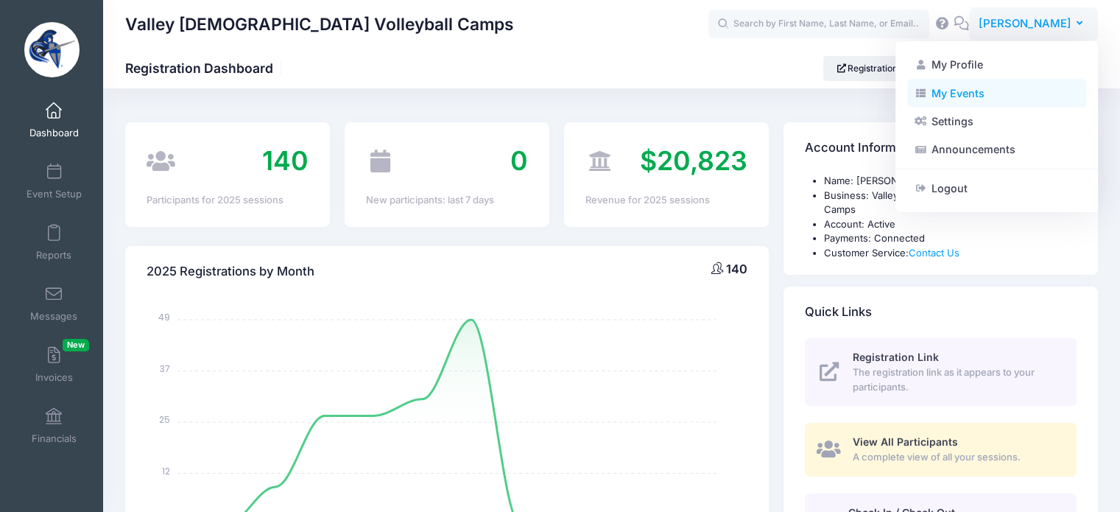
click at [978, 97] on link "My Events" at bounding box center [997, 93] width 179 height 28
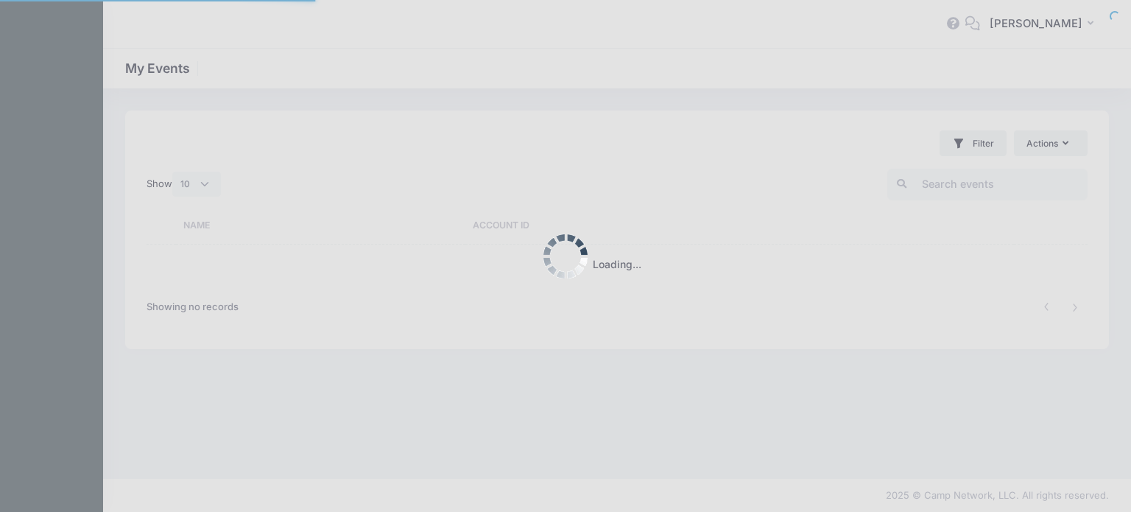
select select "10"
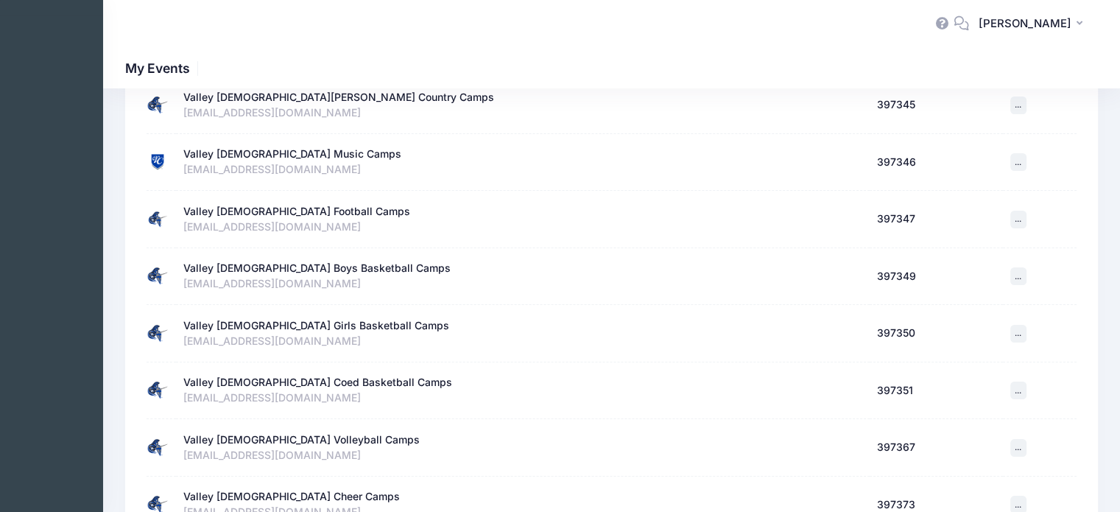
scroll to position [368, 0]
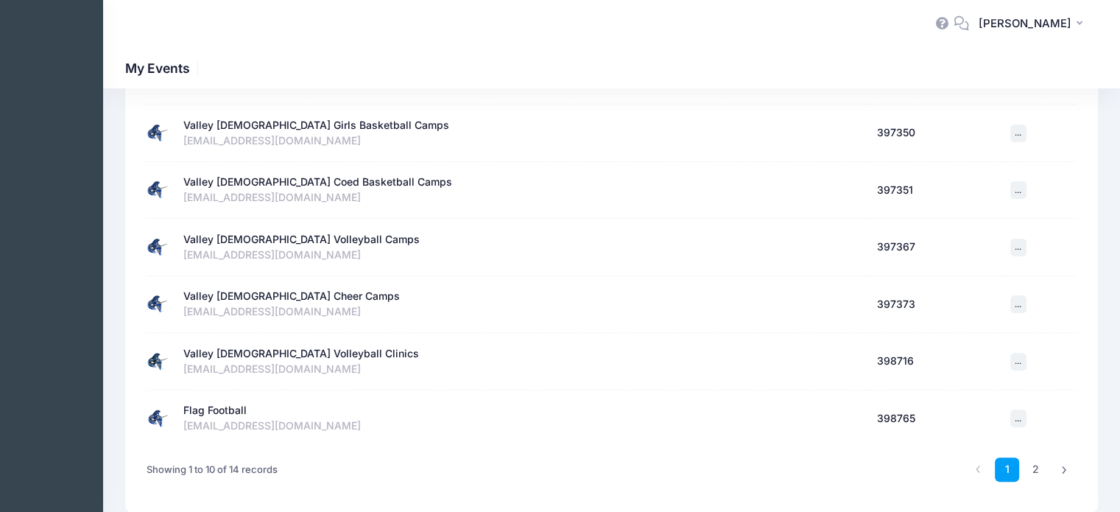
click at [278, 296] on div "Valley [DEMOGRAPHIC_DATA] Cheer Camps" at bounding box center [291, 296] width 217 height 15
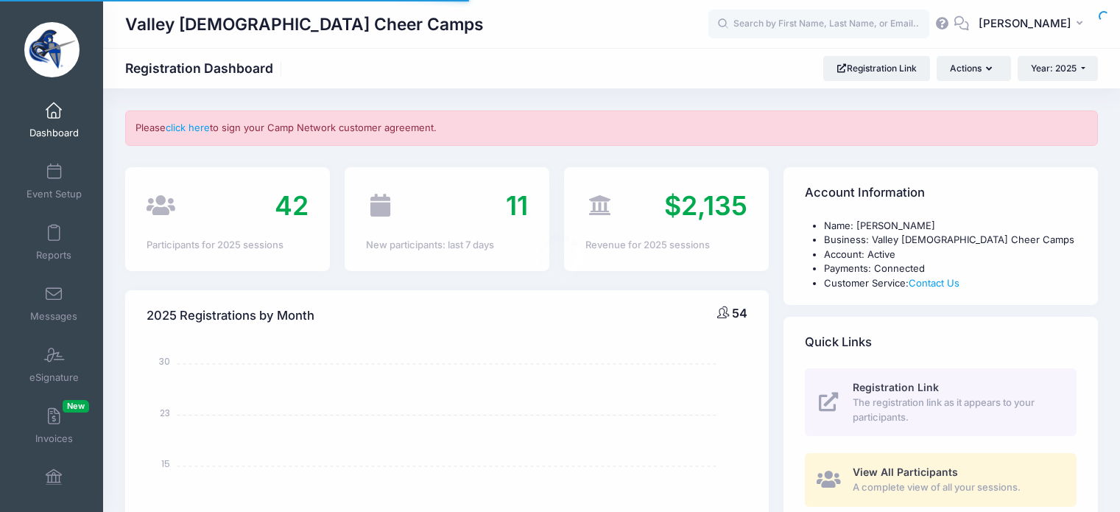
select select
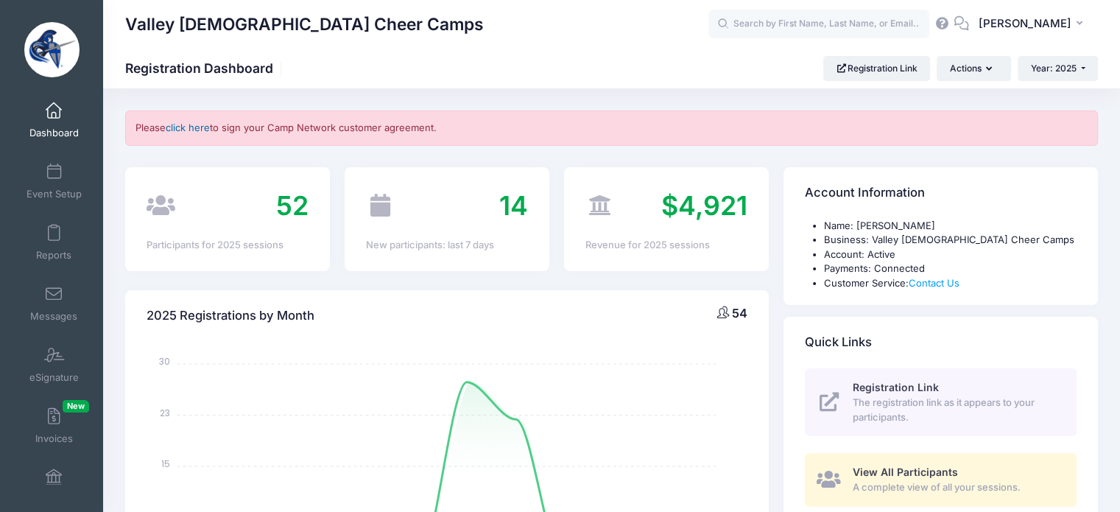
click at [192, 129] on link "click here" at bounding box center [188, 128] width 44 height 12
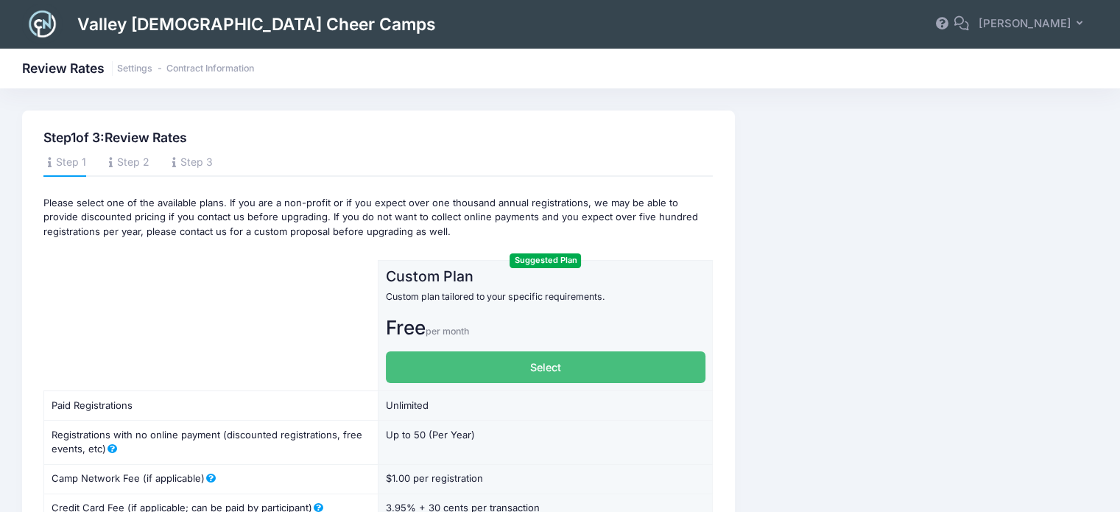
click at [549, 368] on label "Select" at bounding box center [546, 367] width 320 height 32
click at [396, 361] on input "Select" at bounding box center [391, 356] width 10 height 10
radio input "true"
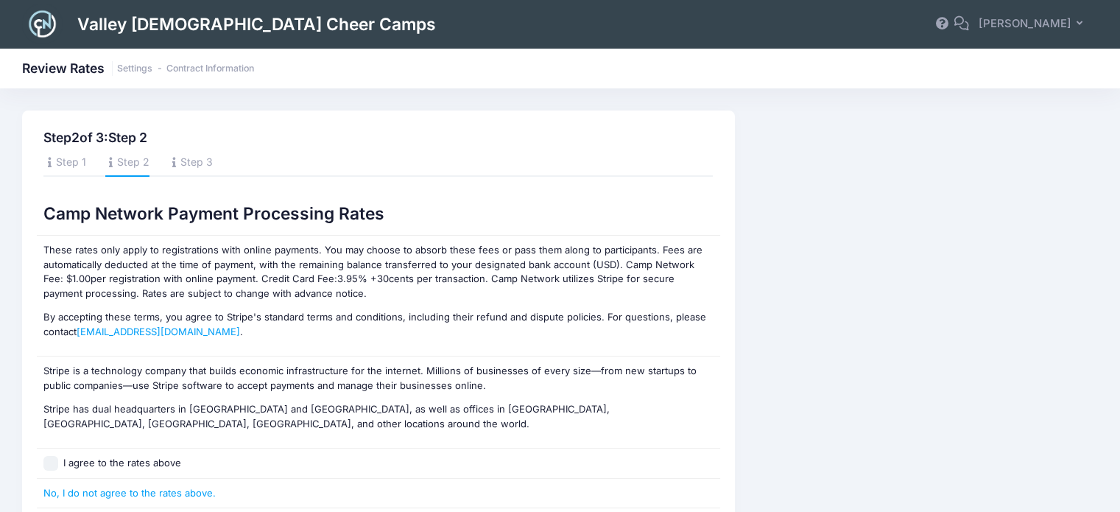
click at [54, 460] on input "I agree to the rates above" at bounding box center [50, 463] width 15 height 15
checkbox input "true"
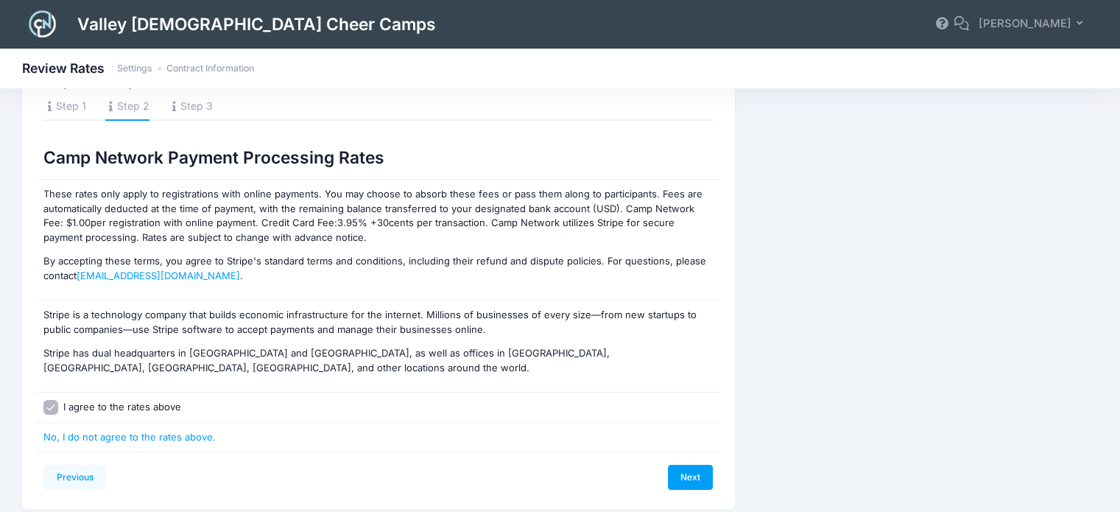
scroll to position [107, 0]
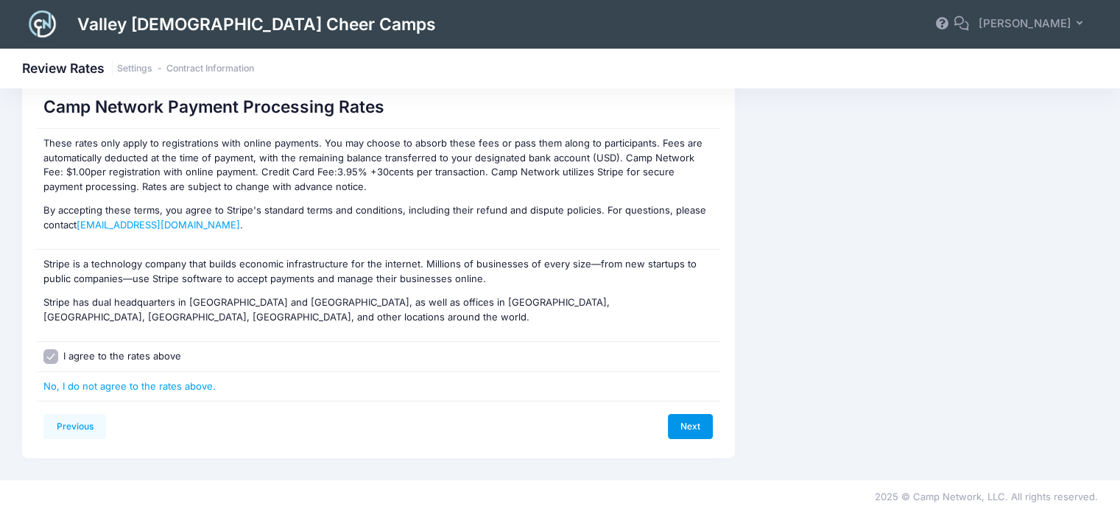
click at [699, 429] on link "Next" at bounding box center [691, 426] width 46 height 25
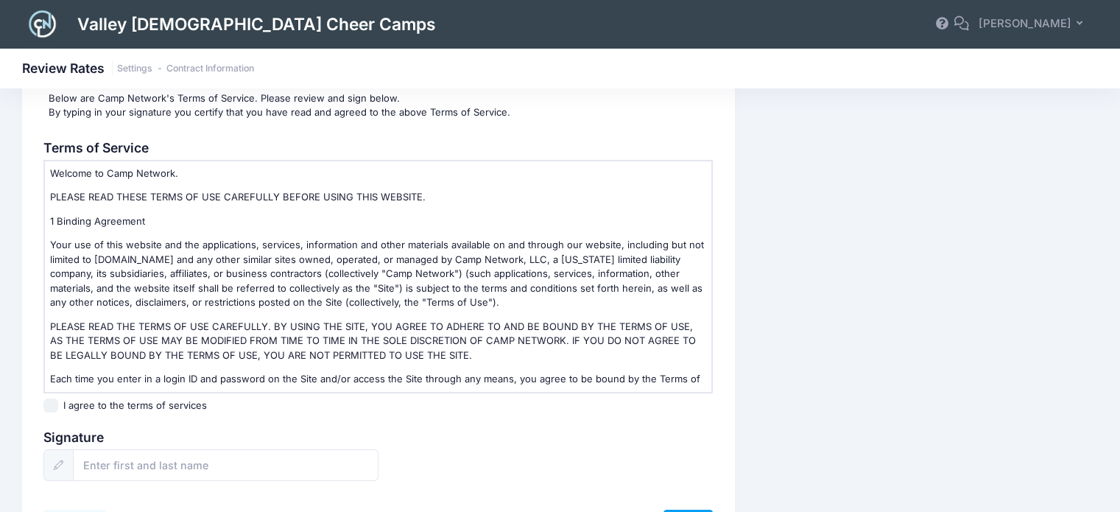
scroll to position [211, 0]
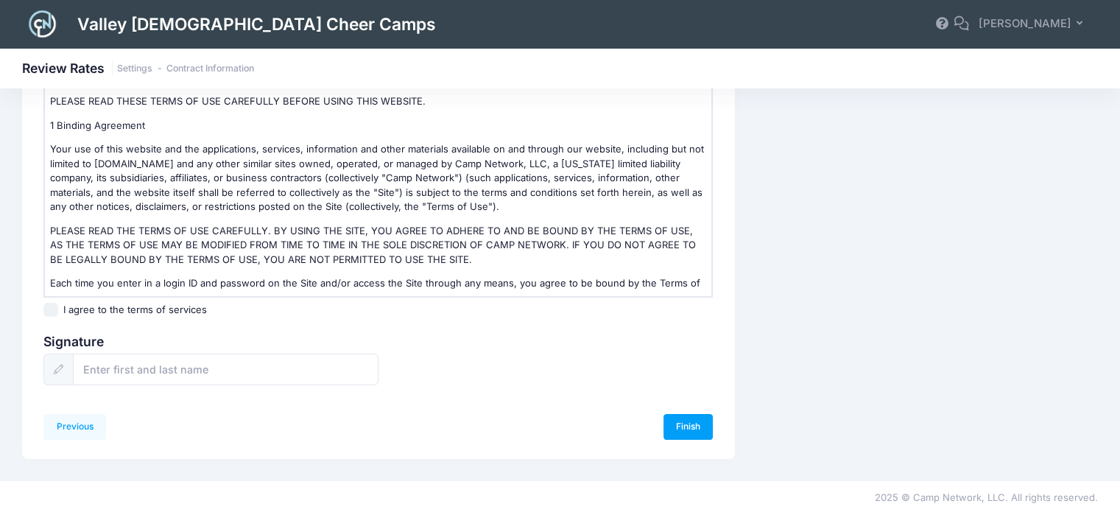
click at [49, 308] on input "I agree to the terms of services" at bounding box center [50, 310] width 15 height 15
checkbox input "true"
click at [119, 376] on input "text" at bounding box center [226, 370] width 306 height 32
type input "[PERSON_NAME]"
click at [692, 424] on link "Finish" at bounding box center [689, 426] width 50 height 25
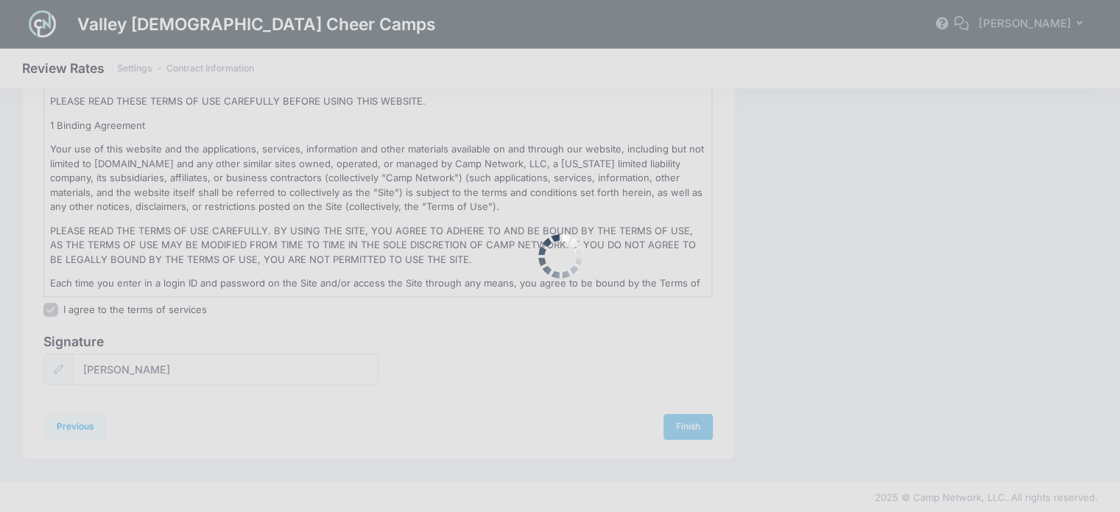
scroll to position [0, 0]
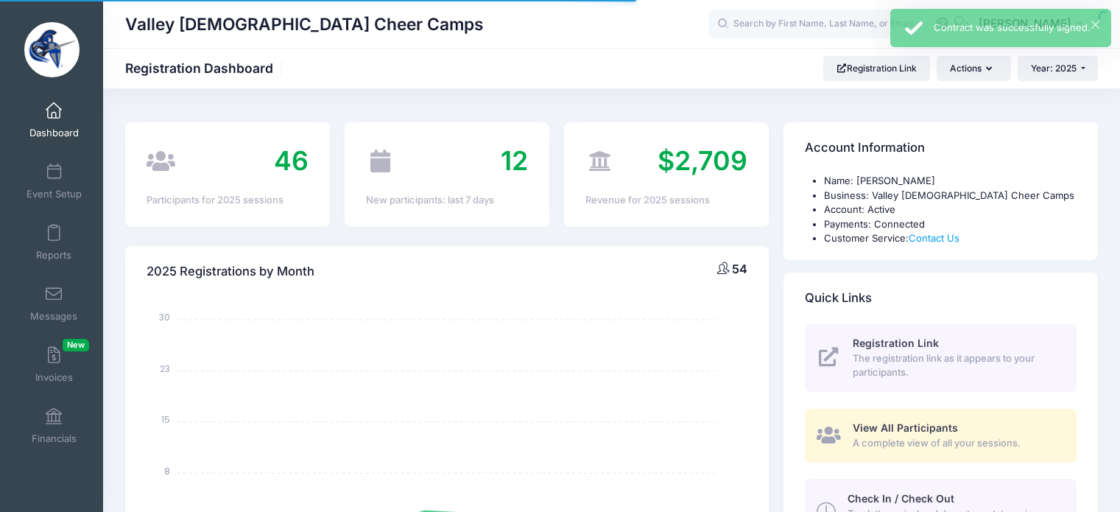
select select
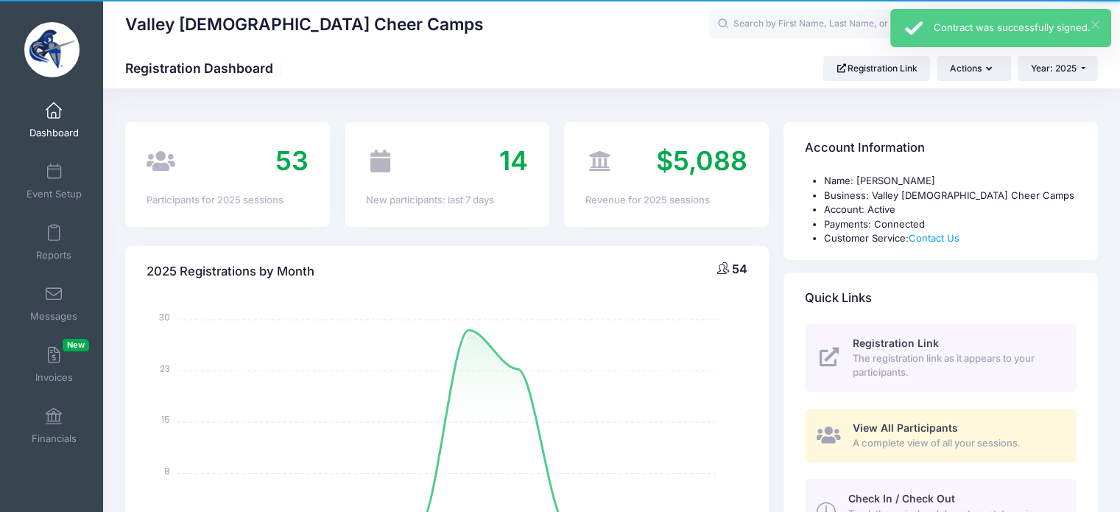
click at [1099, 24] on button "×" at bounding box center [1096, 25] width 8 height 8
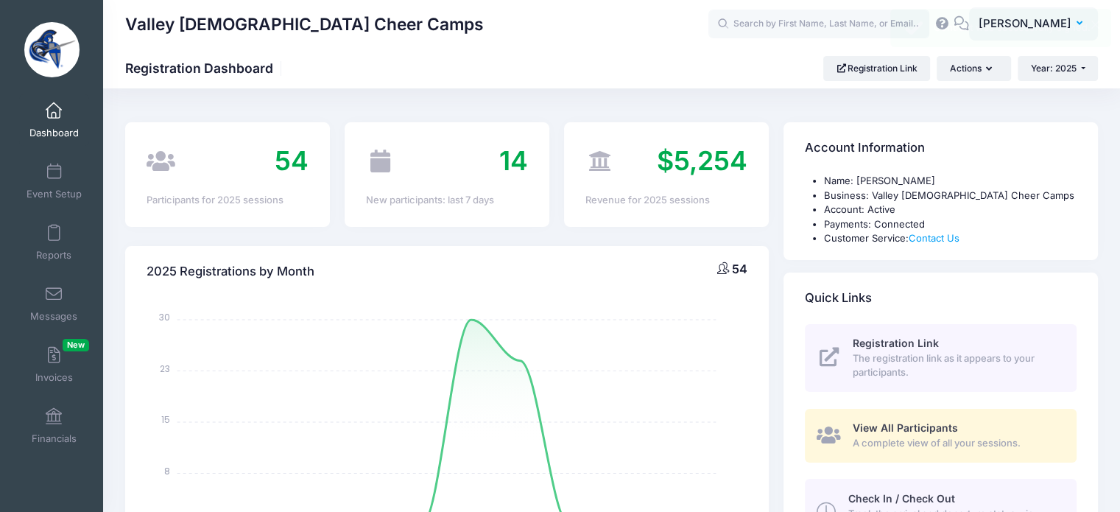
click at [1028, 23] on span "[PERSON_NAME]" at bounding box center [1025, 23] width 93 height 16
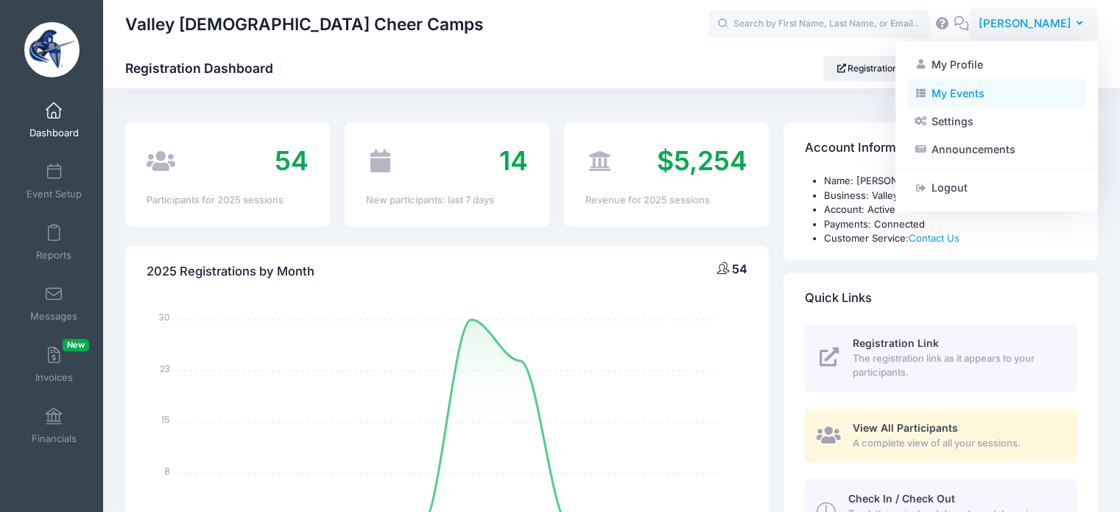
click at [964, 91] on link "My Events" at bounding box center [997, 93] width 179 height 28
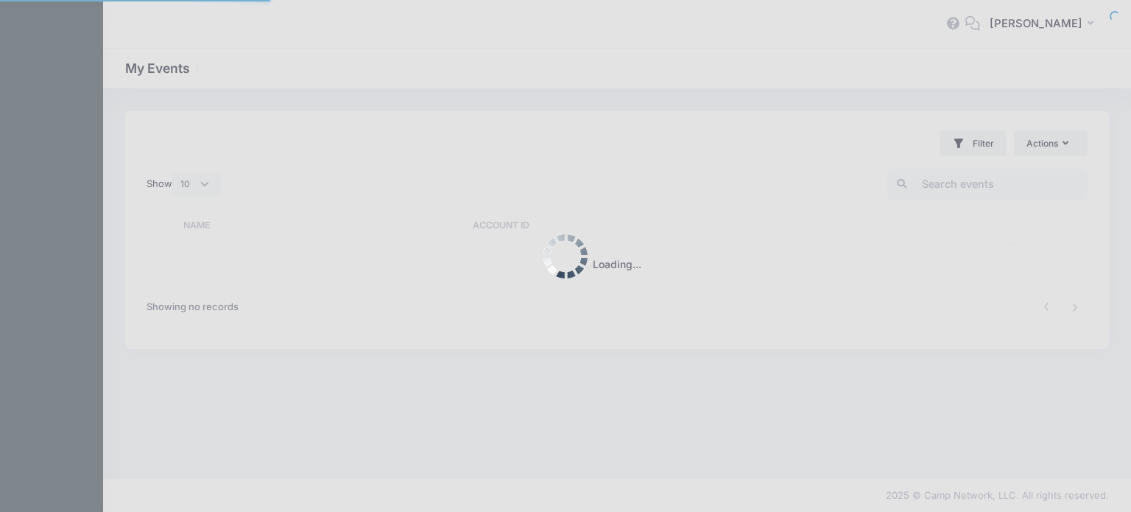
select select "10"
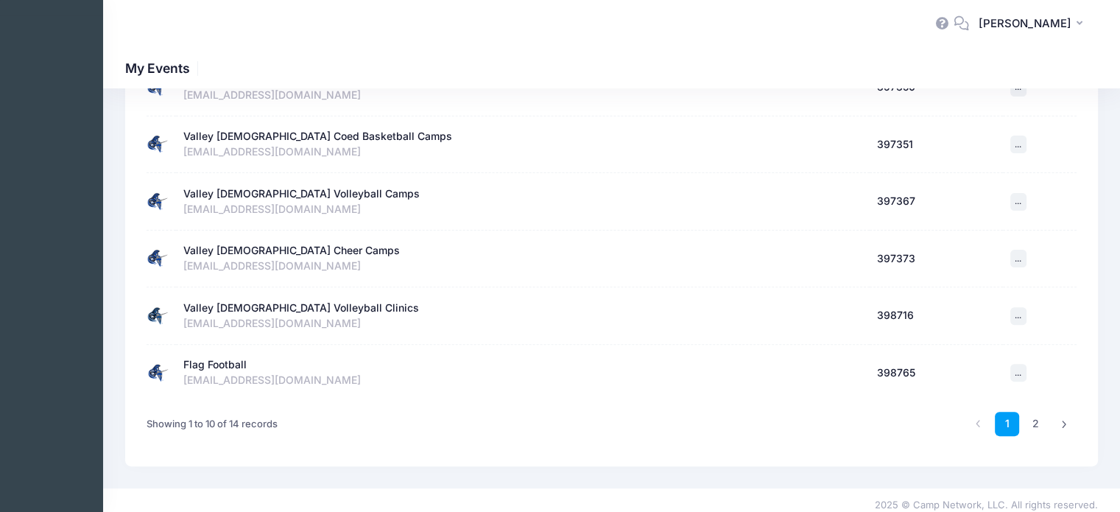
scroll to position [421, 0]
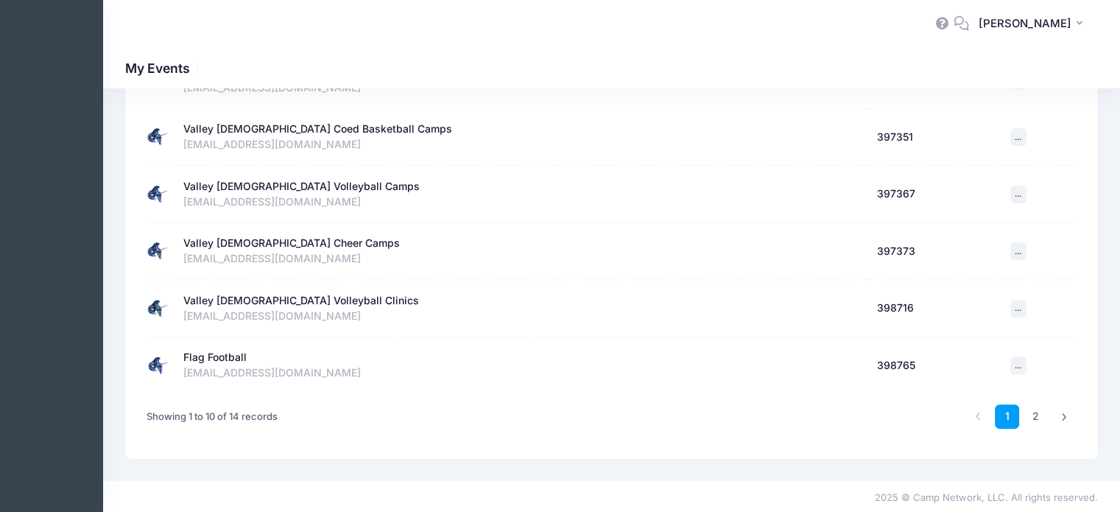
click at [266, 300] on div "Valley [DEMOGRAPHIC_DATA] Volleyball Clinics" at bounding box center [301, 300] width 236 height 15
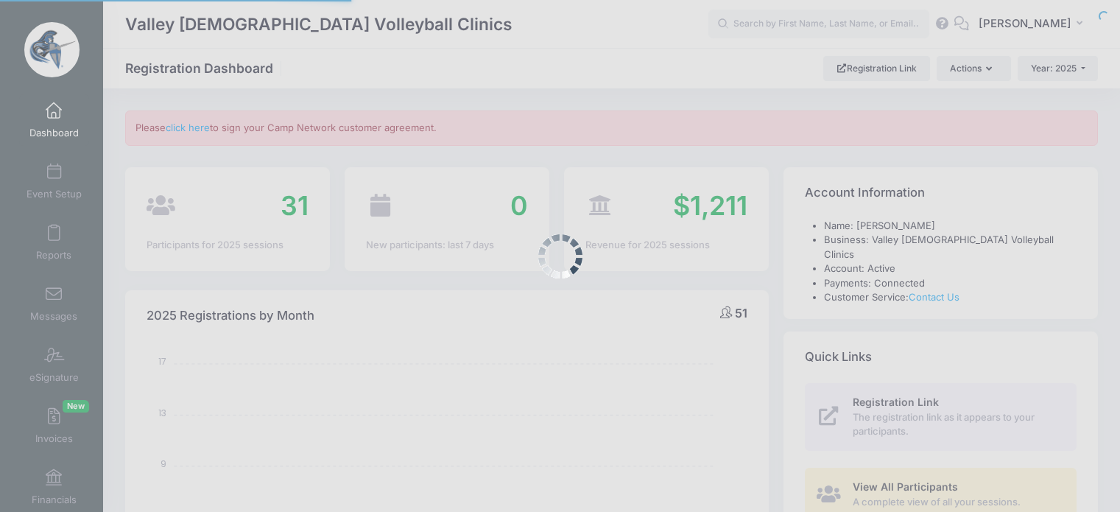
select select
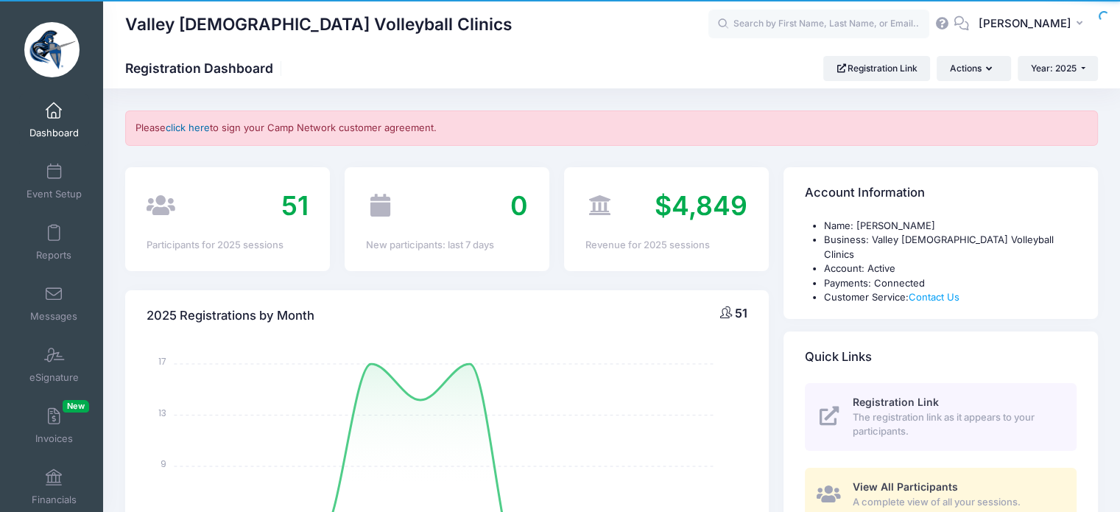
click at [182, 127] on link "click here" at bounding box center [188, 128] width 44 height 12
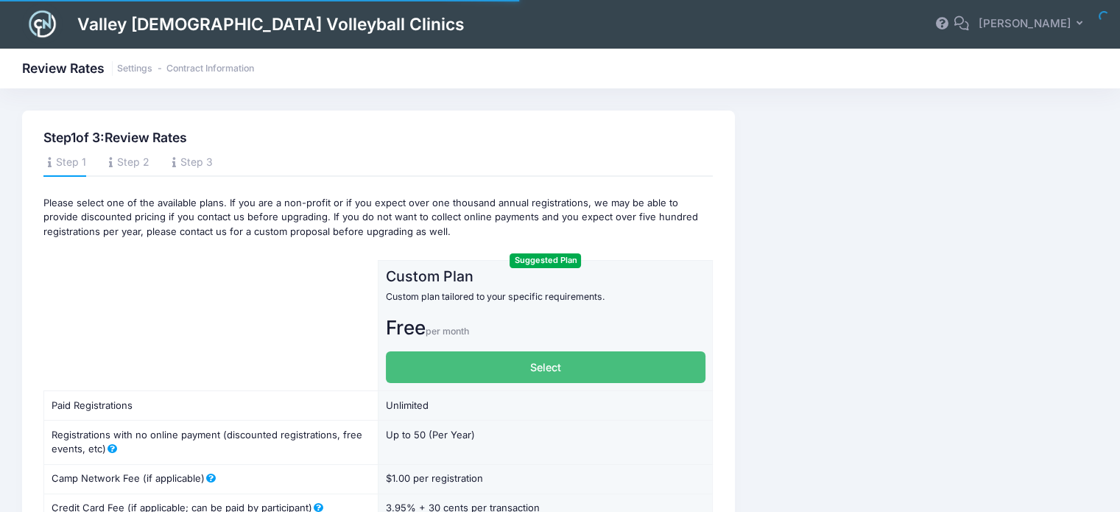
click at [536, 365] on label "Select" at bounding box center [546, 367] width 320 height 32
click at [396, 361] on input "Select" at bounding box center [391, 356] width 10 height 10
radio input "true"
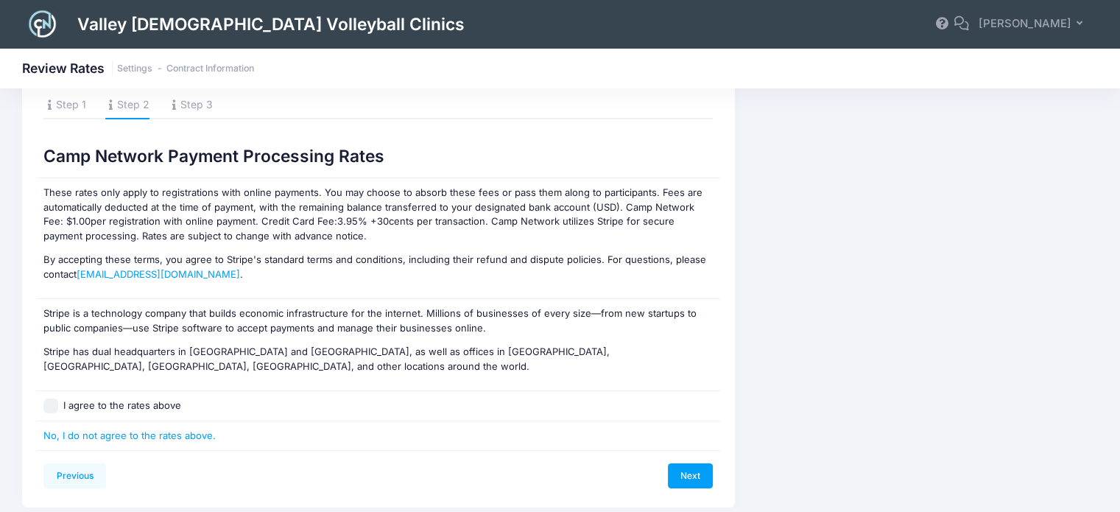
scroll to position [107, 0]
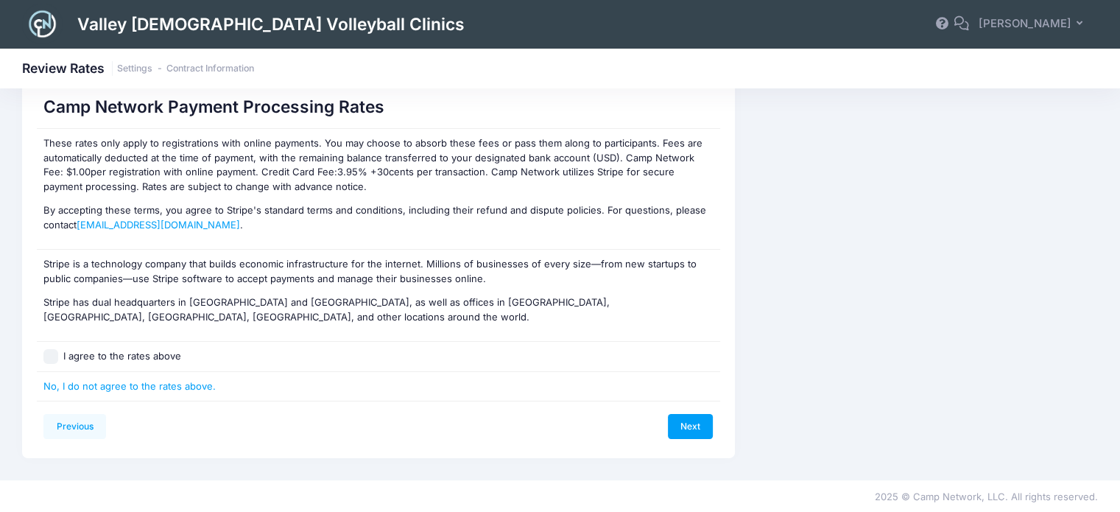
click at [50, 354] on input "I agree to the rates above" at bounding box center [50, 356] width 15 height 15
checkbox input "true"
click at [689, 430] on link "Next" at bounding box center [691, 426] width 46 height 25
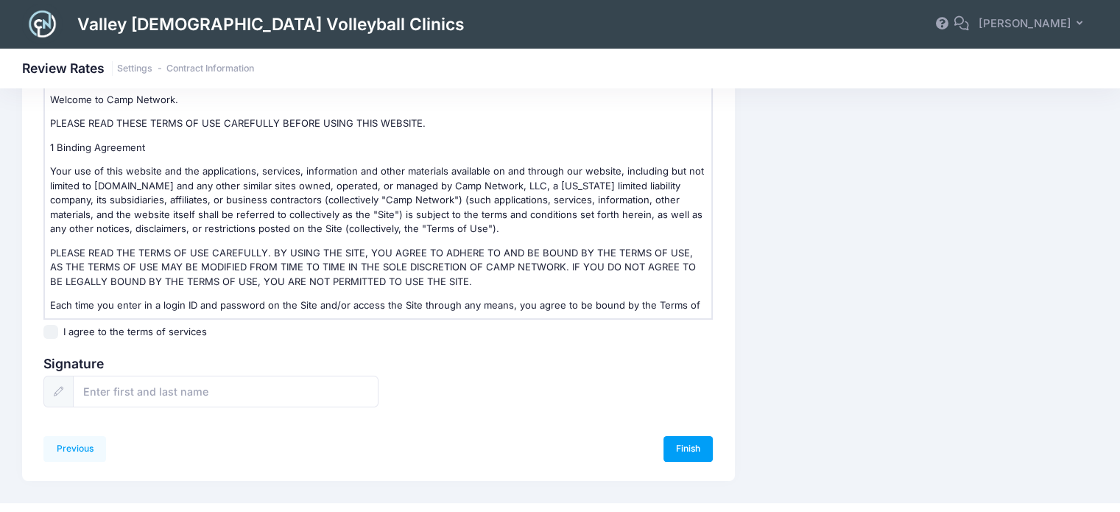
scroll to position [211, 0]
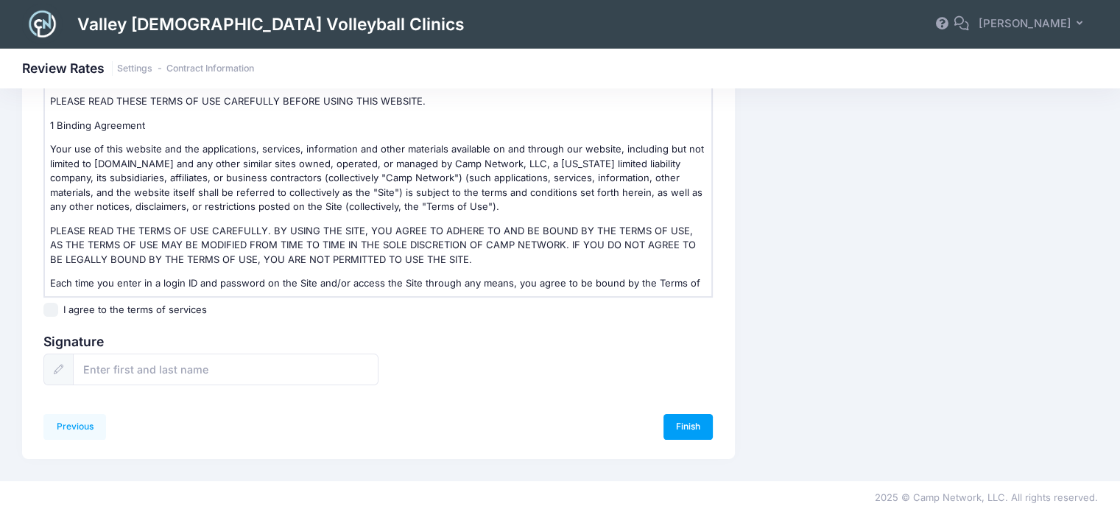
click at [51, 308] on input "I agree to the terms of services" at bounding box center [50, 310] width 15 height 15
checkbox input "true"
click at [263, 383] on div "Terms of Service Welcome to Camp Network. PLEASE READ THESE TERMS OF USE CAREFU…" at bounding box center [379, 223] width 684 height 359
click at [250, 373] on input "text" at bounding box center [226, 370] width 306 height 32
type input "[PERSON_NAME]"
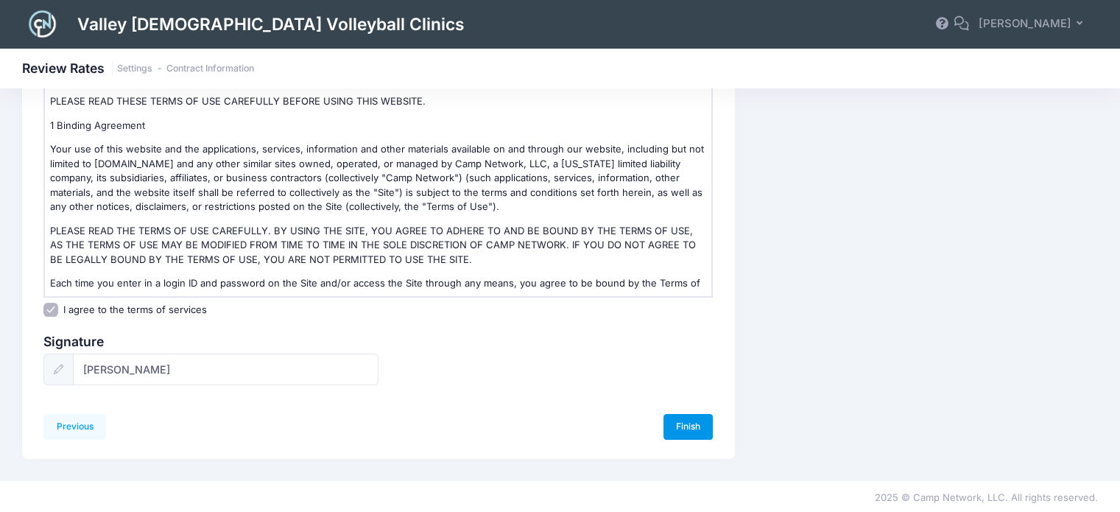
click at [689, 421] on link "Finish" at bounding box center [689, 426] width 50 height 25
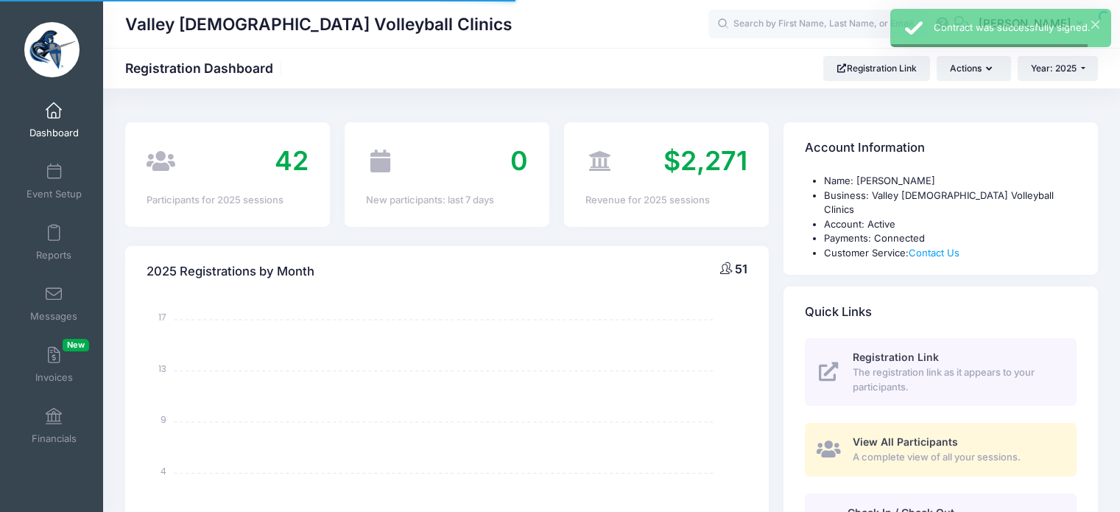
select select
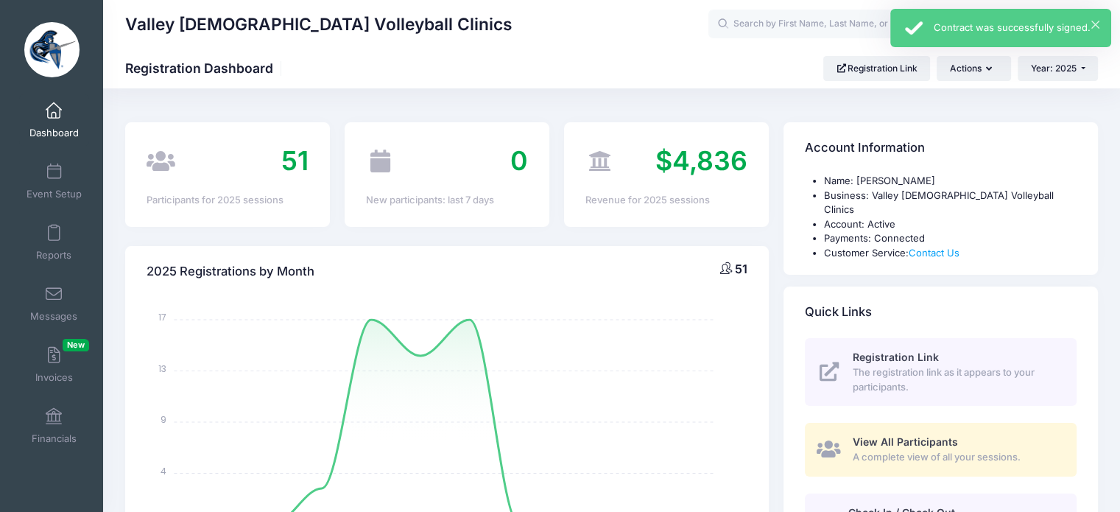
click at [1058, 26] on div "Contract was successfully signed." at bounding box center [1017, 28] width 166 height 15
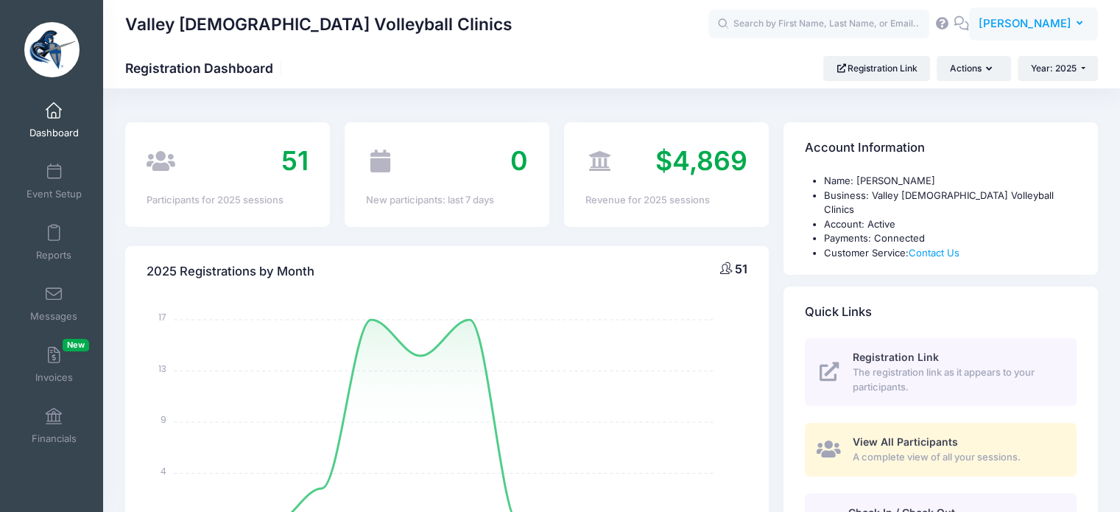
click at [1080, 24] on icon "button" at bounding box center [1083, 24] width 12 height 0
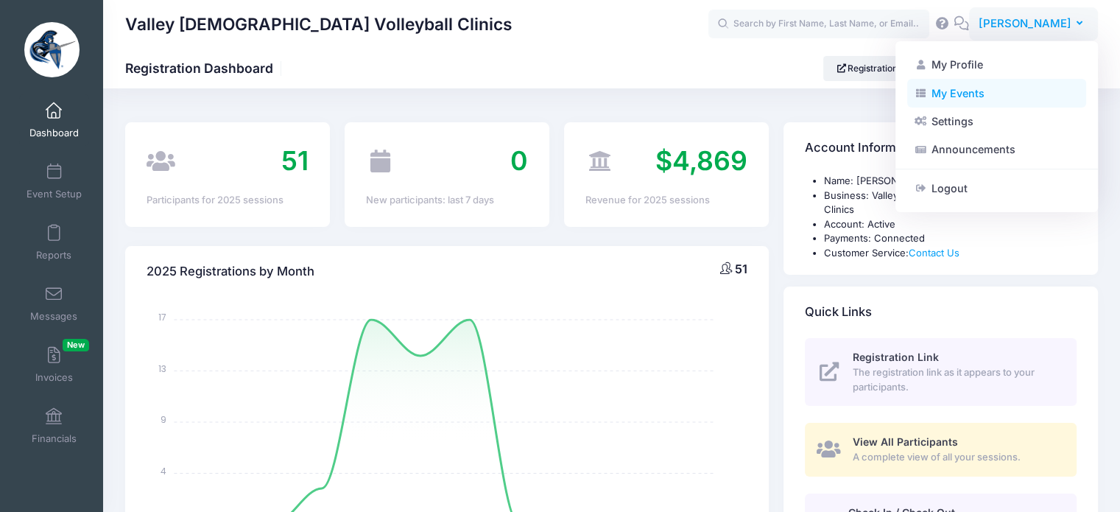
click at [954, 92] on link "My Events" at bounding box center [997, 93] width 179 height 28
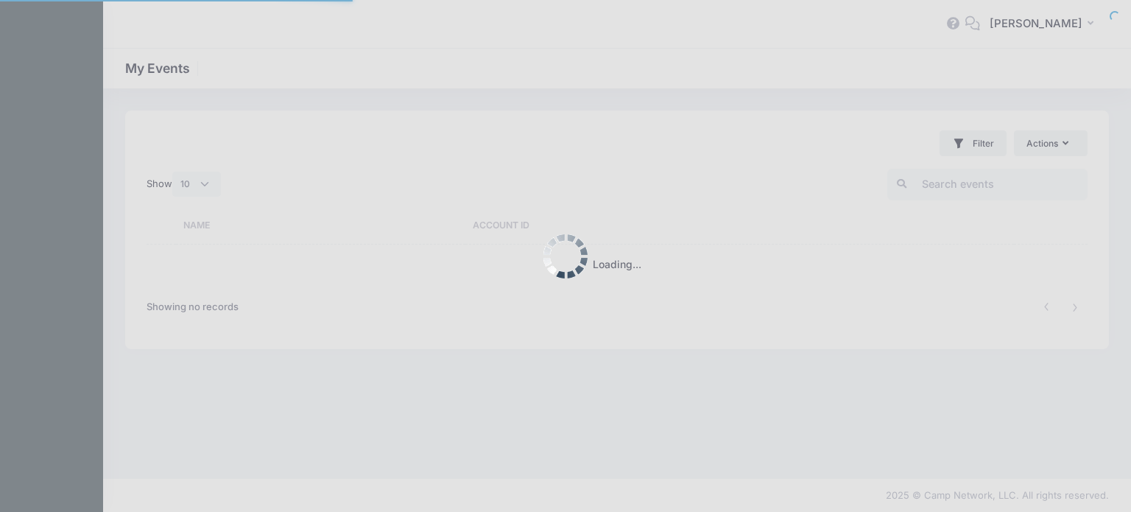
select select "10"
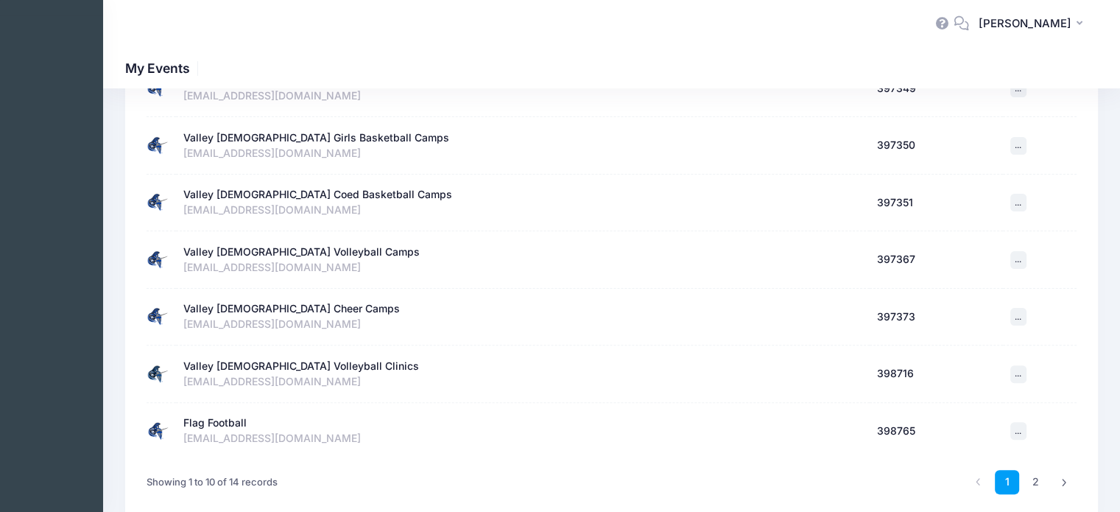
scroll to position [368, 0]
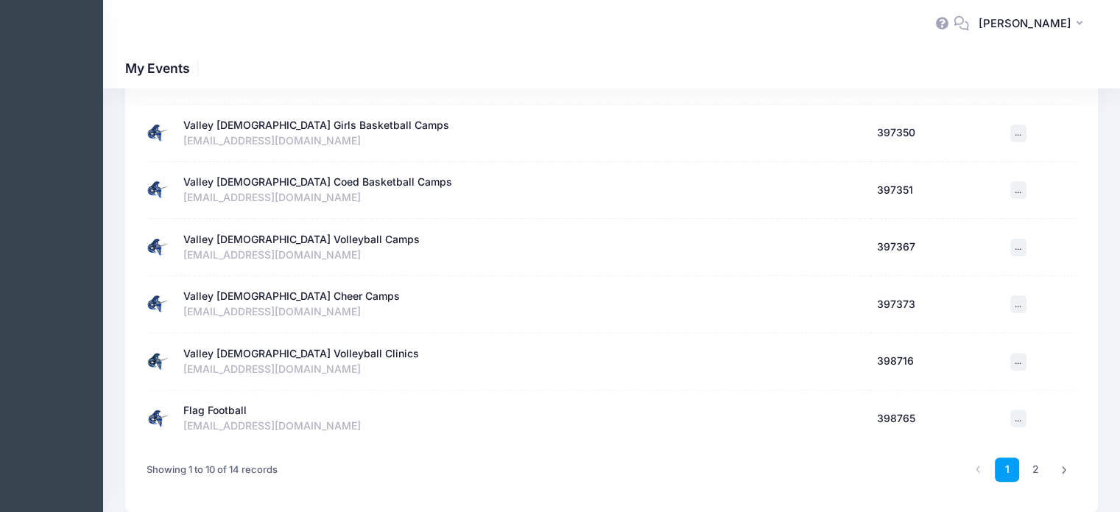
click at [227, 408] on div "Flag Football" at bounding box center [214, 410] width 63 height 15
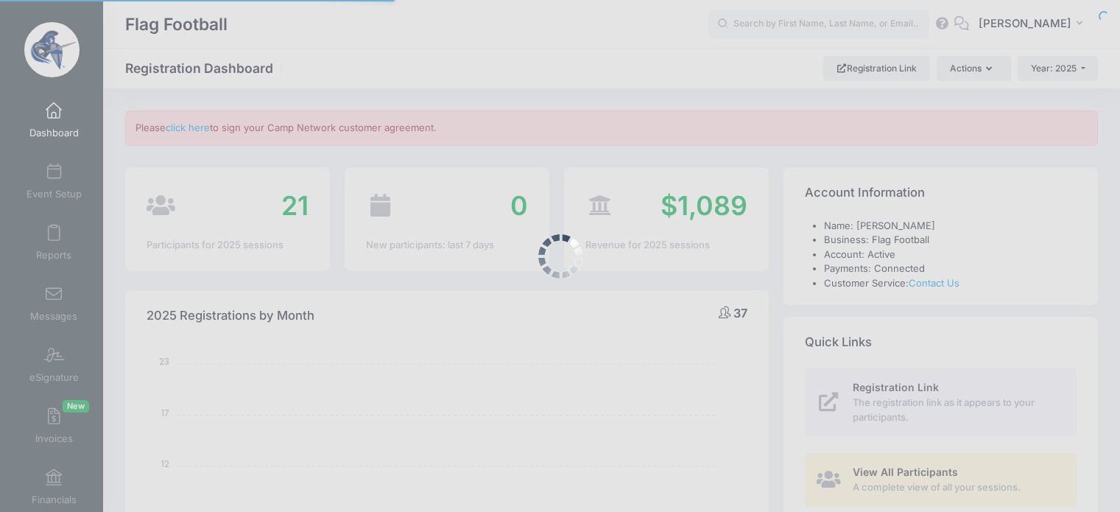
select select
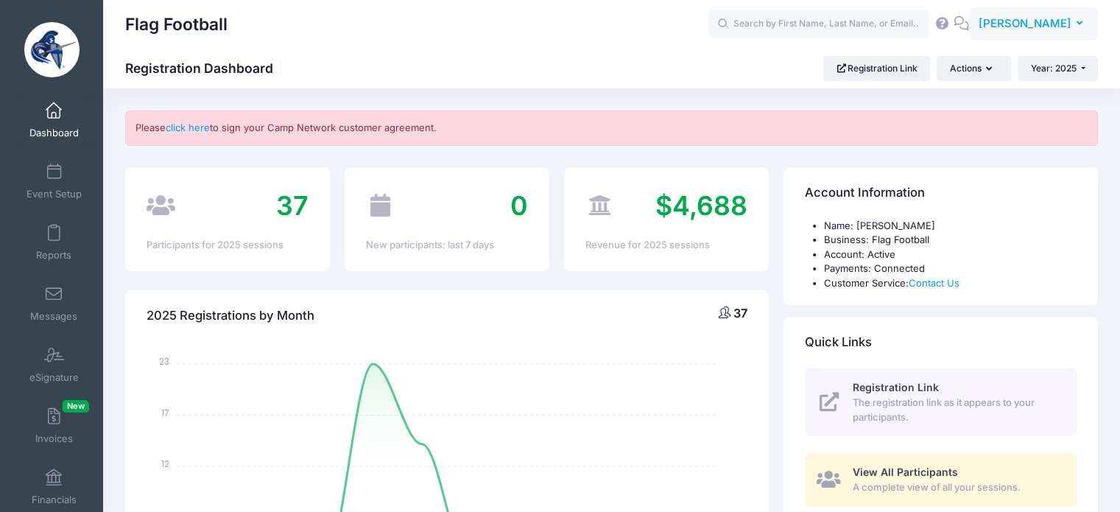
click at [1055, 31] on span "[PERSON_NAME]" at bounding box center [1025, 23] width 93 height 16
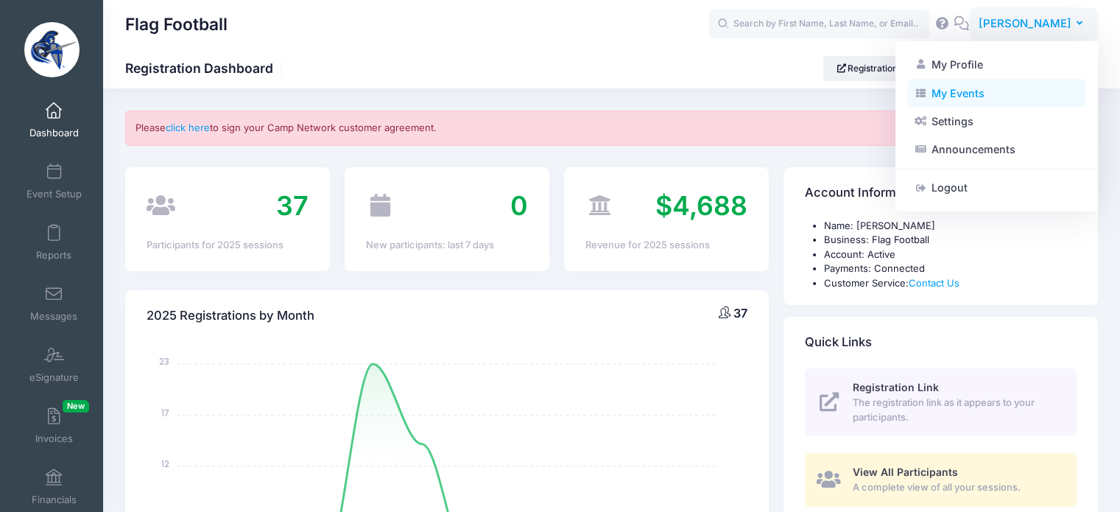
click at [960, 97] on link "My Events" at bounding box center [997, 93] width 179 height 28
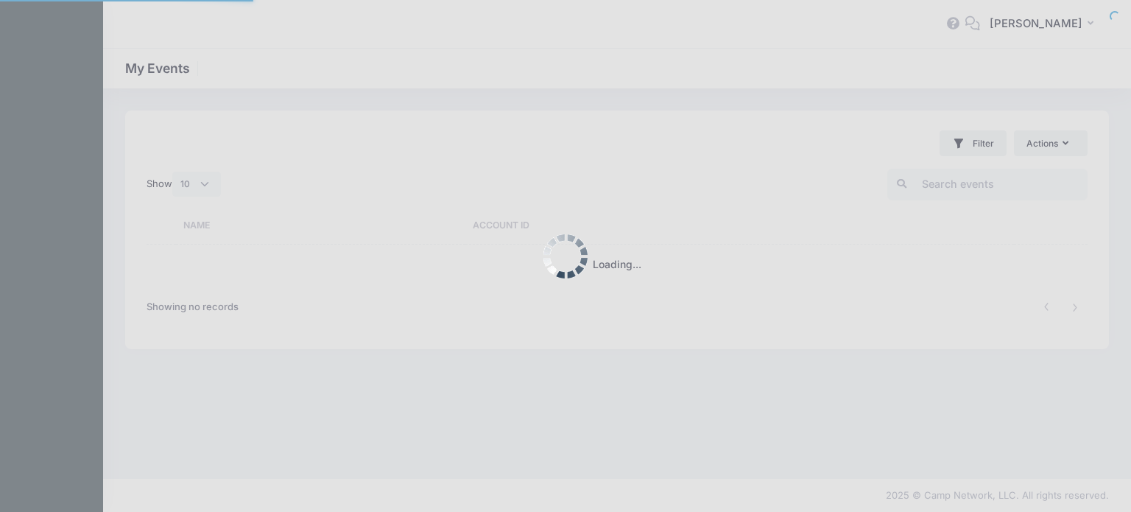
select select "10"
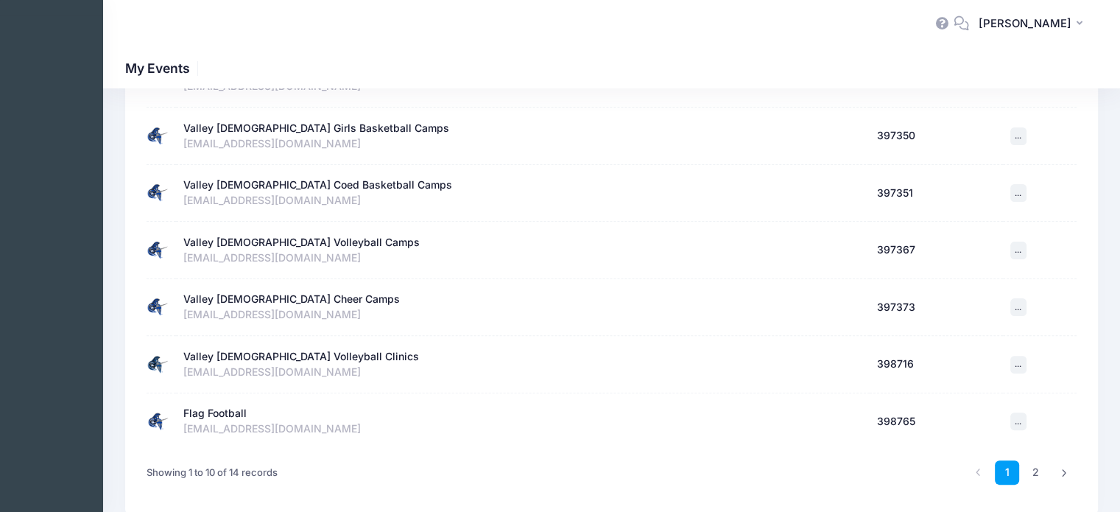
scroll to position [421, 0]
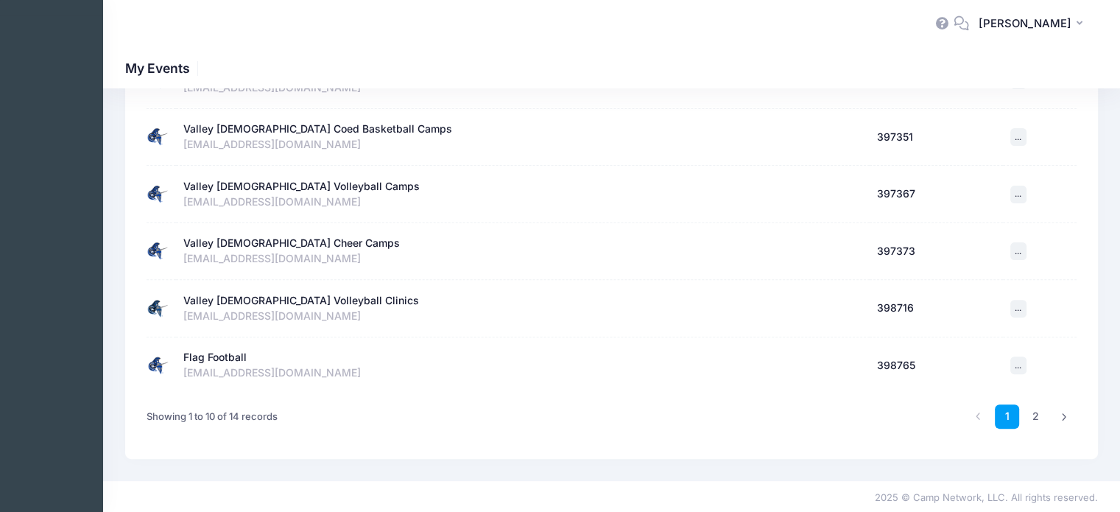
click at [229, 354] on div "Flag Football" at bounding box center [214, 357] width 63 height 15
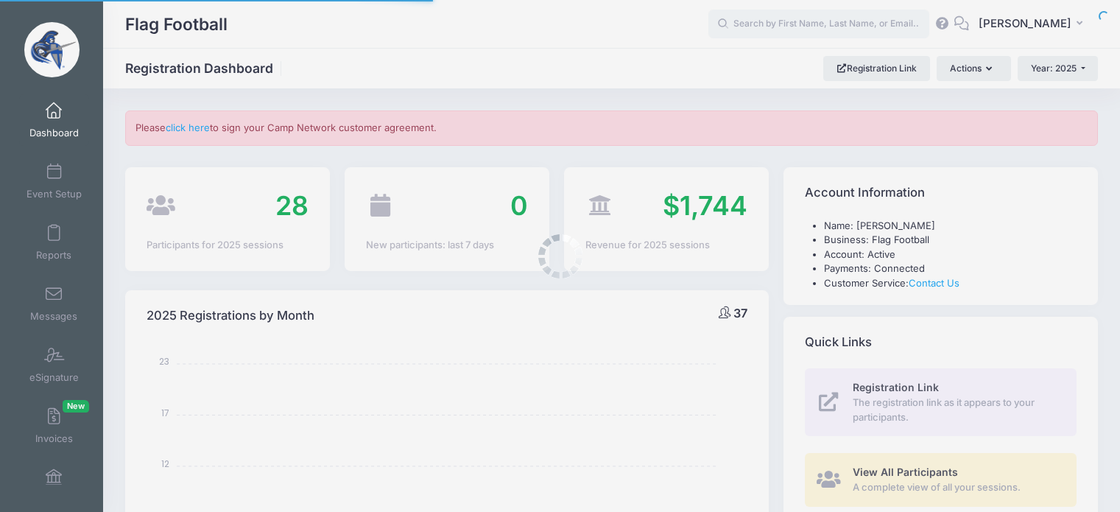
select select
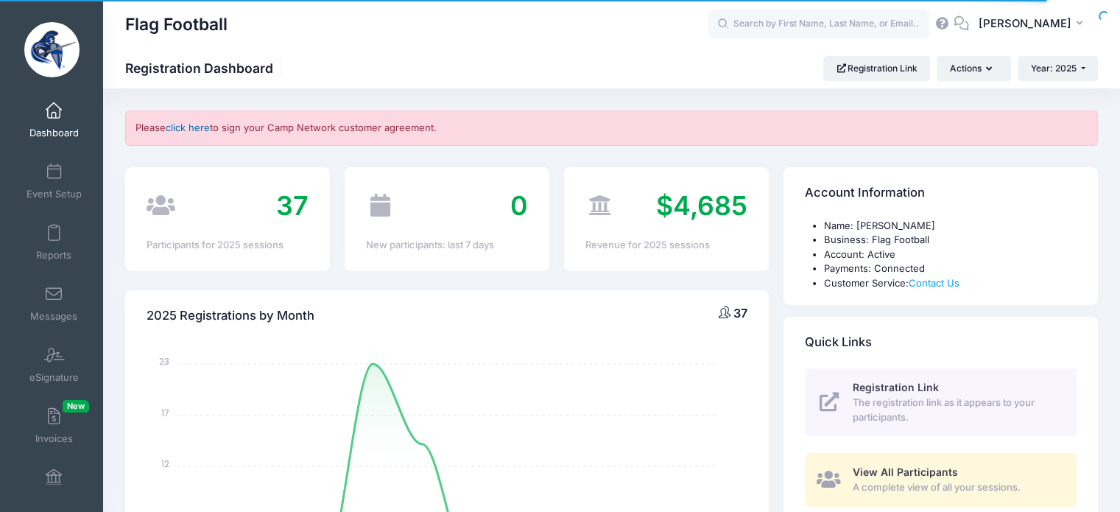
click at [200, 129] on link "click here" at bounding box center [188, 128] width 44 height 12
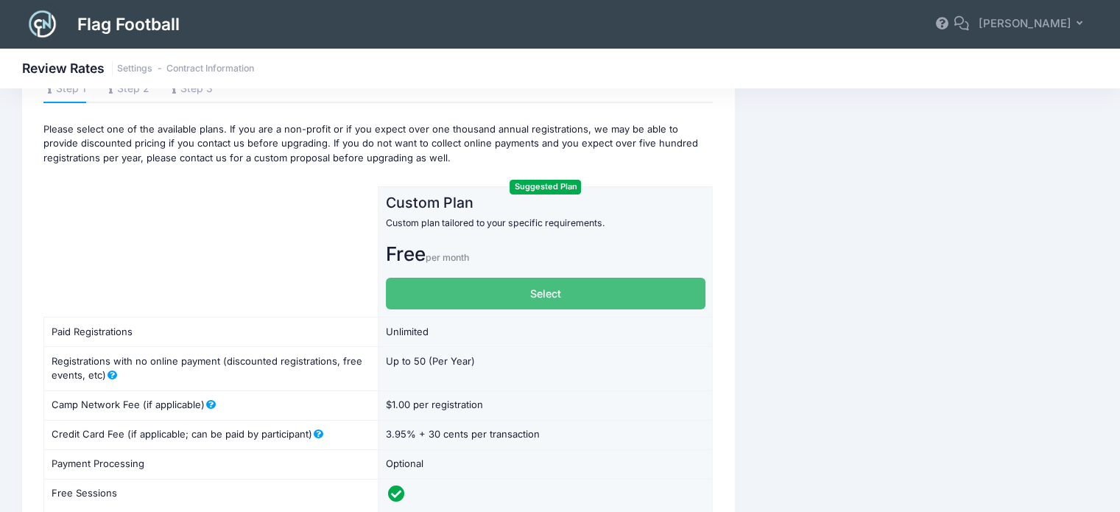
click at [571, 298] on label "Select" at bounding box center [546, 294] width 320 height 32
click at [396, 287] on input "Select" at bounding box center [391, 283] width 10 height 10
radio input "true"
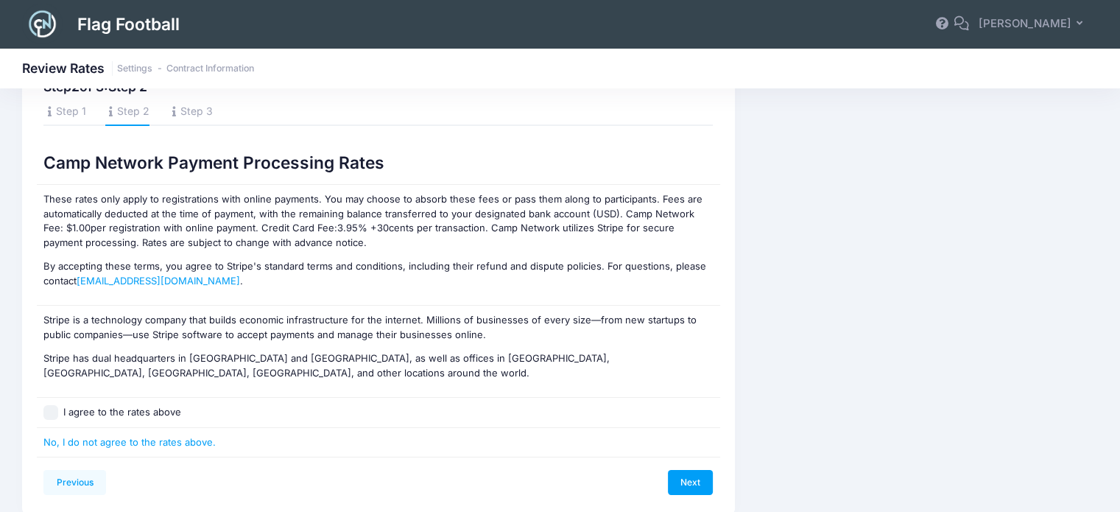
scroll to position [107, 0]
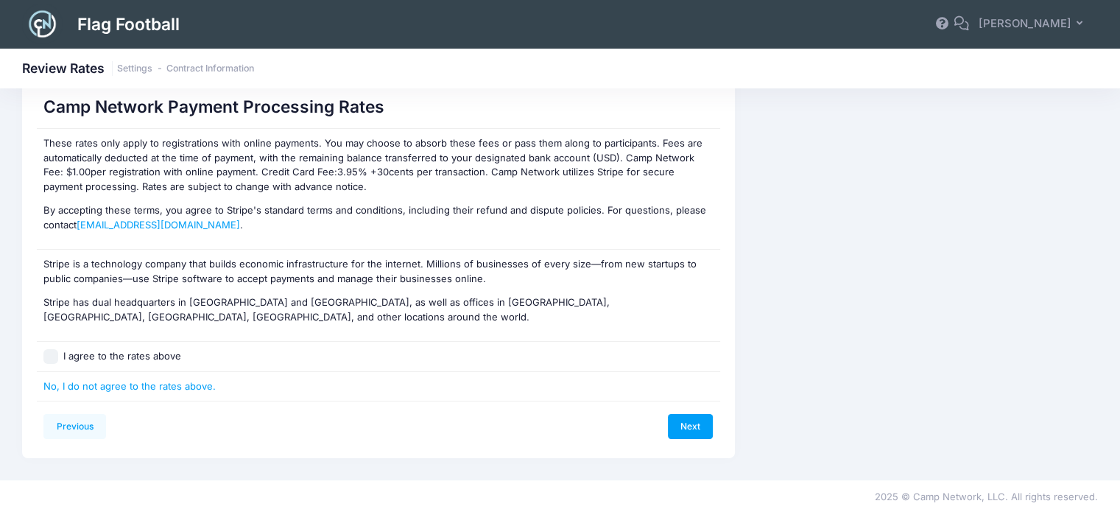
click at [52, 355] on input "I agree to the rates above" at bounding box center [50, 356] width 15 height 15
checkbox input "true"
click at [689, 424] on link "Next" at bounding box center [691, 426] width 46 height 25
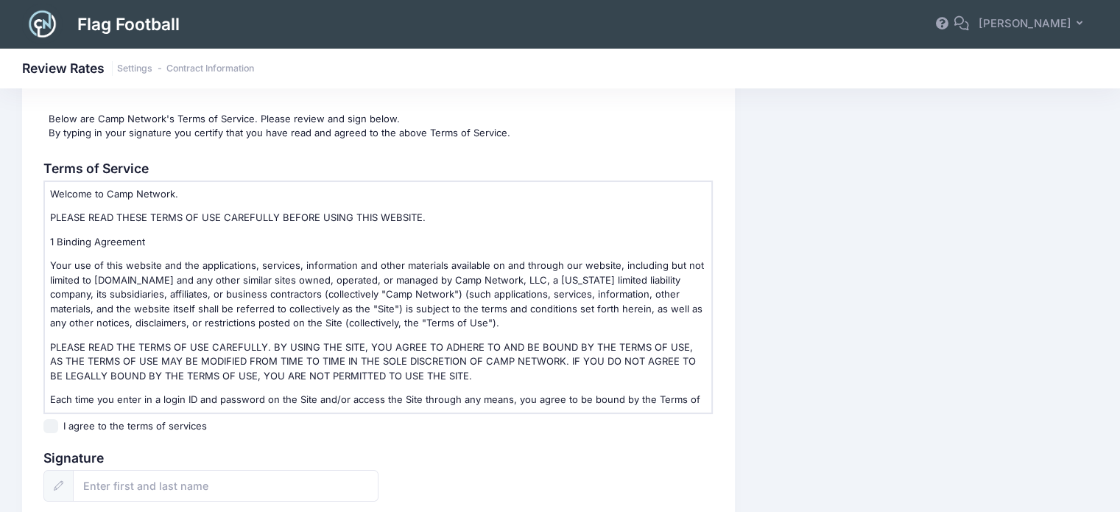
scroll to position [211, 0]
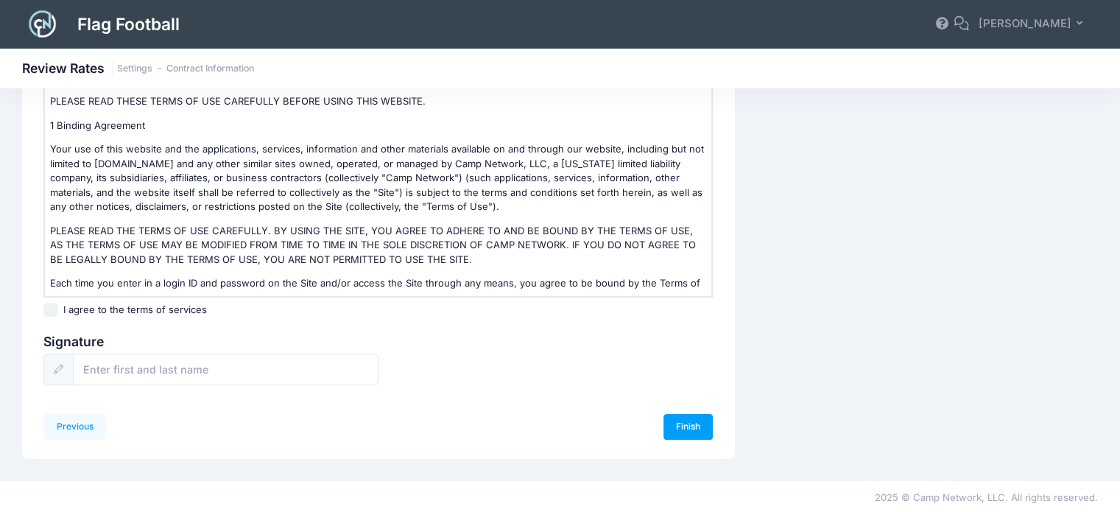
click at [50, 309] on input "I agree to the terms of services" at bounding box center [50, 310] width 15 height 15
checkbox input "true"
click at [105, 364] on input "text" at bounding box center [226, 370] width 306 height 32
type input "[PERSON_NAME]"
click at [693, 422] on link "Finish" at bounding box center [689, 426] width 50 height 25
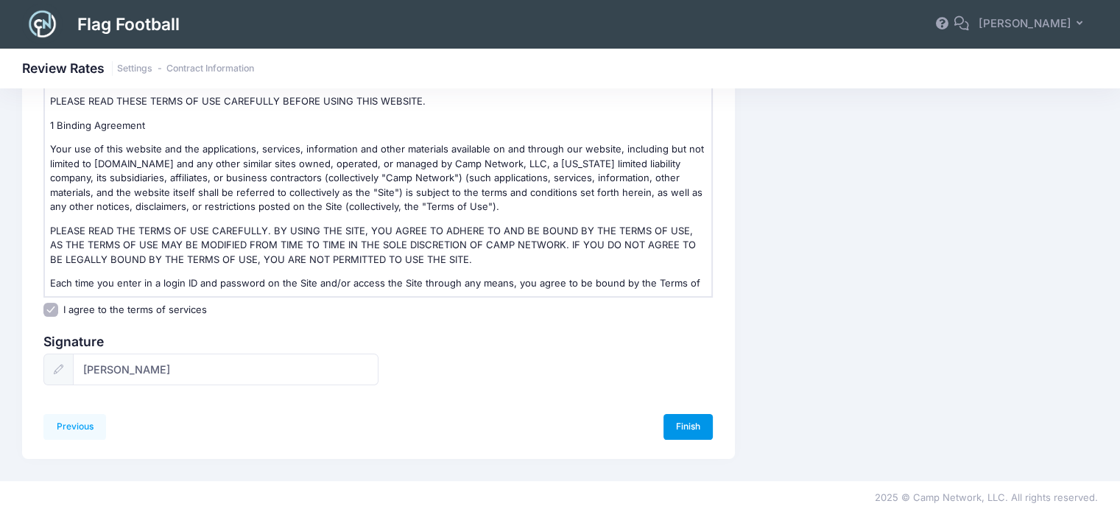
scroll to position [0, 0]
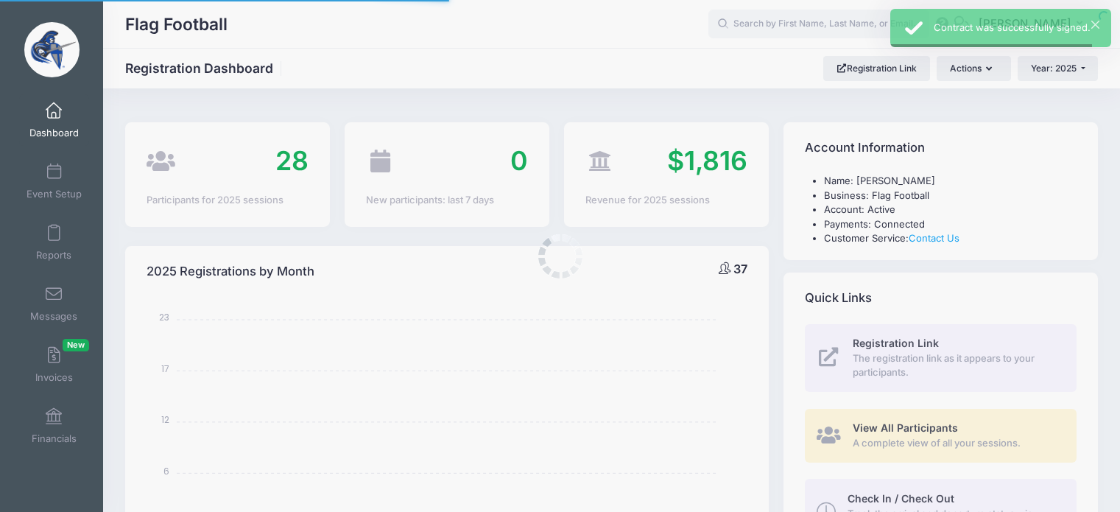
select select
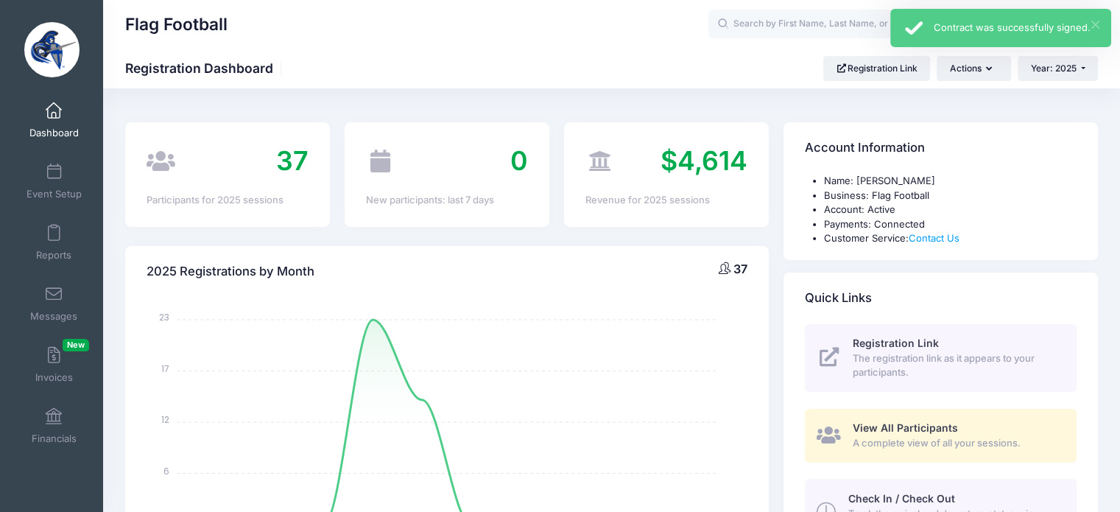
click at [1098, 21] on button "×" at bounding box center [1096, 25] width 8 height 8
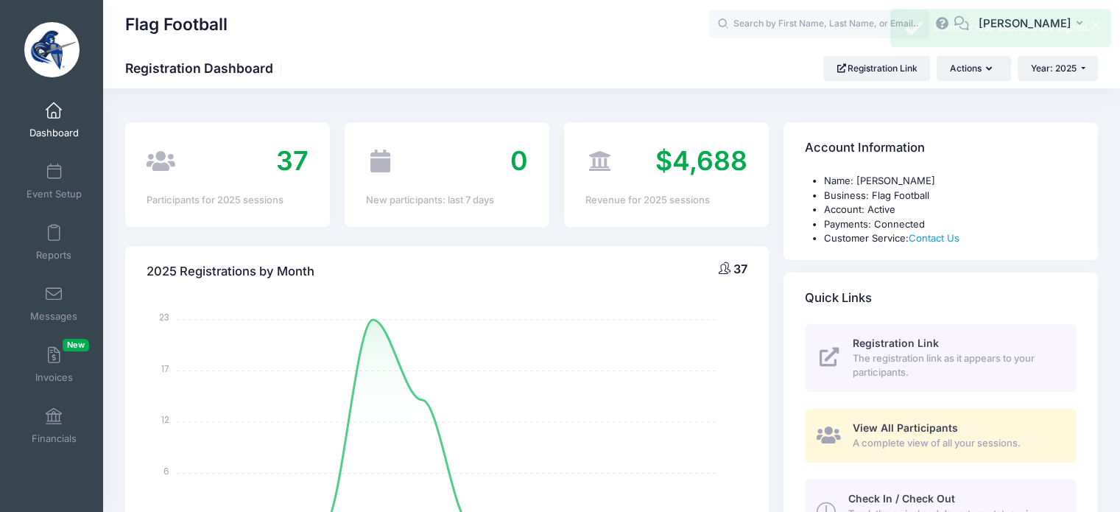
click at [1037, 27] on div "Contract was successfully signed." at bounding box center [1017, 28] width 166 height 15
click at [1081, 24] on icon "button" at bounding box center [1083, 24] width 12 height 0
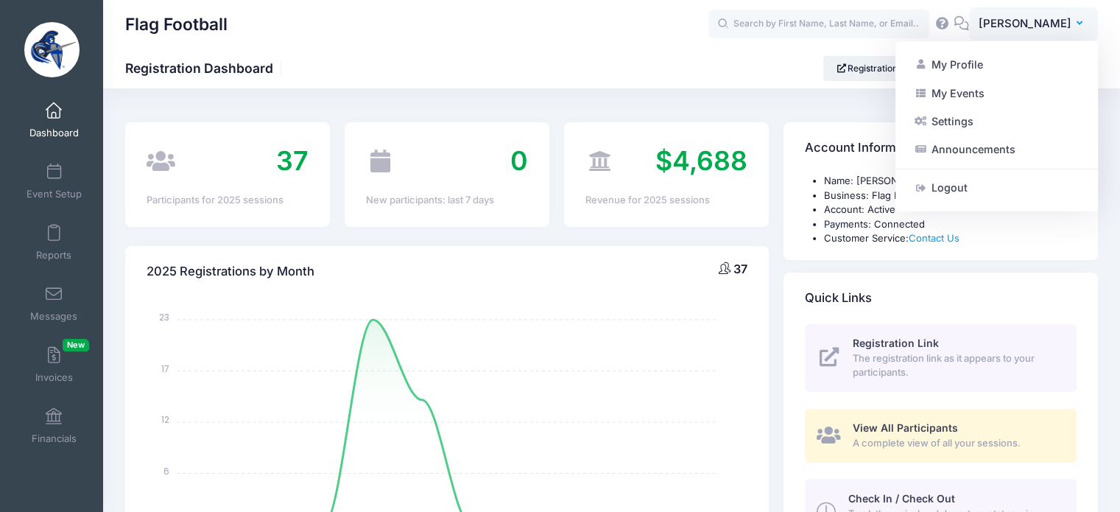
click at [966, 90] on link "My Events" at bounding box center [997, 93] width 179 height 28
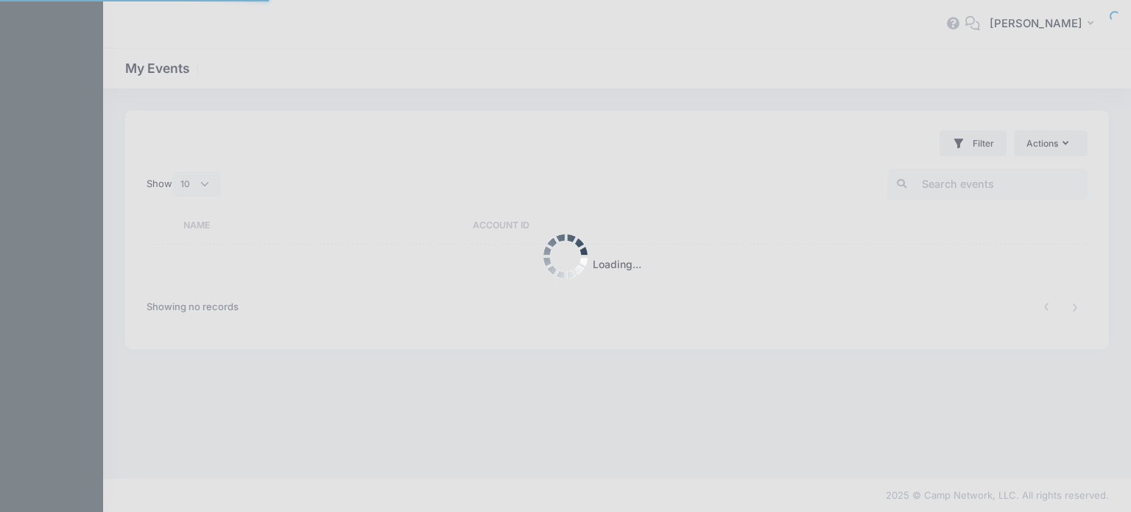
select select "10"
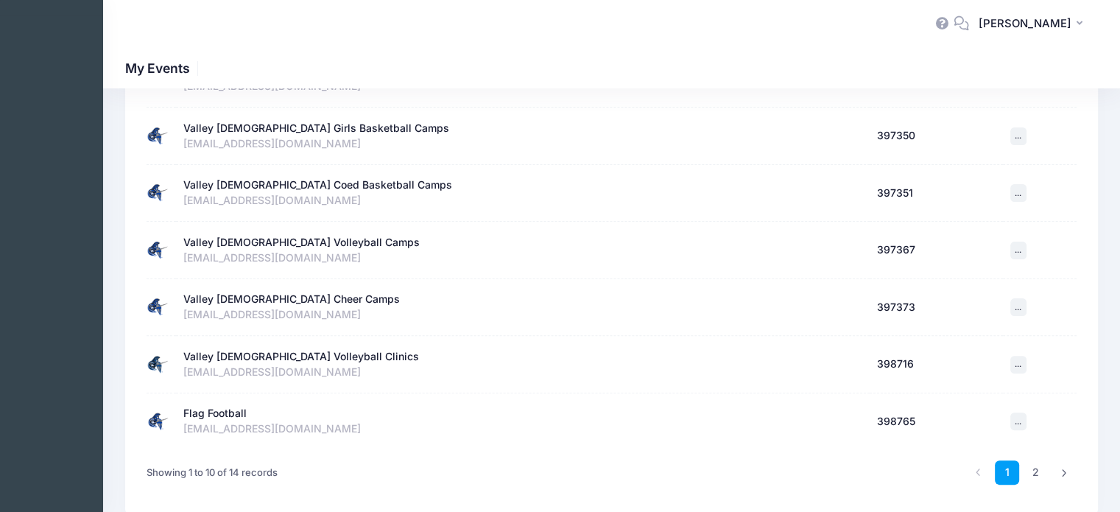
scroll to position [421, 0]
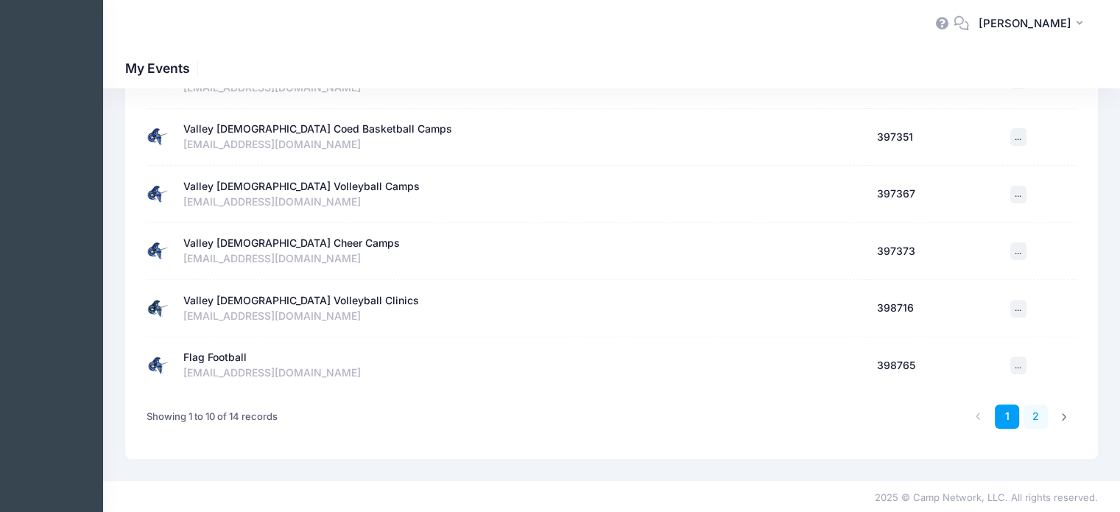
click at [1037, 412] on link "2" at bounding box center [1036, 416] width 24 height 24
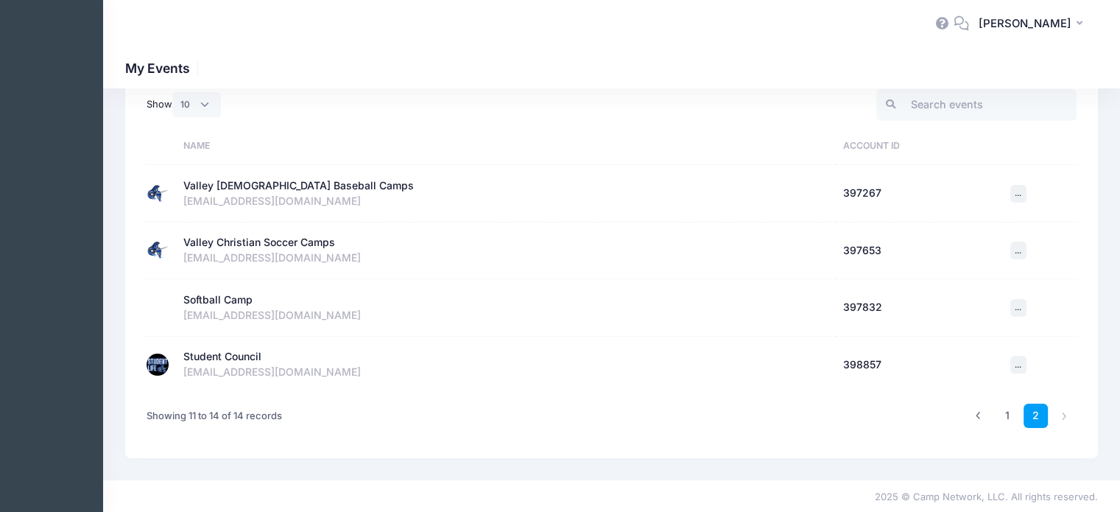
click at [318, 184] on div "Valley [DEMOGRAPHIC_DATA] Baseball Camps" at bounding box center [298, 185] width 231 height 15
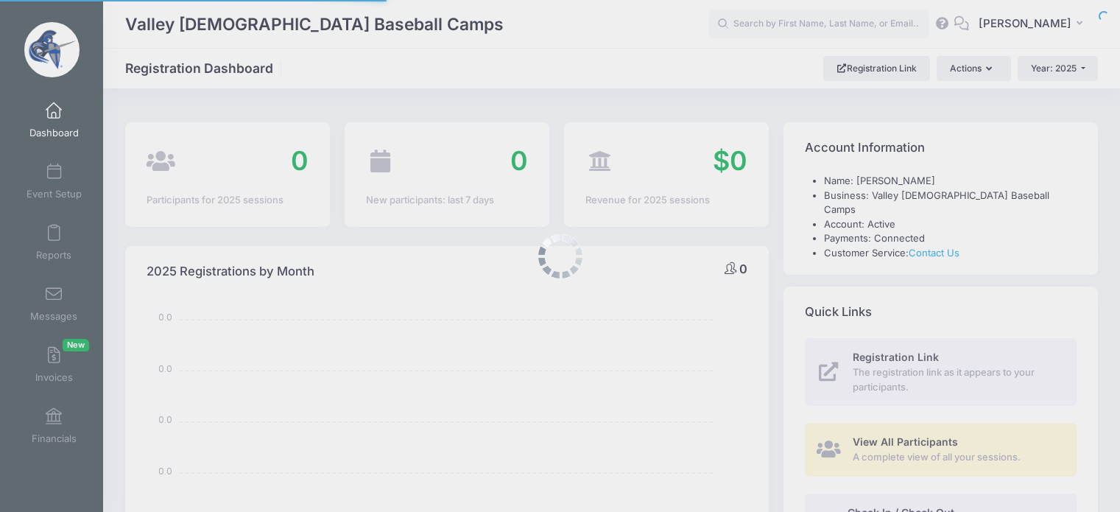
select select
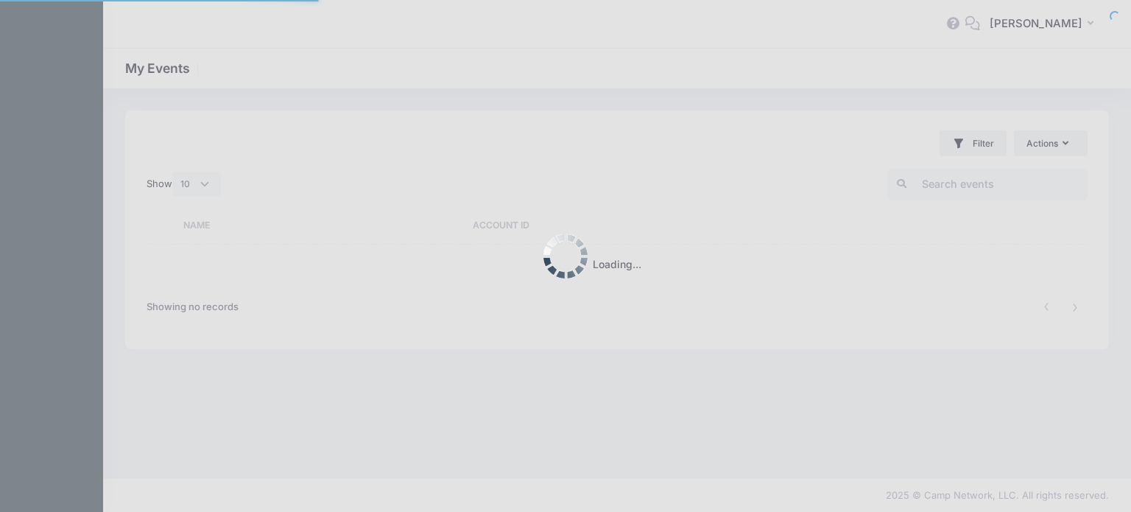
select select "10"
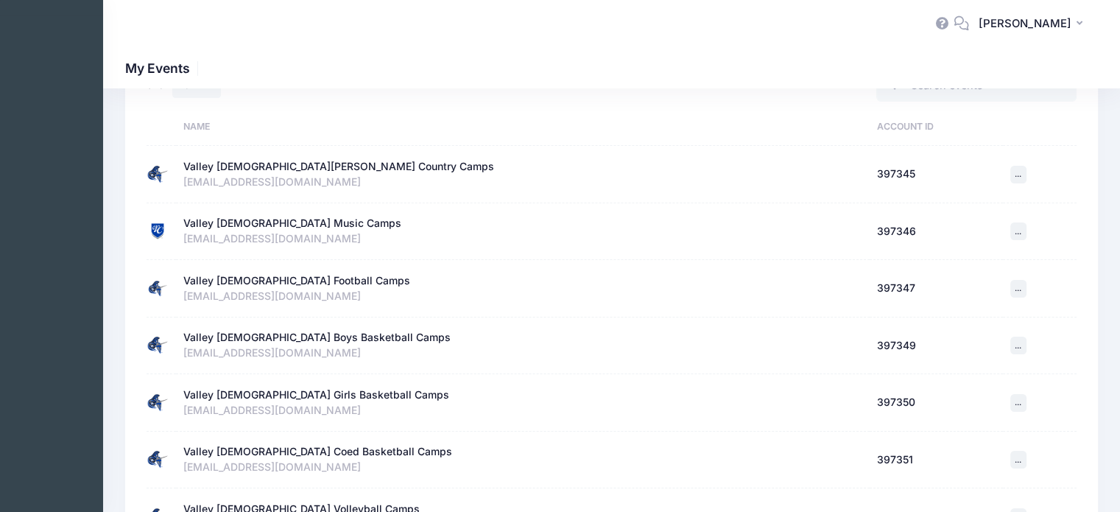
scroll to position [368, 0]
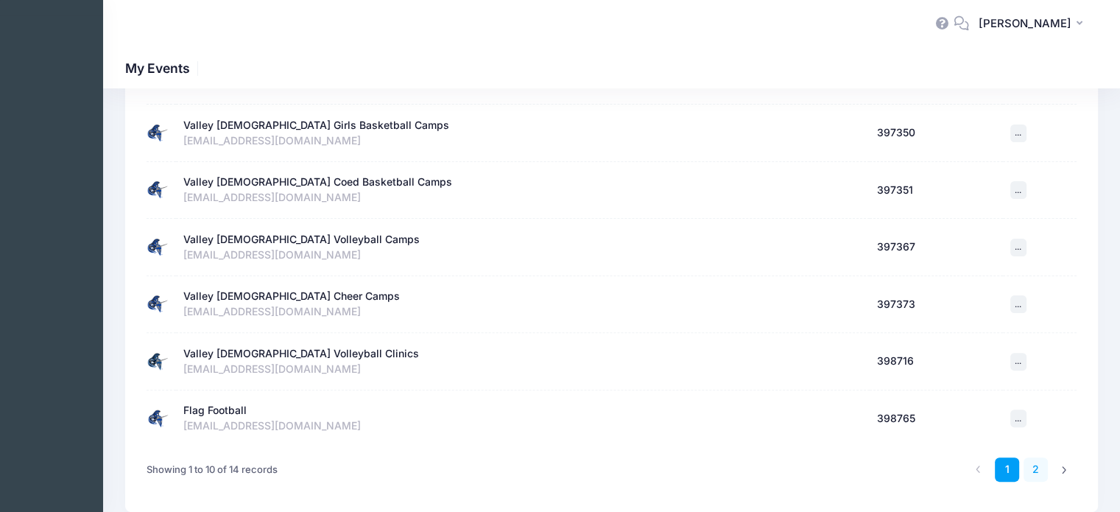
click at [1035, 465] on link "2" at bounding box center [1036, 469] width 24 height 24
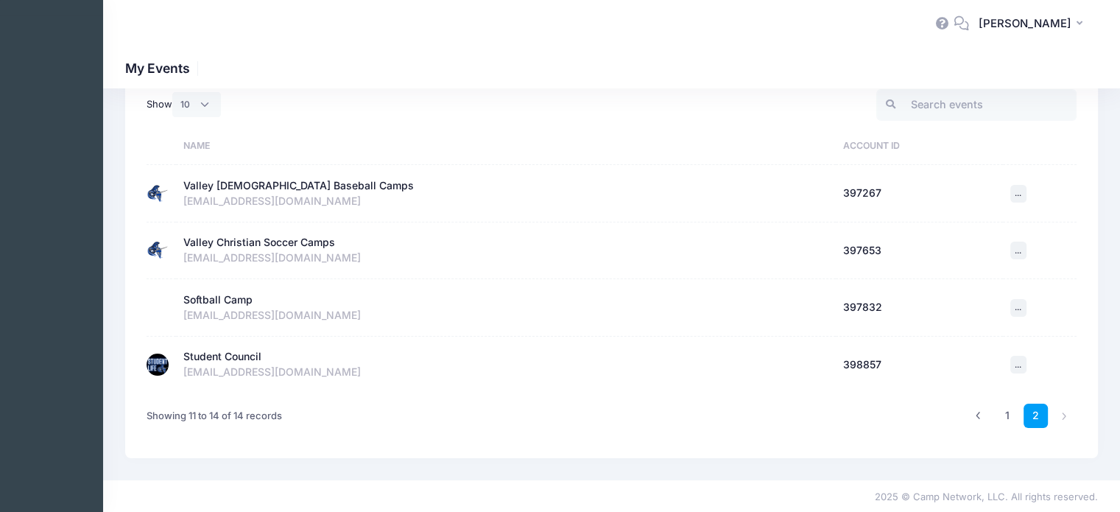
click at [290, 239] on div "Valley Christian Soccer Camps" at bounding box center [259, 242] width 152 height 15
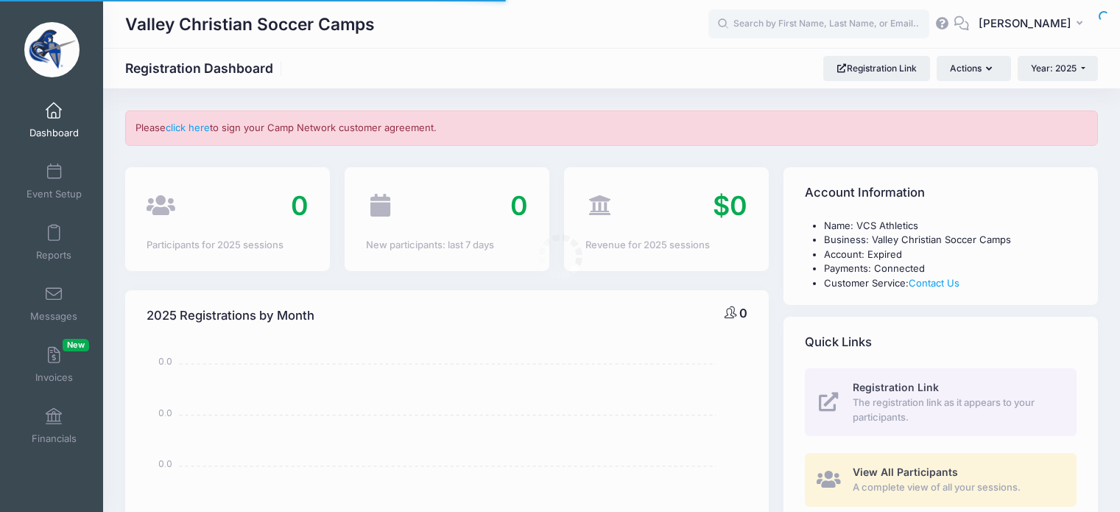
select select
click at [203, 129] on link "click here" at bounding box center [188, 128] width 44 height 12
select select
click at [195, 125] on link "click here" at bounding box center [188, 128] width 44 height 12
